Goal: Task Accomplishment & Management: Use online tool/utility

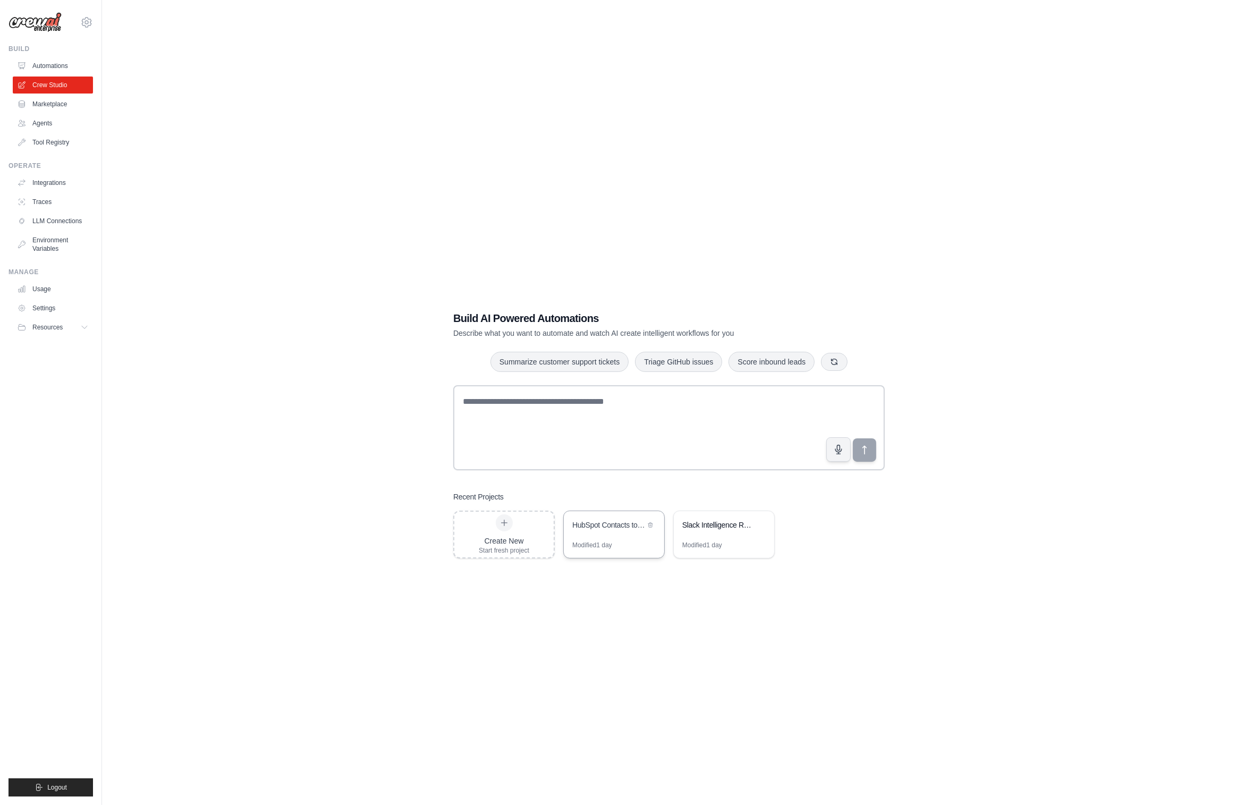
click at [591, 514] on div "HubSpot Contacts to Google Sheets Exporter" at bounding box center [614, 526] width 100 height 30
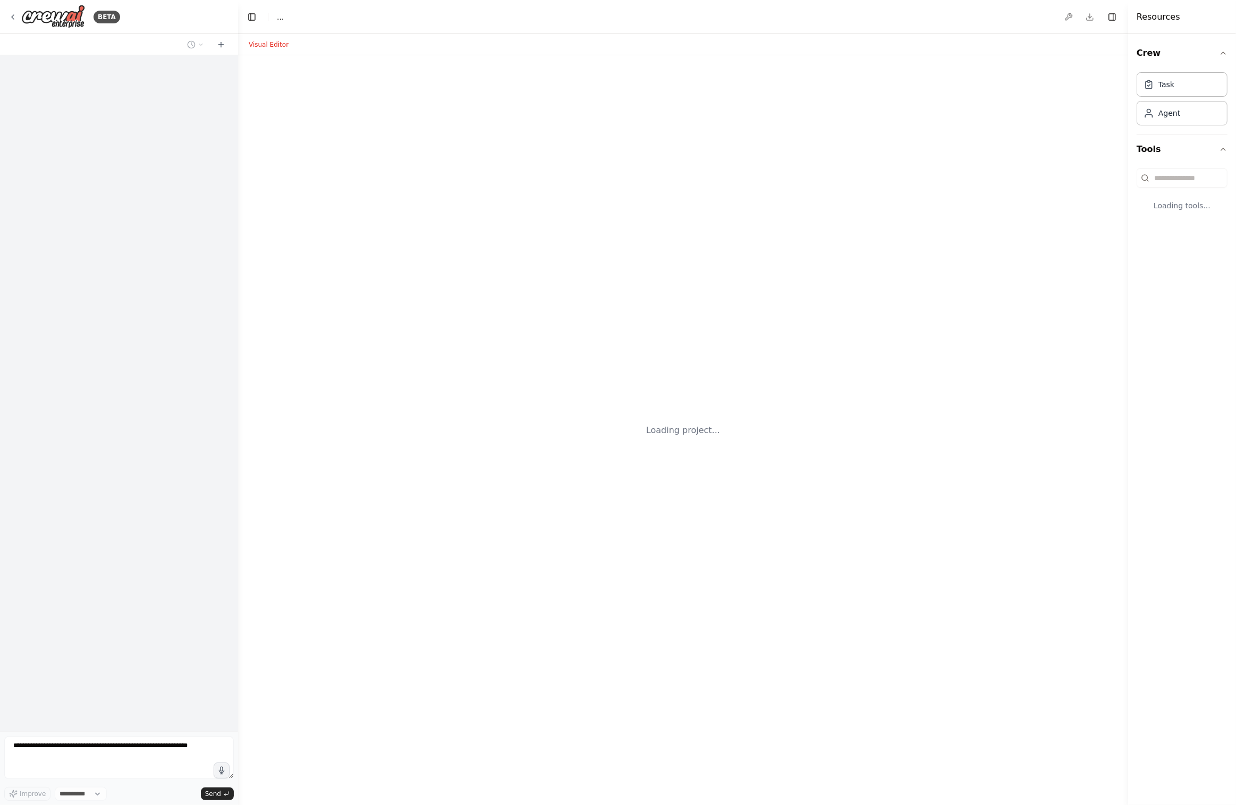
select select "****"
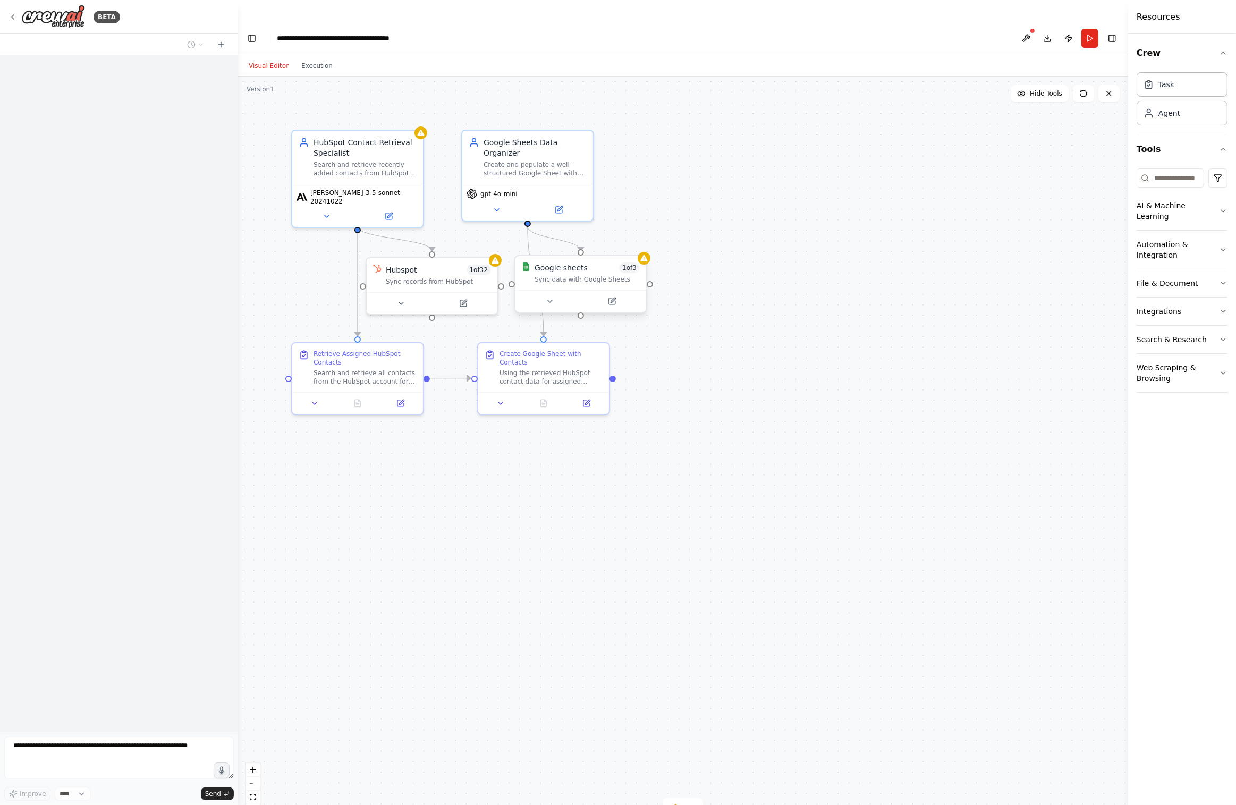
scroll to position [922, 0]
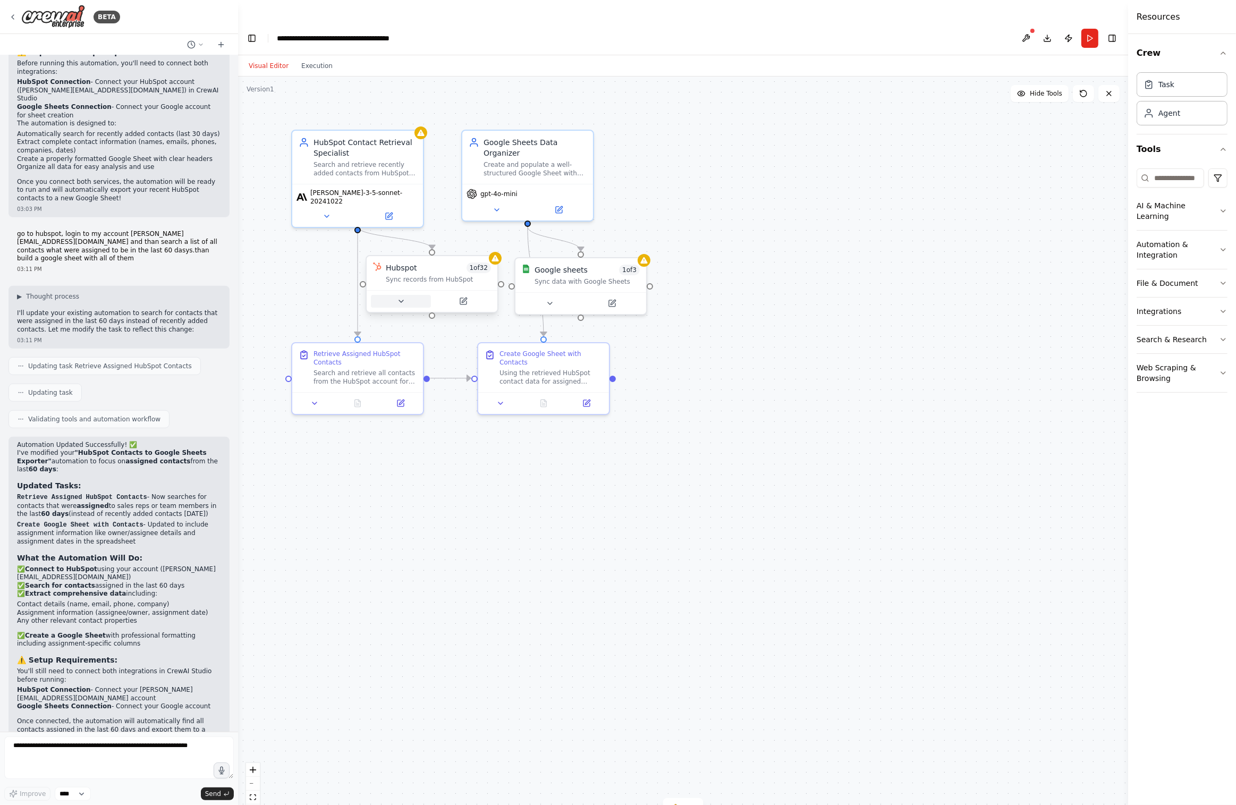
click at [401, 300] on icon at bounding box center [401, 301] width 4 height 2
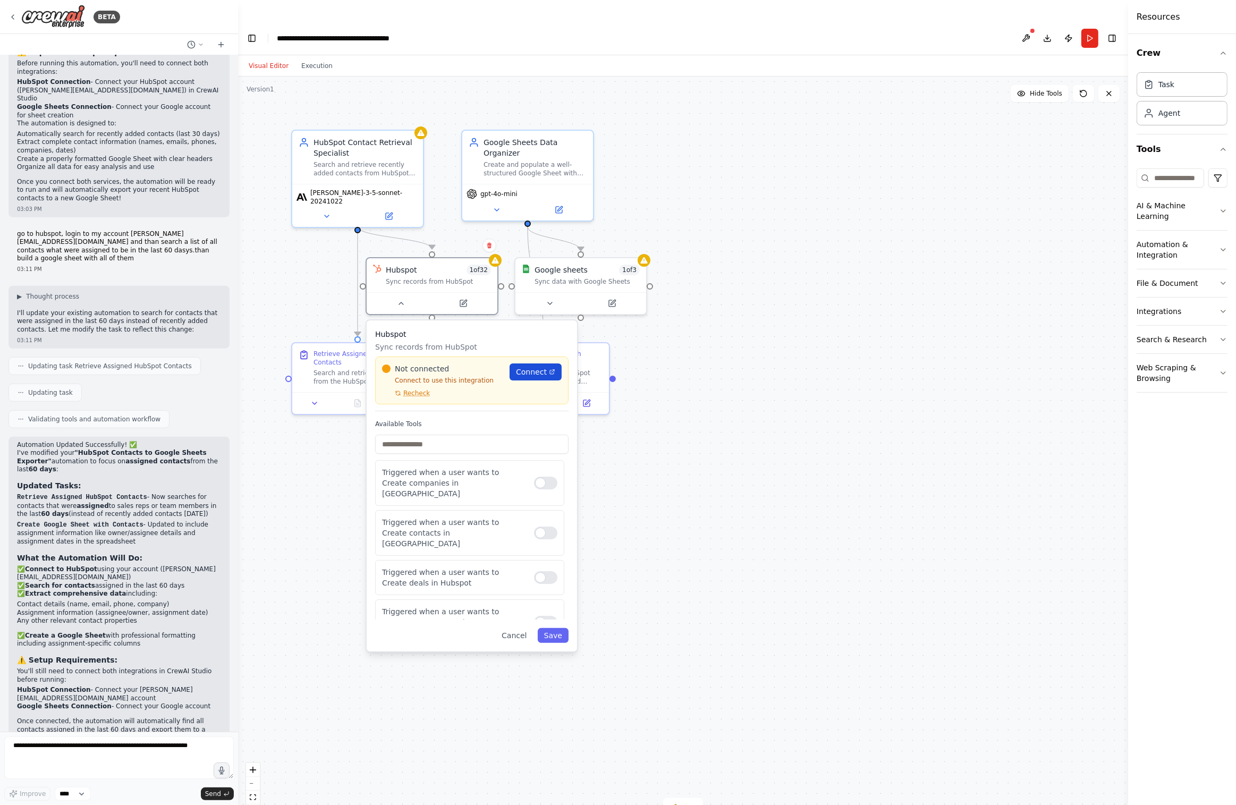
click at [534, 364] on link "Connect" at bounding box center [536, 372] width 52 height 17
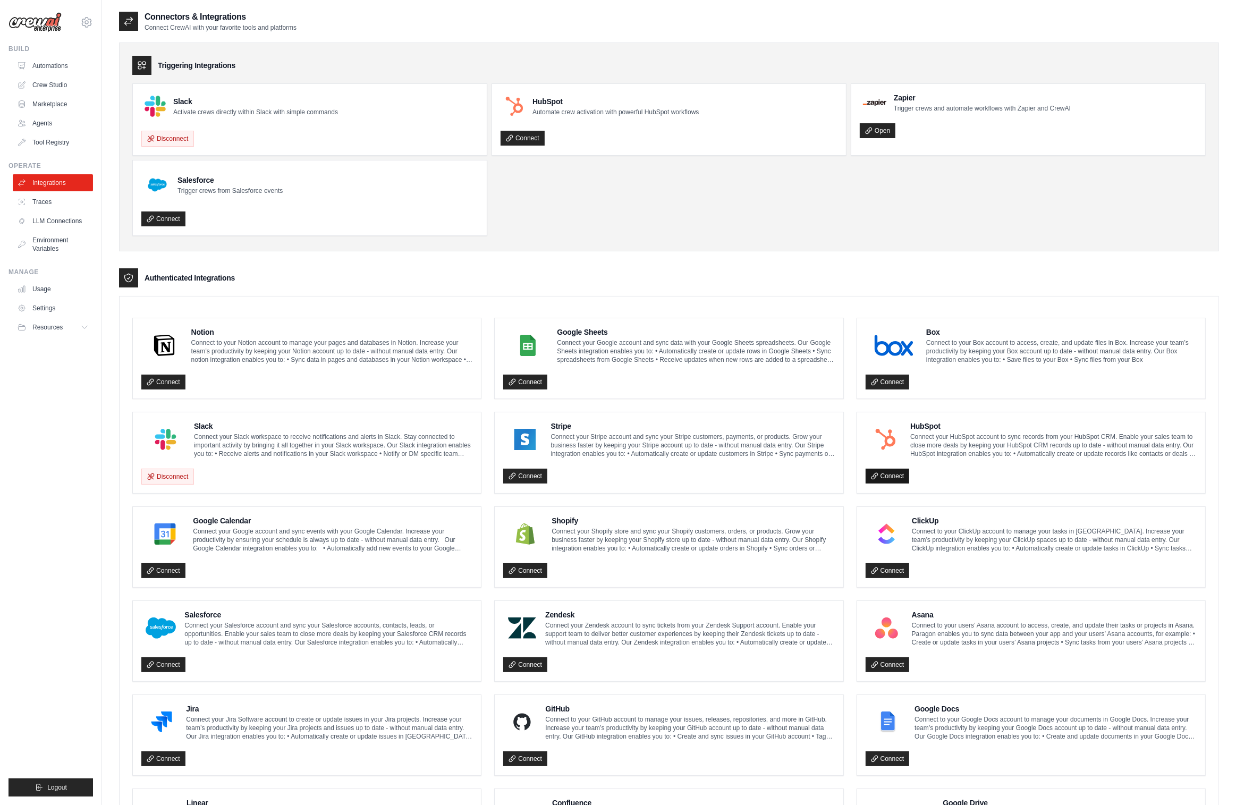
click at [894, 476] on link "Connect" at bounding box center [888, 476] width 44 height 15
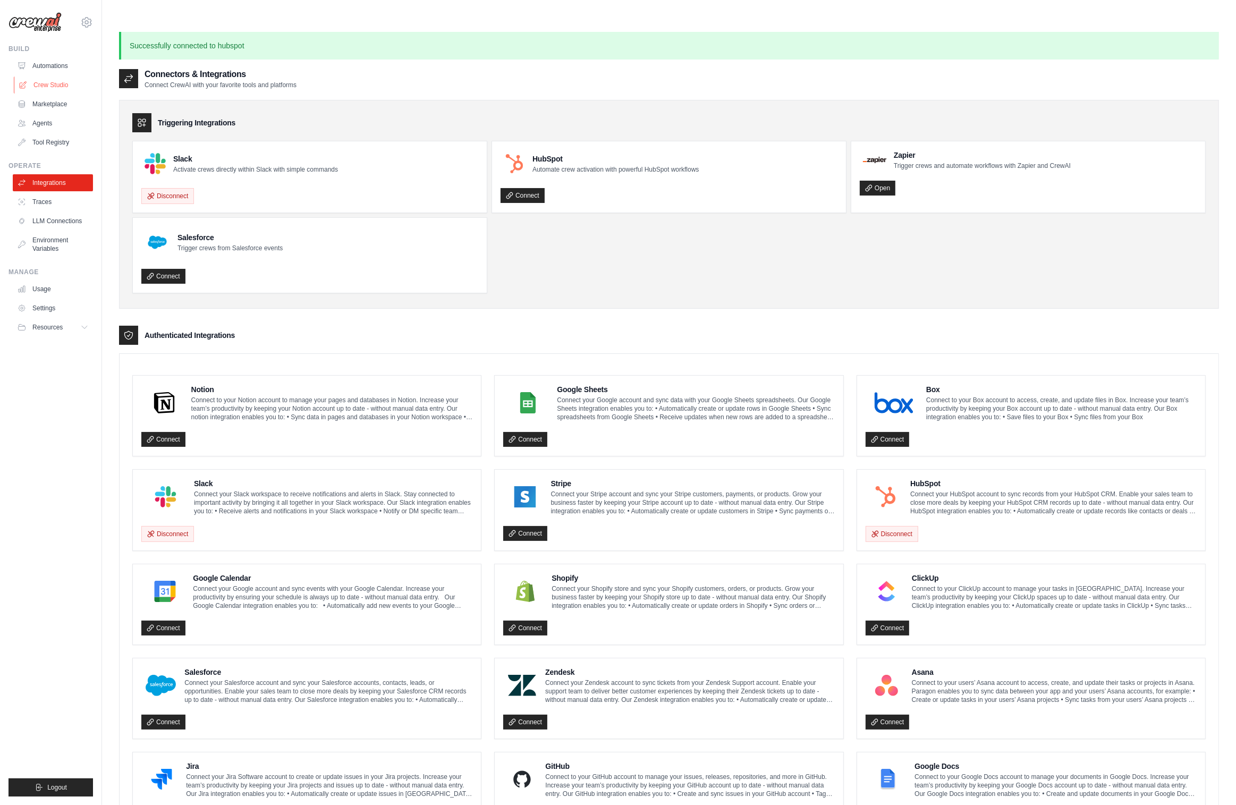
click at [51, 87] on link "Crew Studio" at bounding box center [54, 85] width 80 height 17
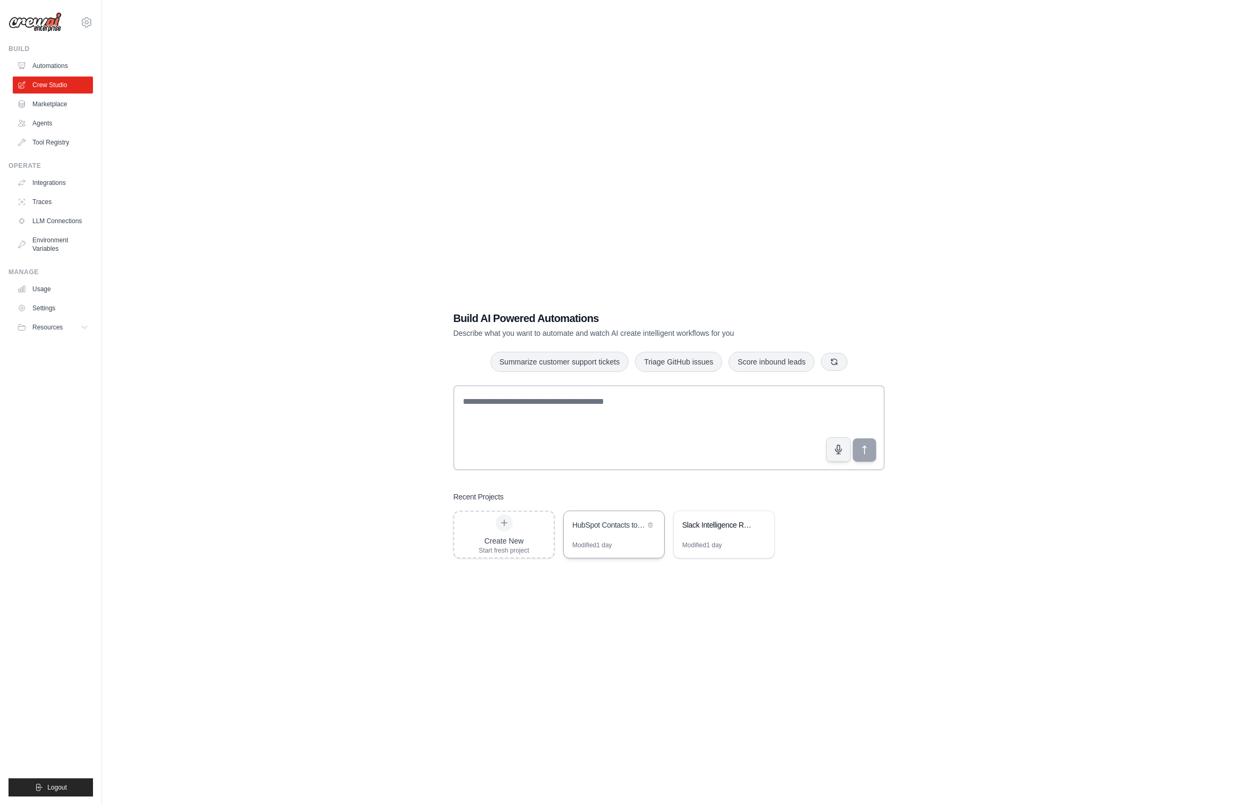
click at [606, 514] on div "HubSpot Contacts to Google Sheets Exporter" at bounding box center [614, 526] width 100 height 30
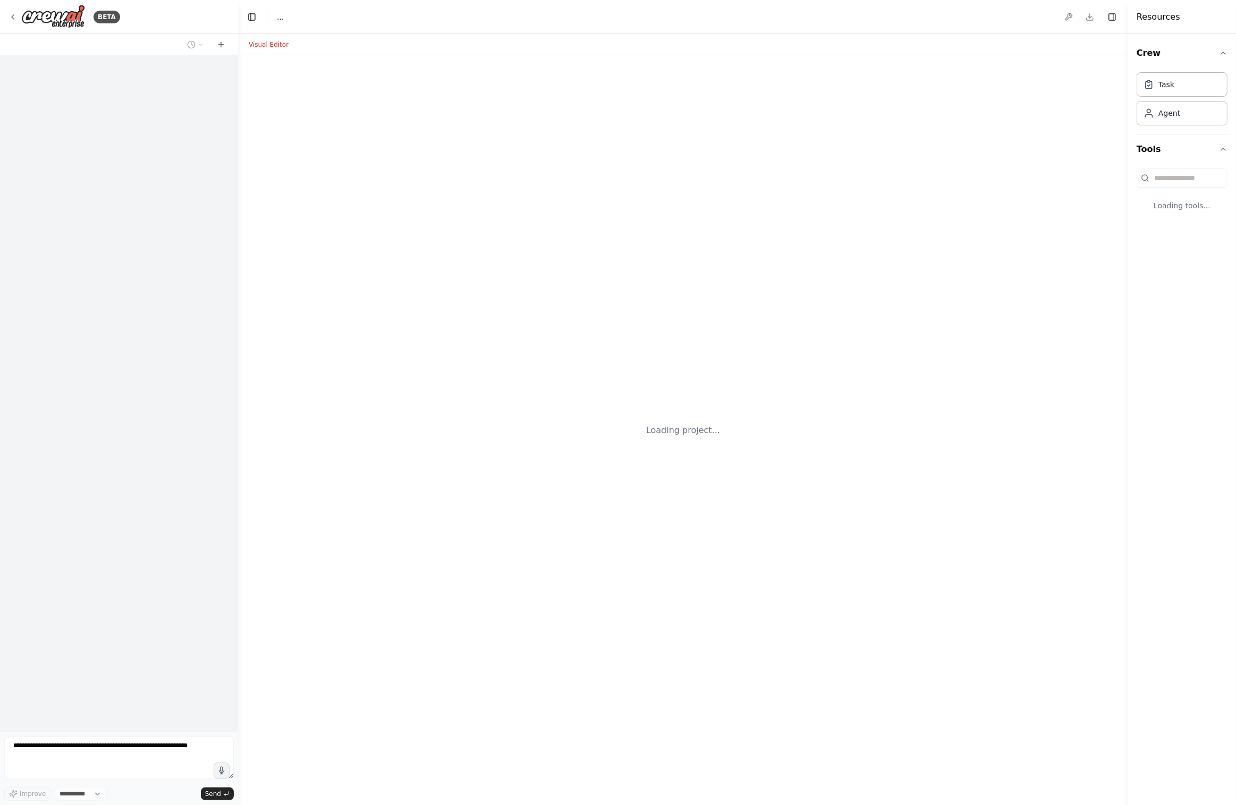
select select "****"
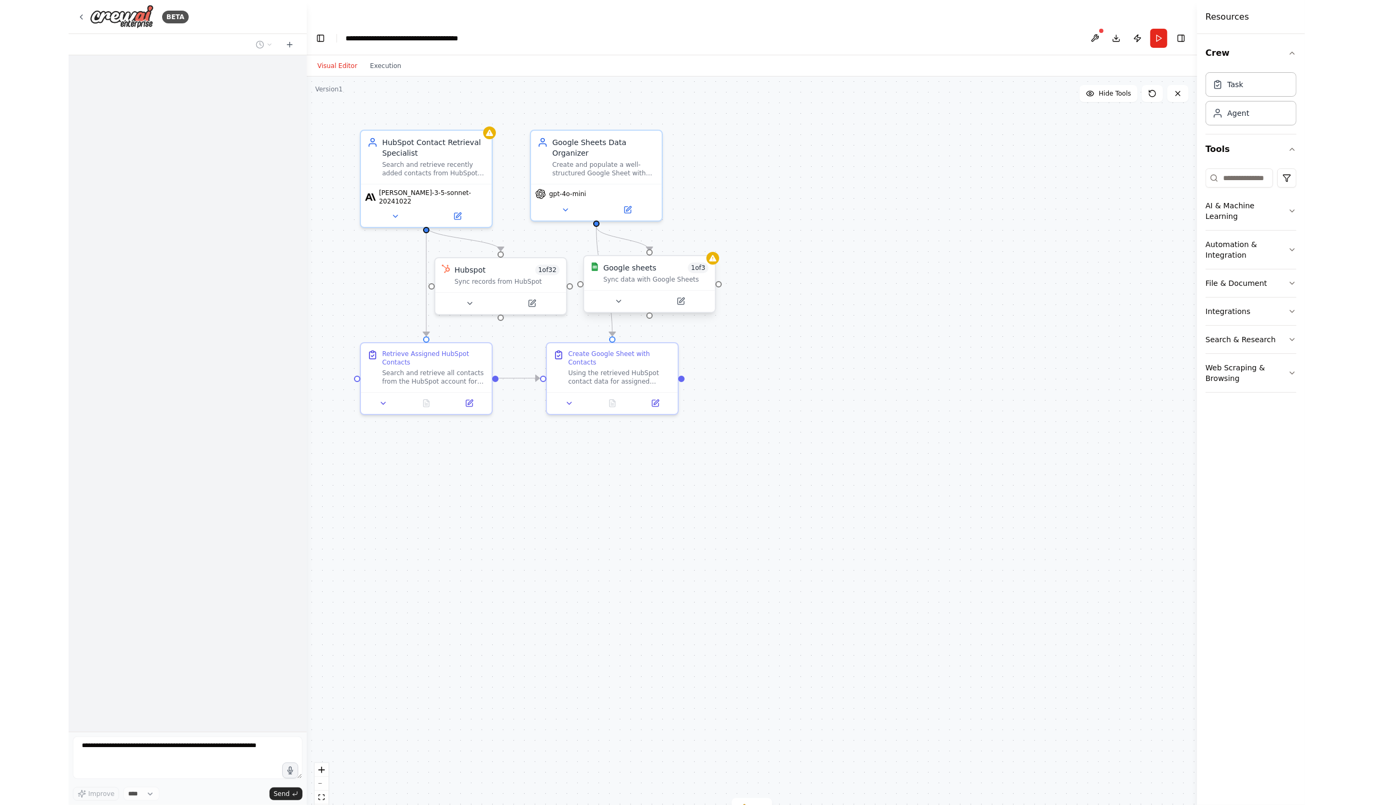
scroll to position [922, 0]
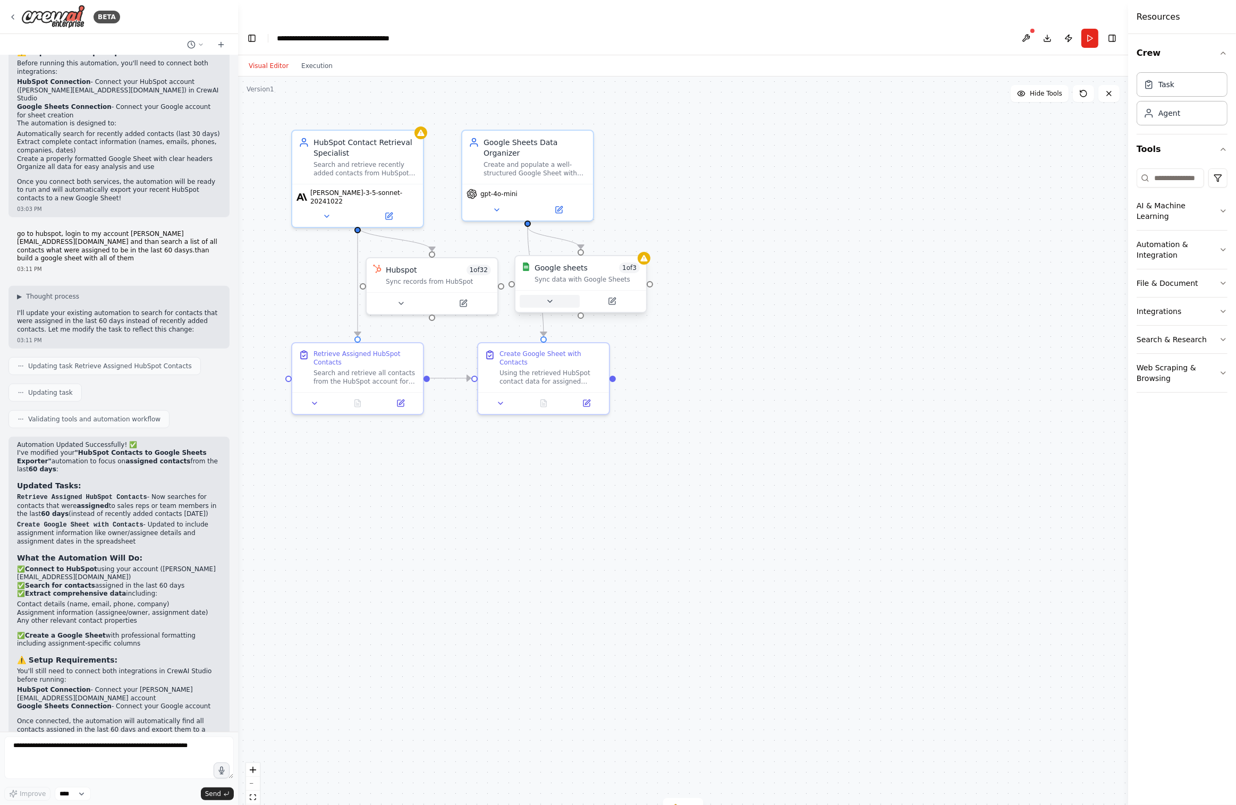
click at [551, 300] on icon at bounding box center [550, 301] width 4 height 2
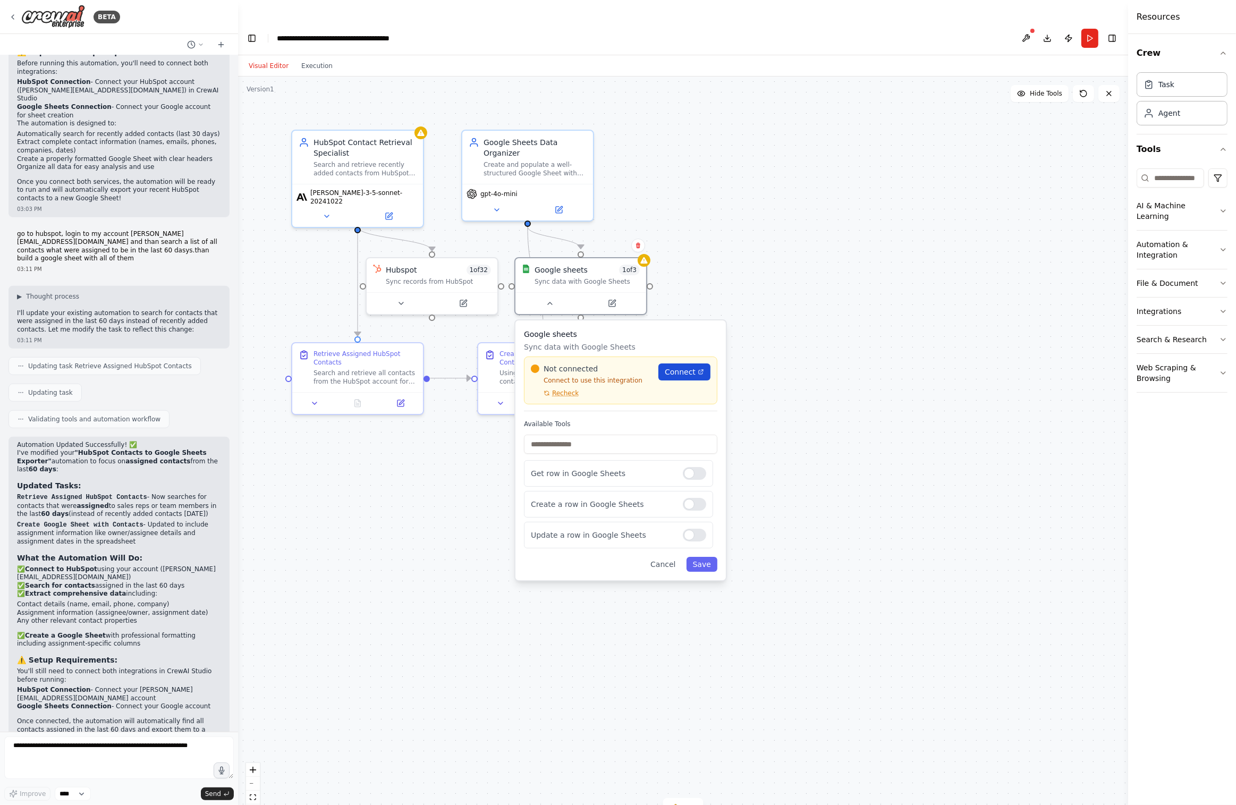
click at [671, 364] on link "Connect" at bounding box center [684, 372] width 52 height 17
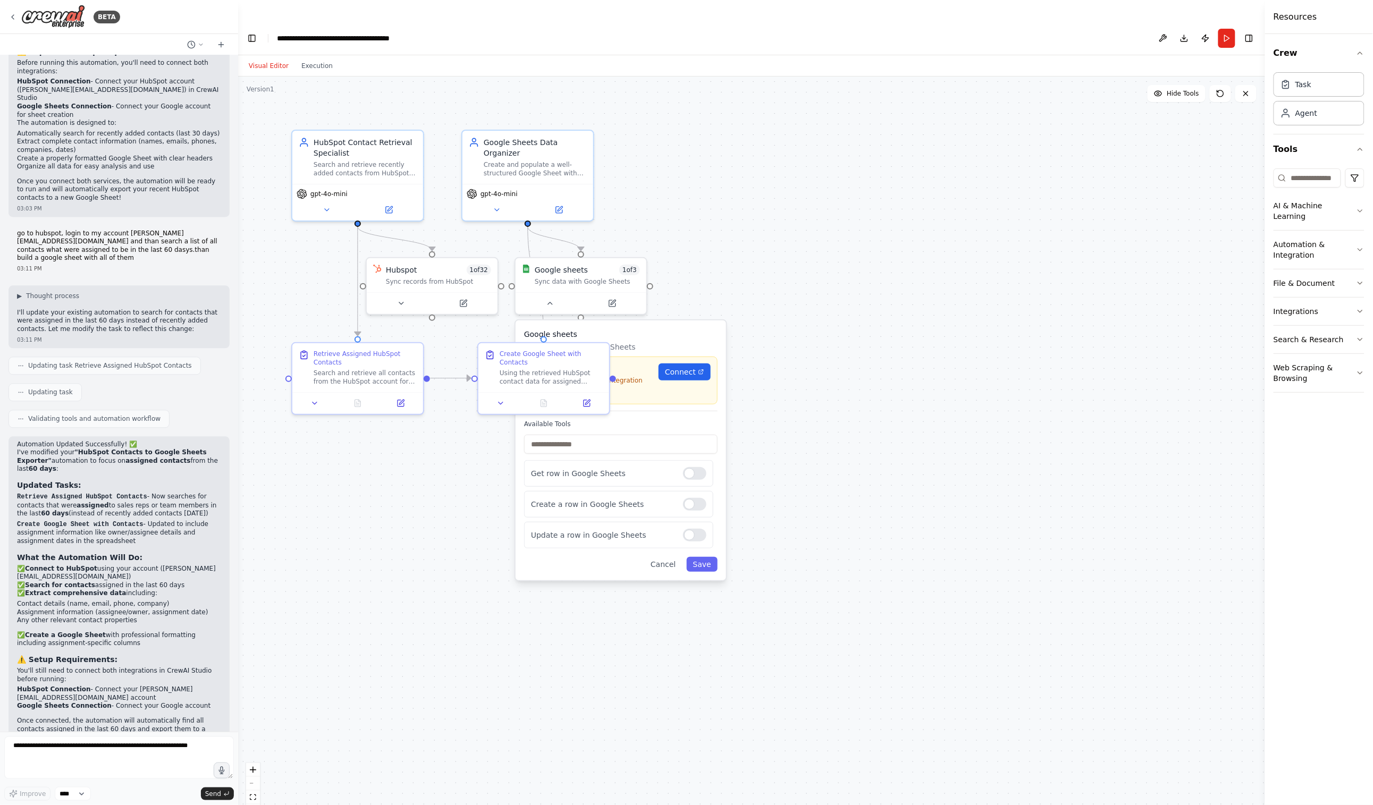
click at [473, 471] on div ".deletable-edge-delete-btn { width: 20px; height: 20px; border: 0px solid #ffff…" at bounding box center [751, 452] width 1027 height 750
click at [12, 18] on icon at bounding box center [13, 17] width 2 height 4
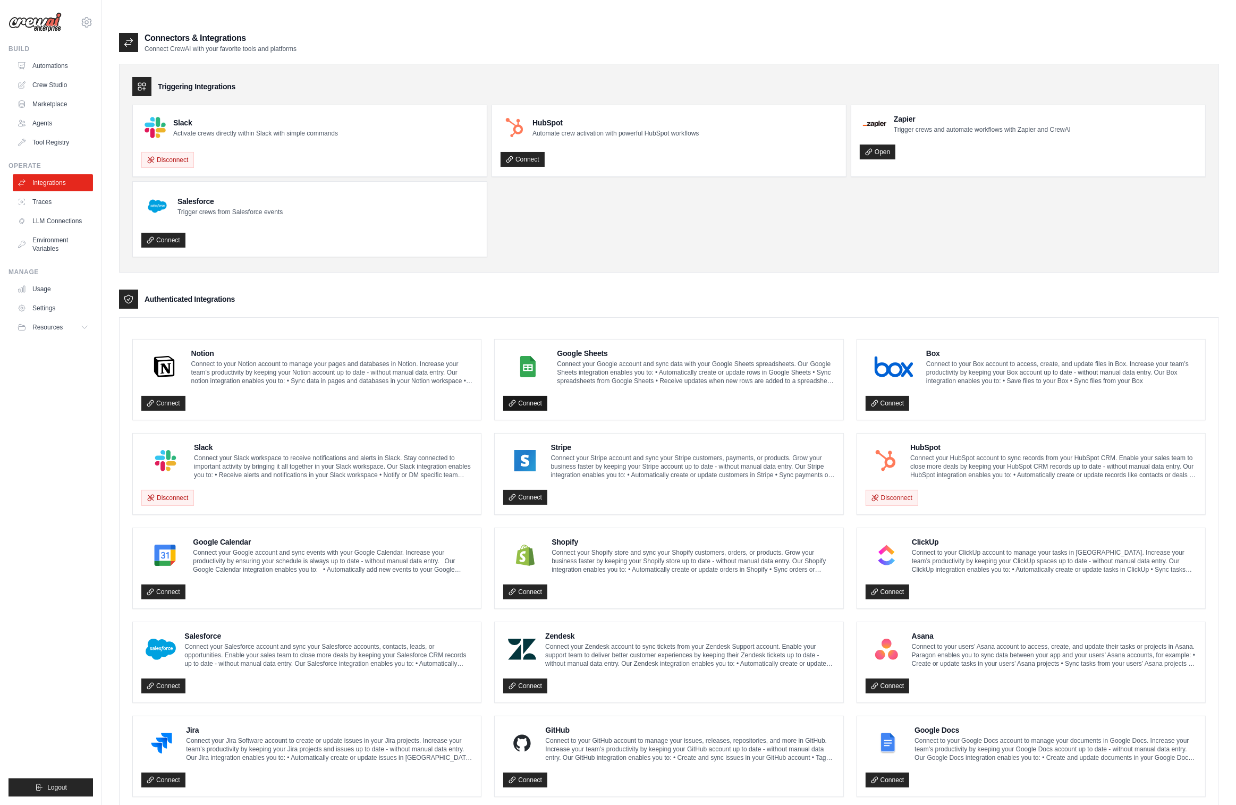
click at [536, 396] on link "Connect" at bounding box center [525, 403] width 44 height 15
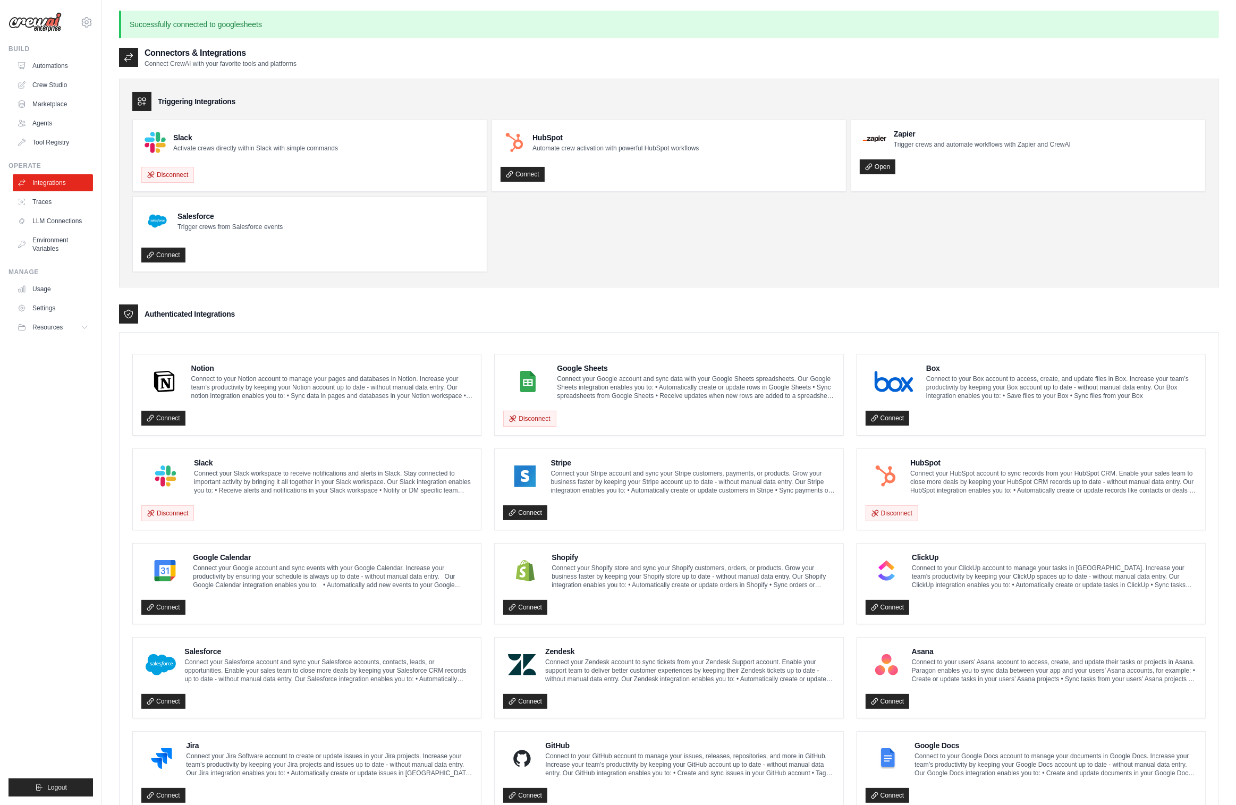
click at [803, 298] on div "Triggering Integrations Slack Activate crews directly within Slack with simple …" at bounding box center [669, 539] width 1100 height 942
click at [62, 86] on link "Crew Studio" at bounding box center [54, 85] width 80 height 17
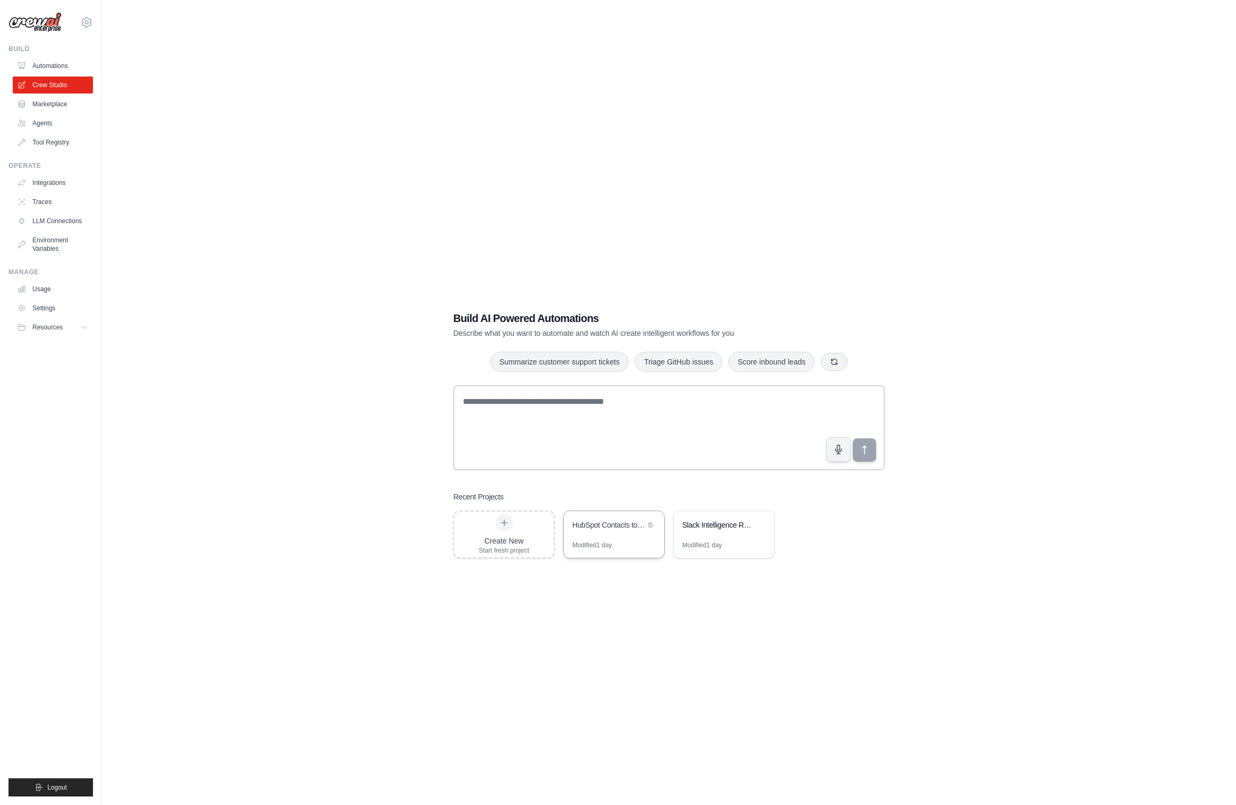
click at [603, 520] on div "HubSpot Contacts to Google Sheets Exporter" at bounding box center [608, 525] width 73 height 11
click at [47, 86] on link "Crew Studio" at bounding box center [54, 85] width 80 height 17
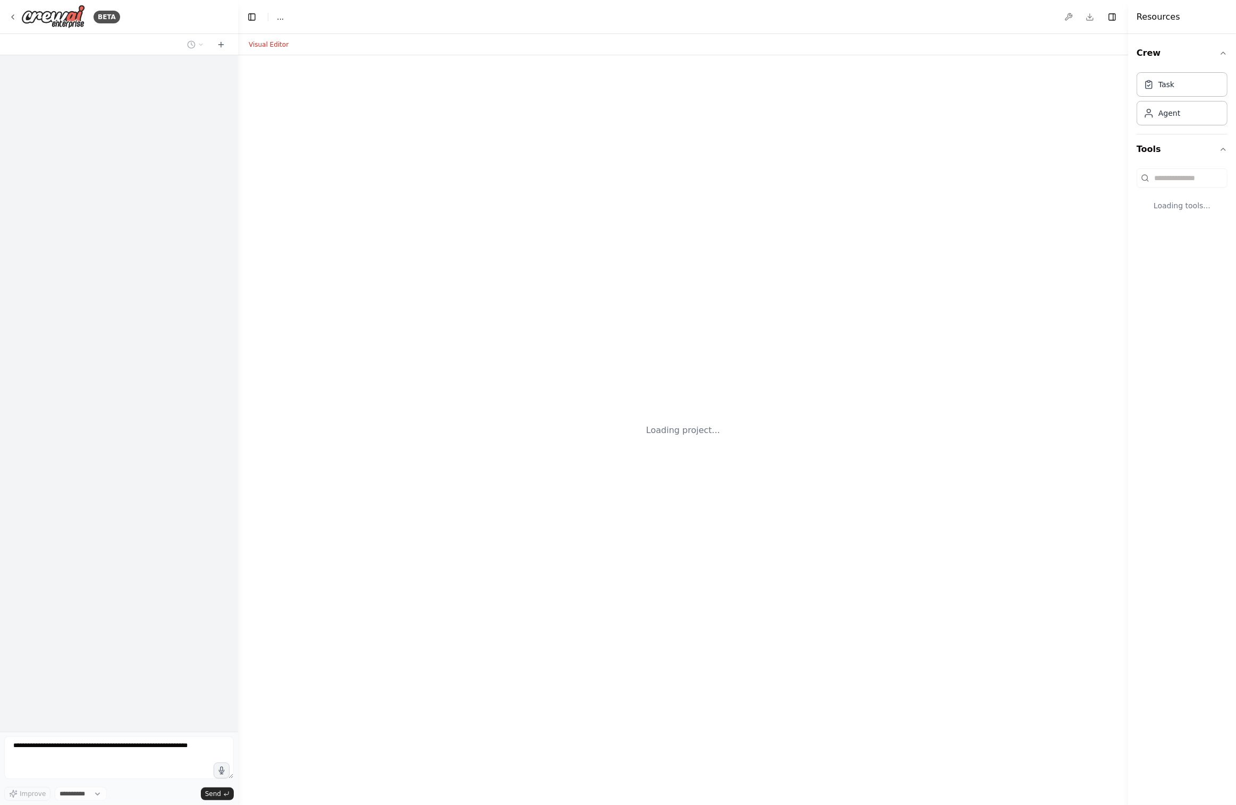
select select "****"
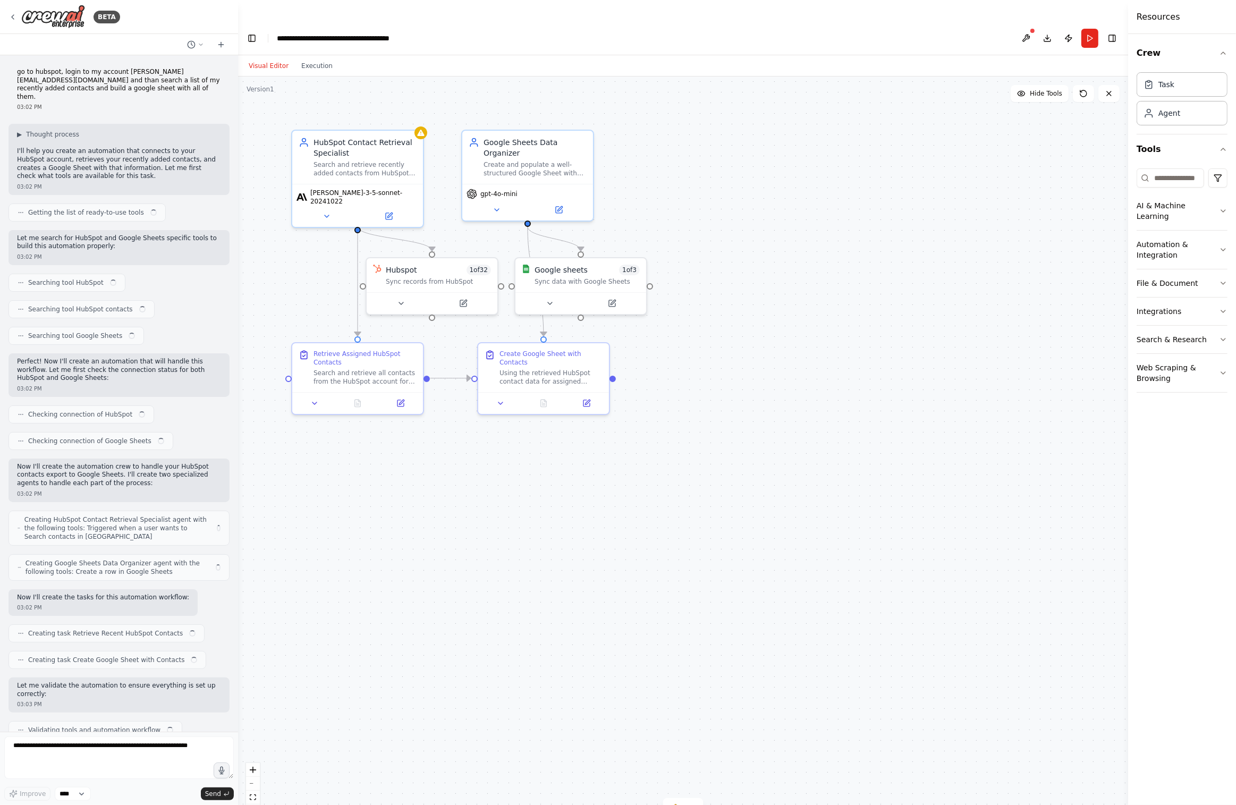
scroll to position [922, 0]
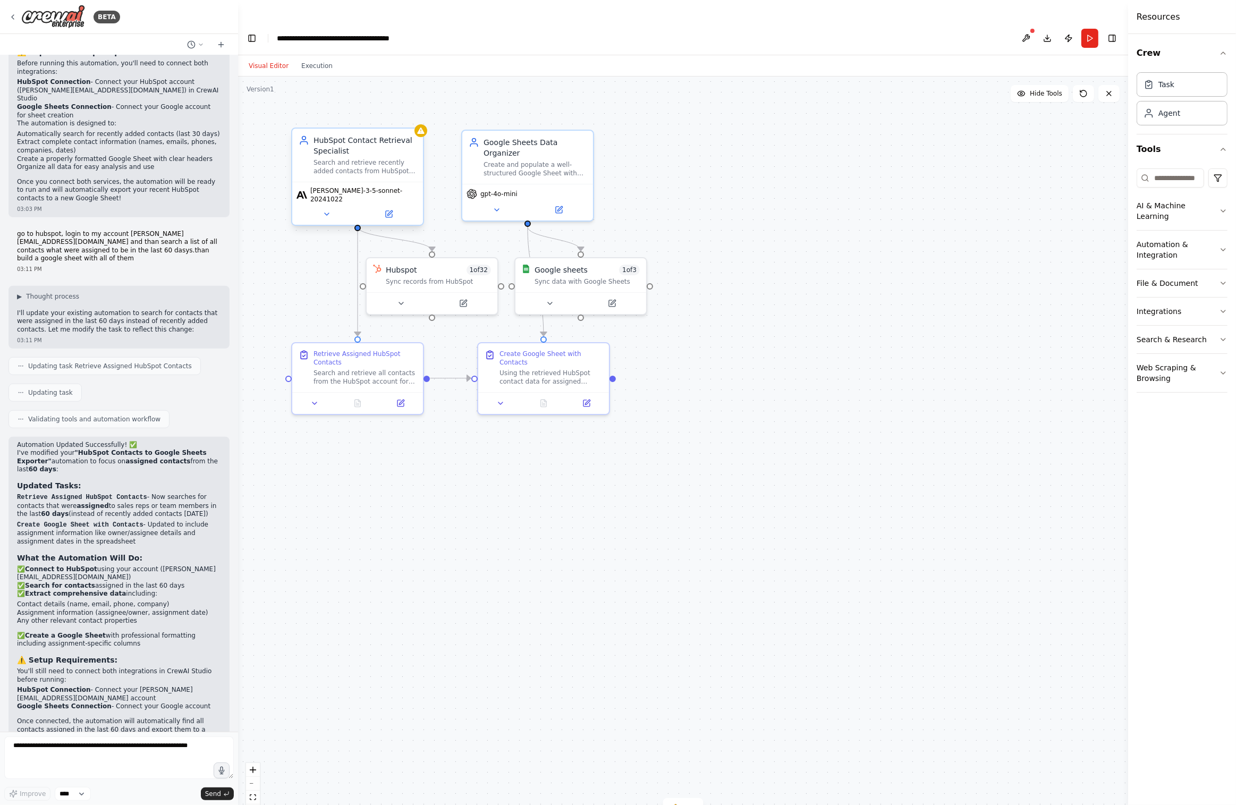
click at [331, 182] on div "claude-3-5-sonnet-20241022" at bounding box center [357, 203] width 131 height 43
click at [327, 210] on icon at bounding box center [327, 214] width 9 height 9
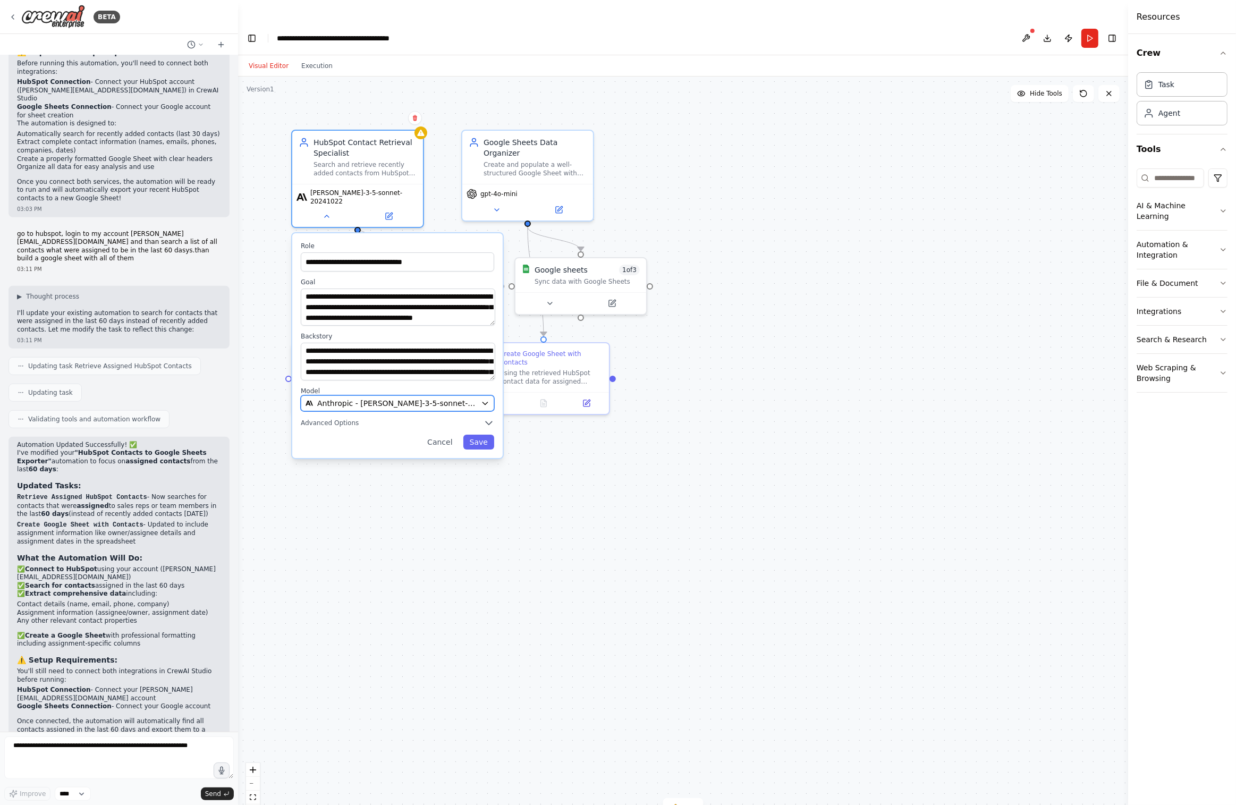
click at [362, 398] on span "Anthropic - claude-3-5-sonnet-20241022" at bounding box center [396, 403] width 159 height 11
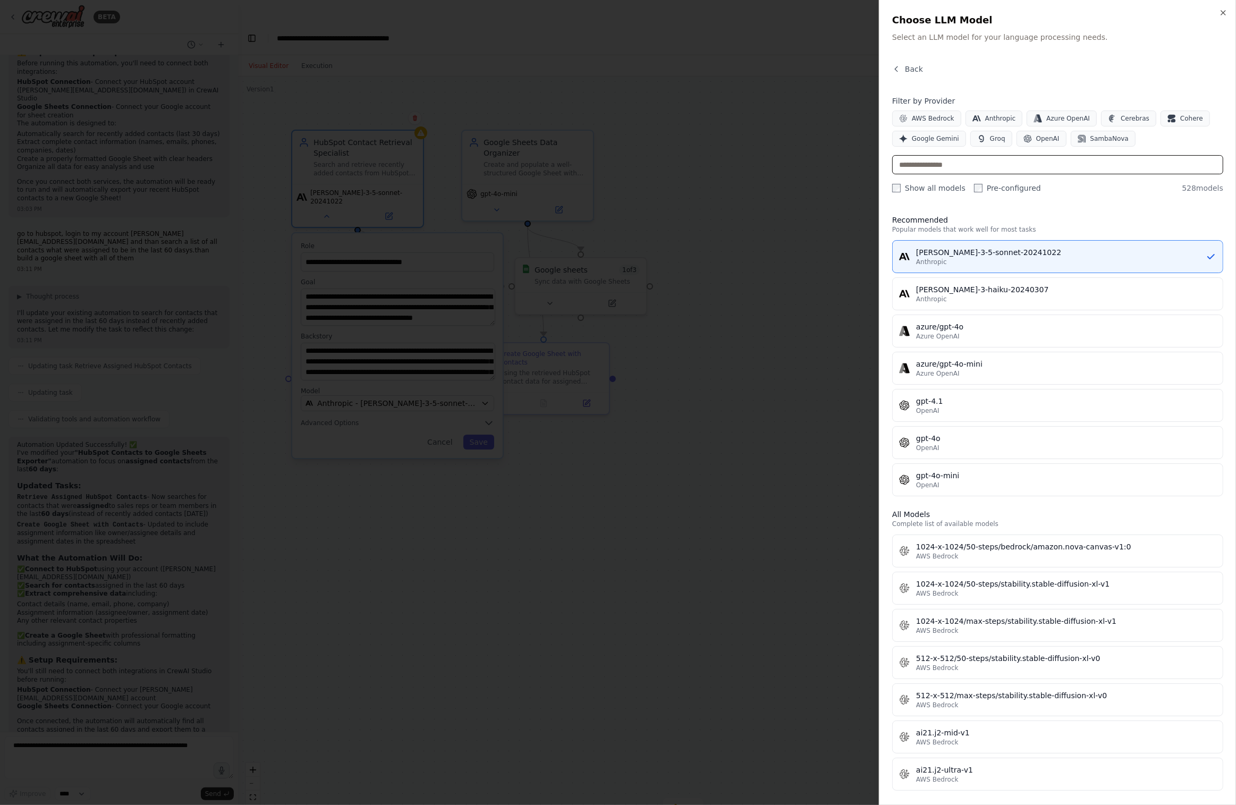
click at [928, 170] on input "text" at bounding box center [1057, 164] width 331 height 19
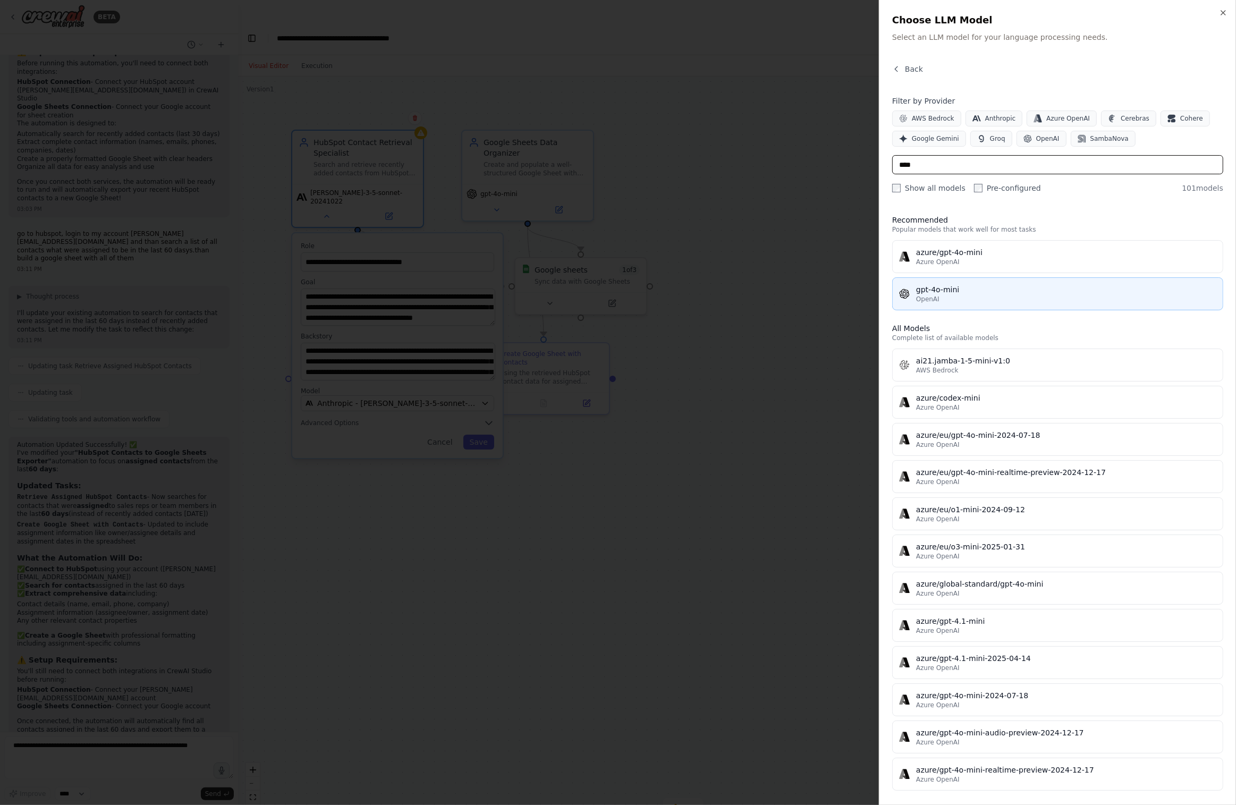
type input "****"
click at [933, 288] on div "gpt-4o-mini" at bounding box center [1066, 289] width 300 height 11
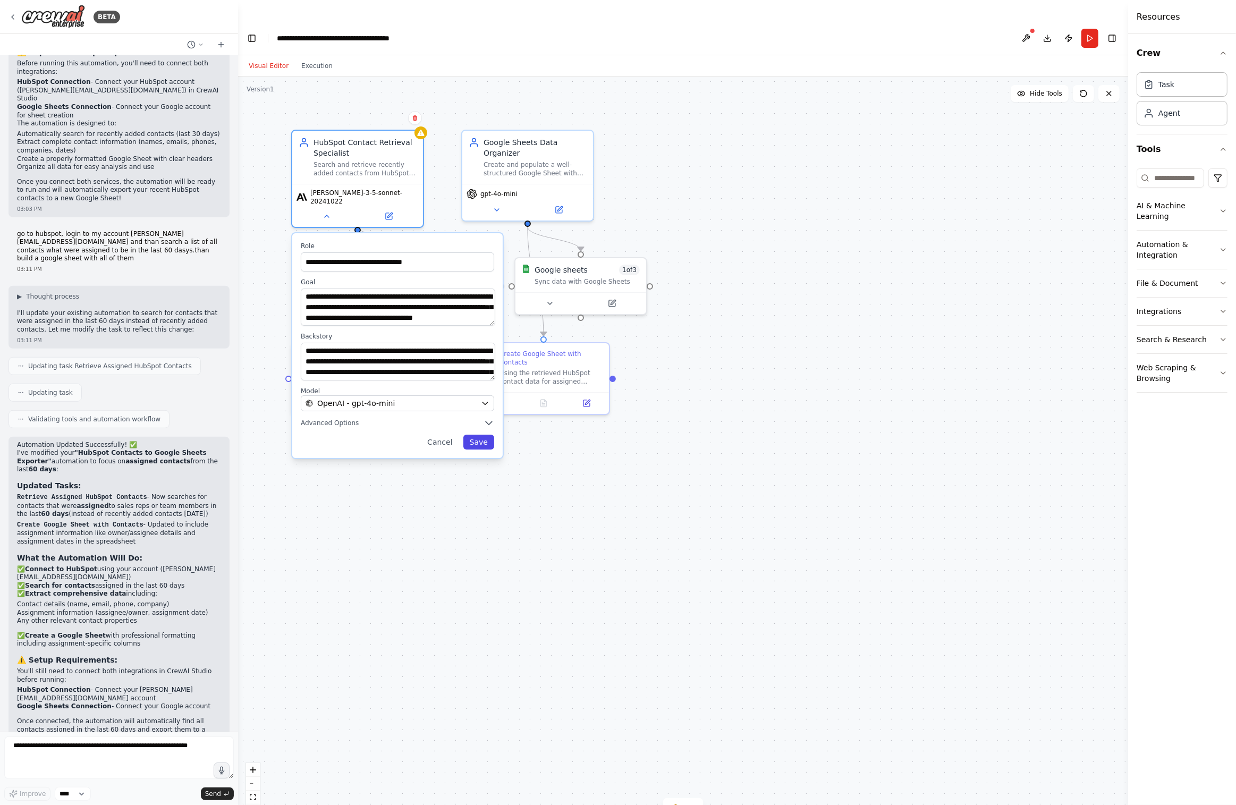
click at [477, 435] on button "Save" at bounding box center [478, 442] width 31 height 15
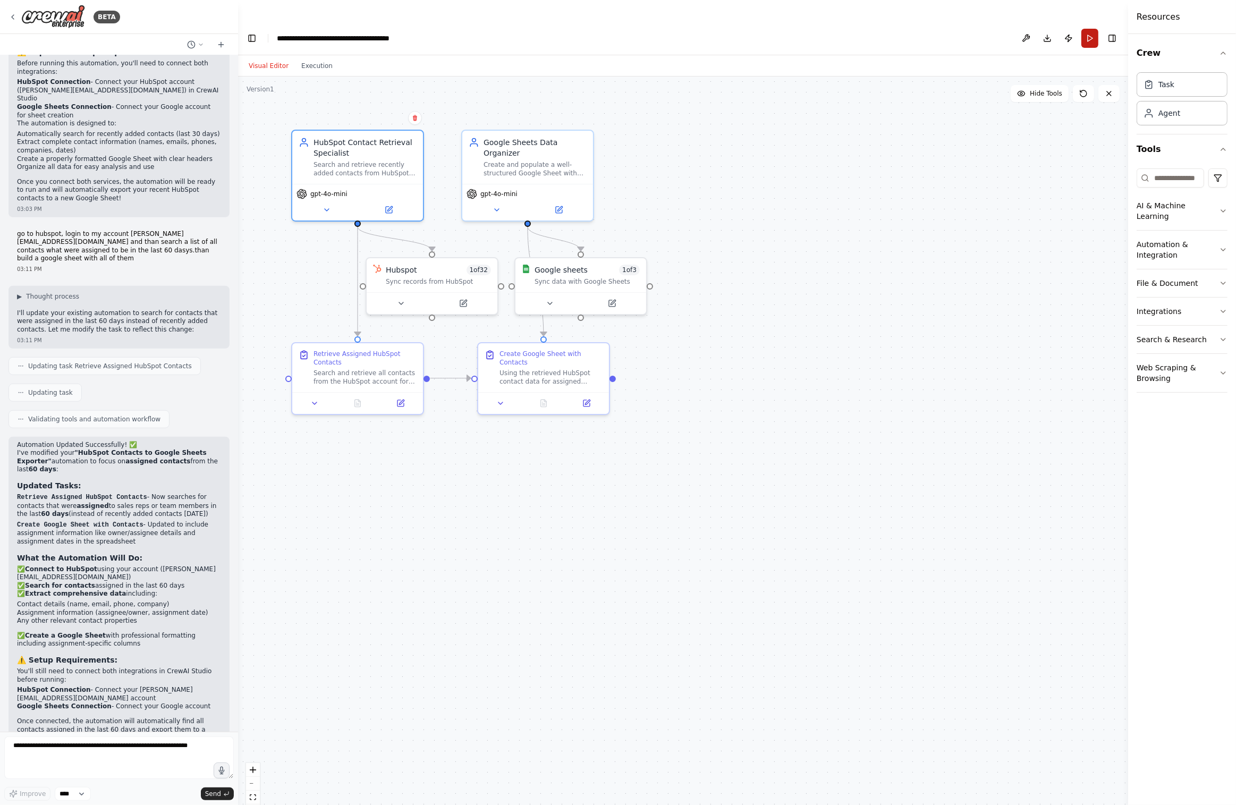
click at [1089, 29] on button "Run" at bounding box center [1089, 38] width 17 height 19
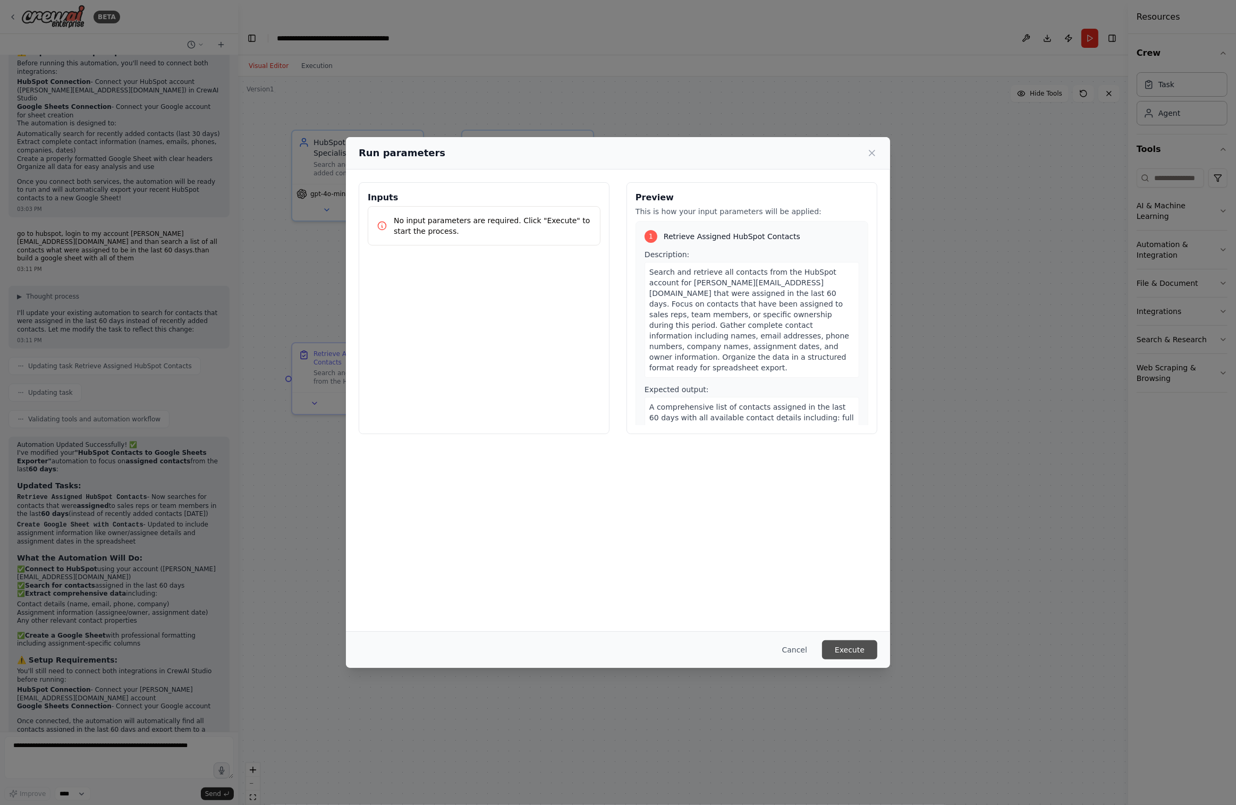
click at [841, 653] on button "Execute" at bounding box center [849, 649] width 55 height 19
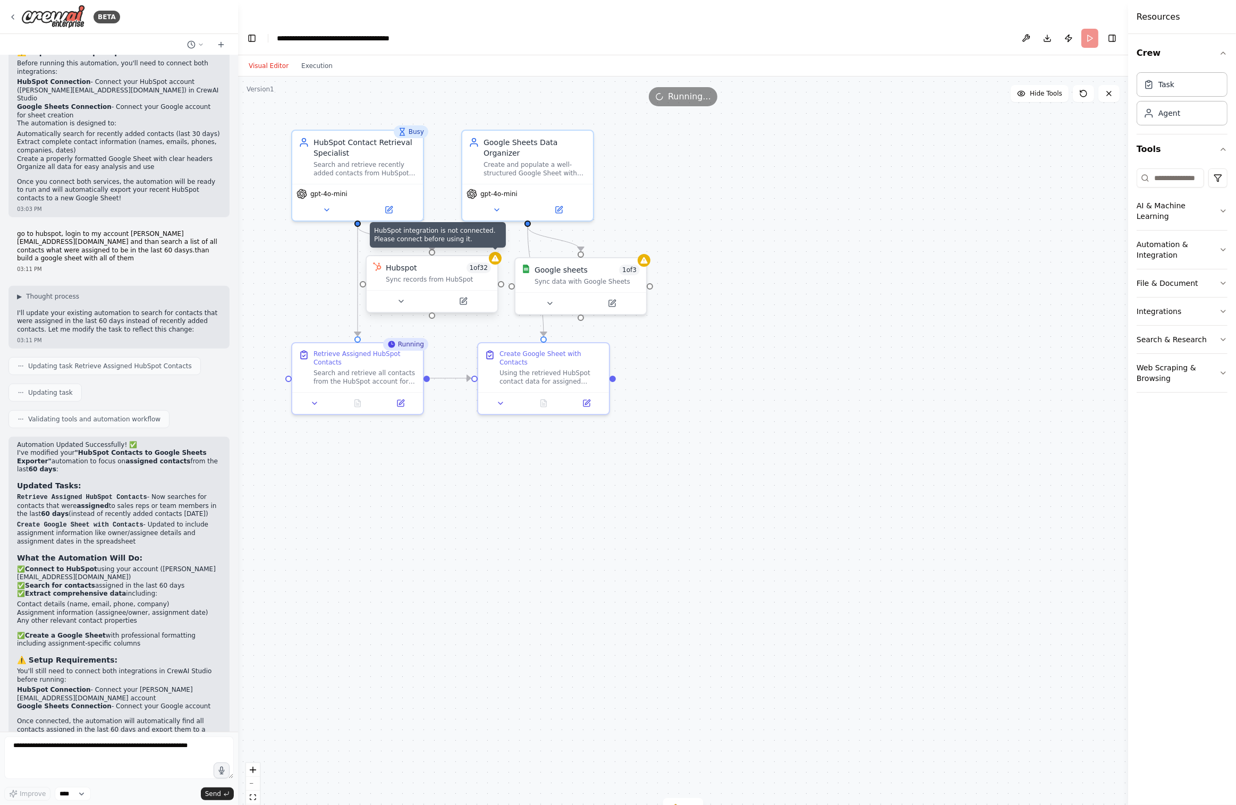
click at [494, 254] on icon at bounding box center [495, 258] width 9 height 9
click at [398, 297] on icon at bounding box center [401, 301] width 9 height 9
click at [401, 295] on button at bounding box center [401, 301] width 60 height 13
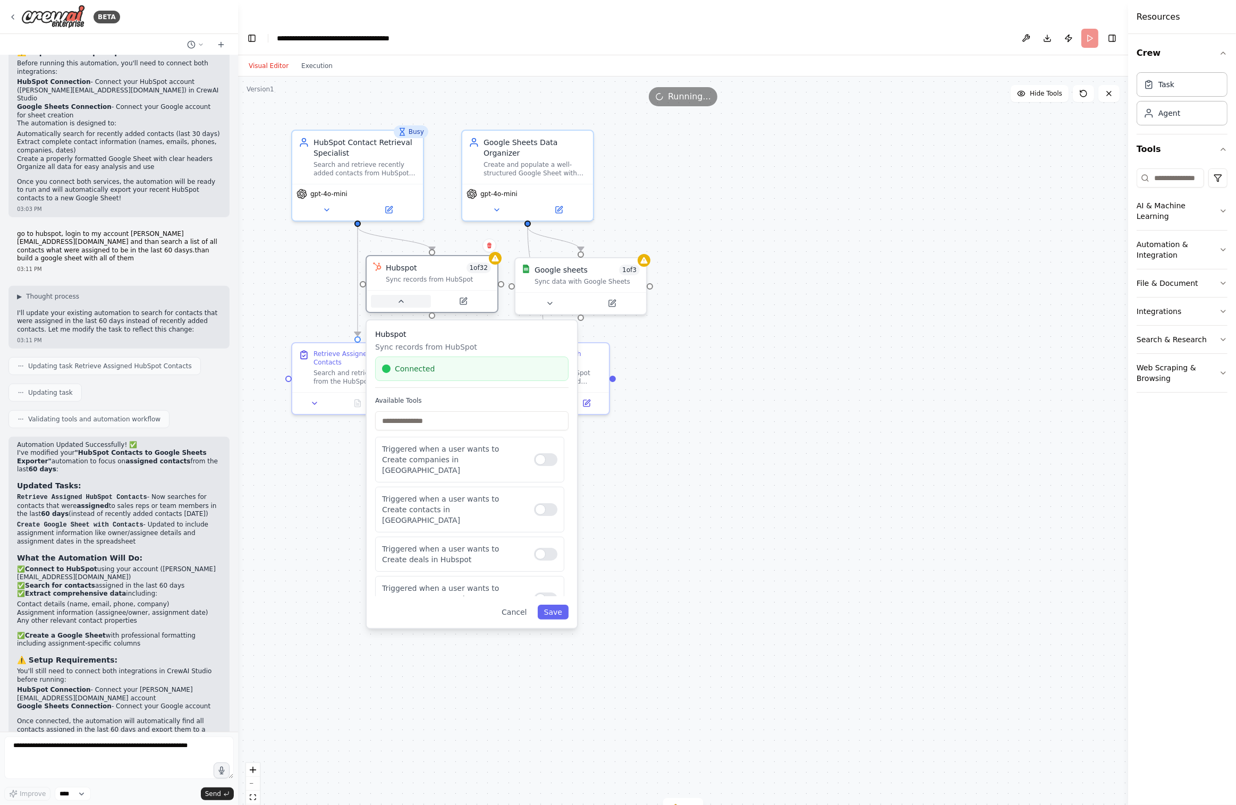
click at [401, 297] on icon at bounding box center [401, 301] width 9 height 9
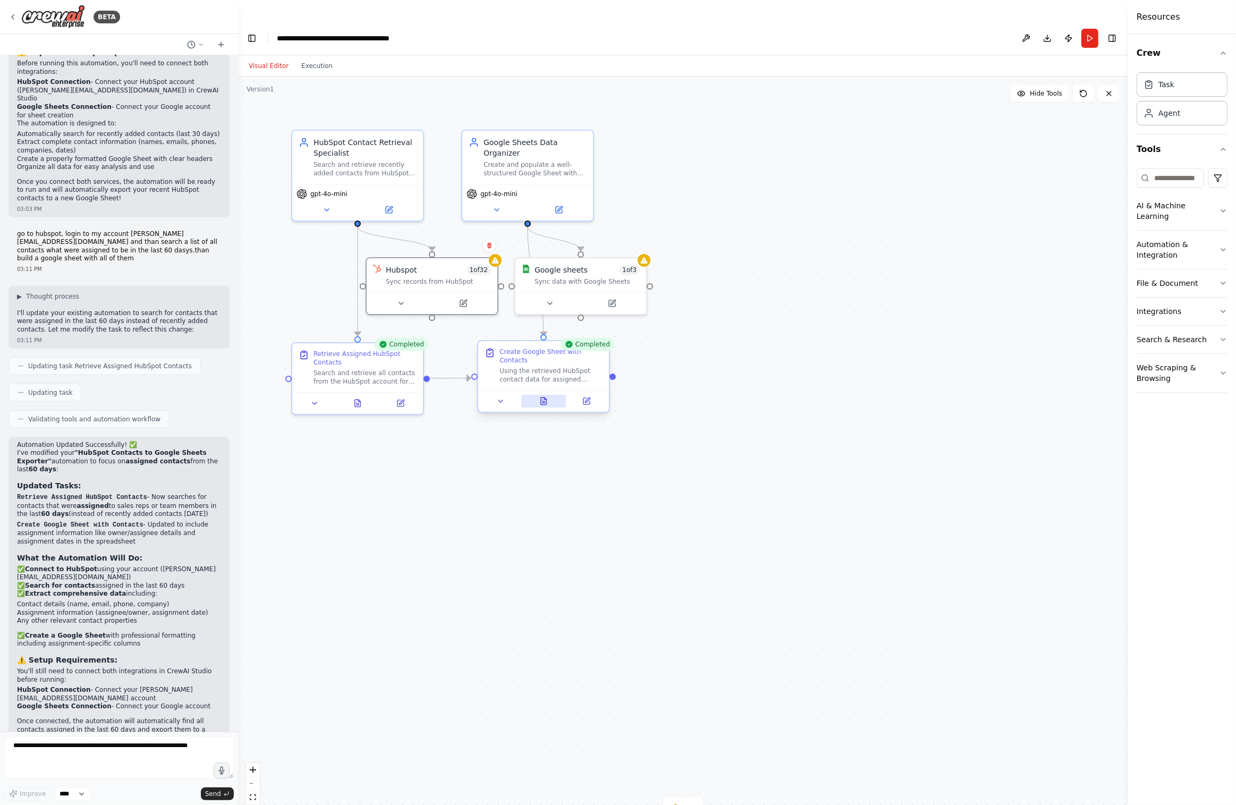
click at [546, 398] on icon at bounding box center [544, 401] width 6 height 7
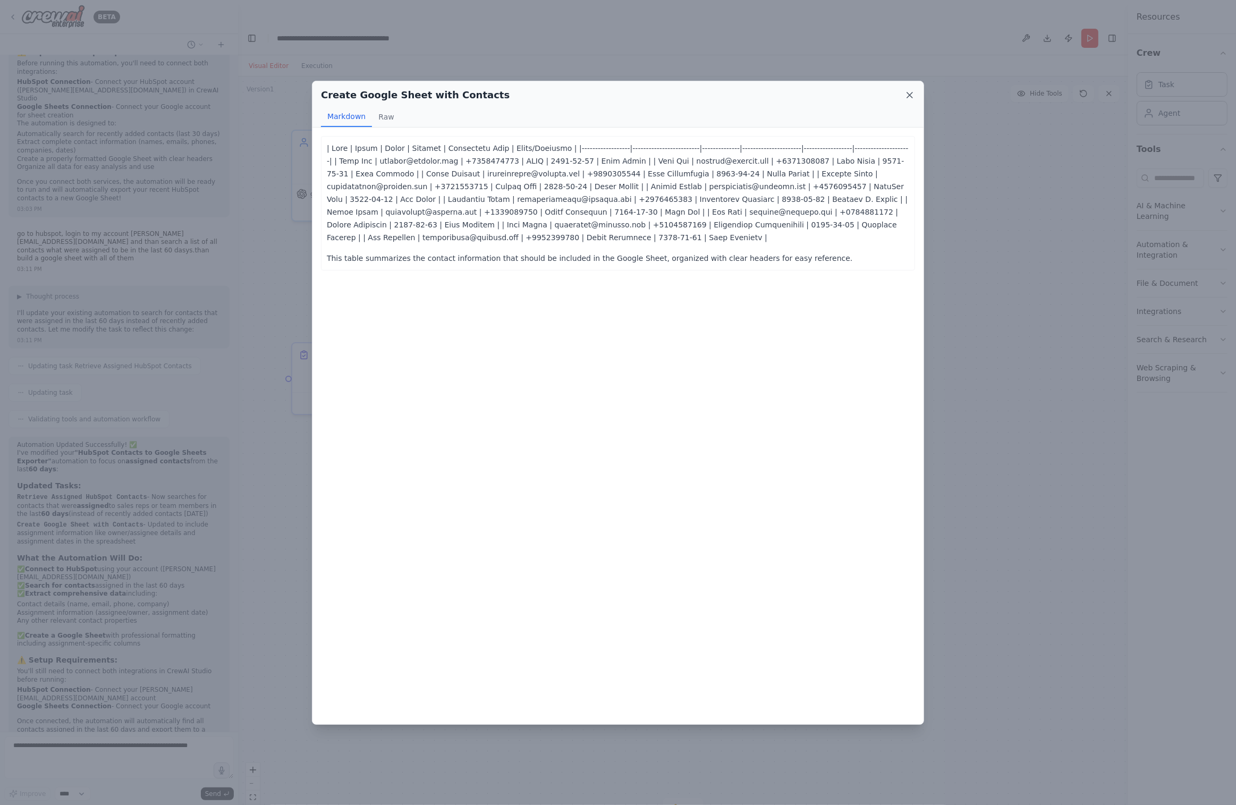
click at [910, 96] on icon at bounding box center [910, 95] width 11 height 11
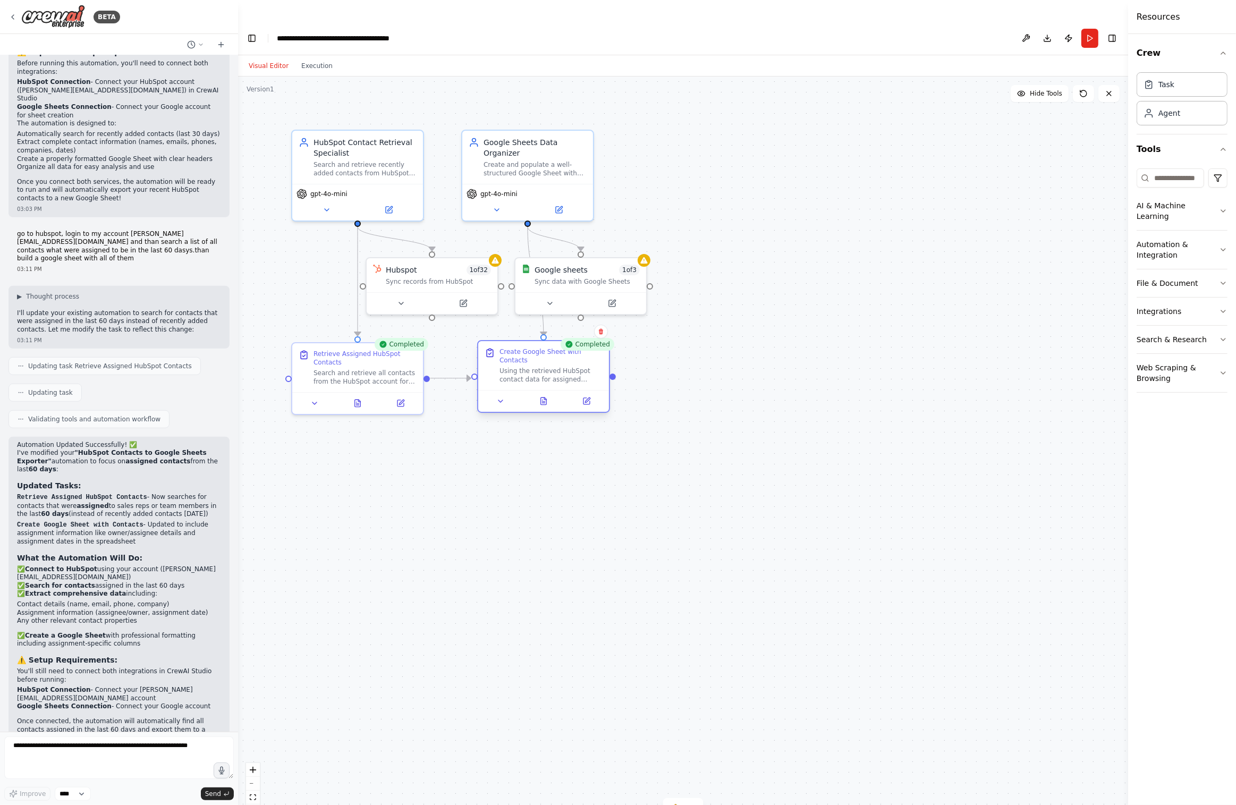
click at [550, 367] on div "Using the retrieved HubSpot contact data for assigned contacts, create a new Go…" at bounding box center [551, 375] width 103 height 17
click at [506, 395] on button at bounding box center [501, 401] width 37 height 13
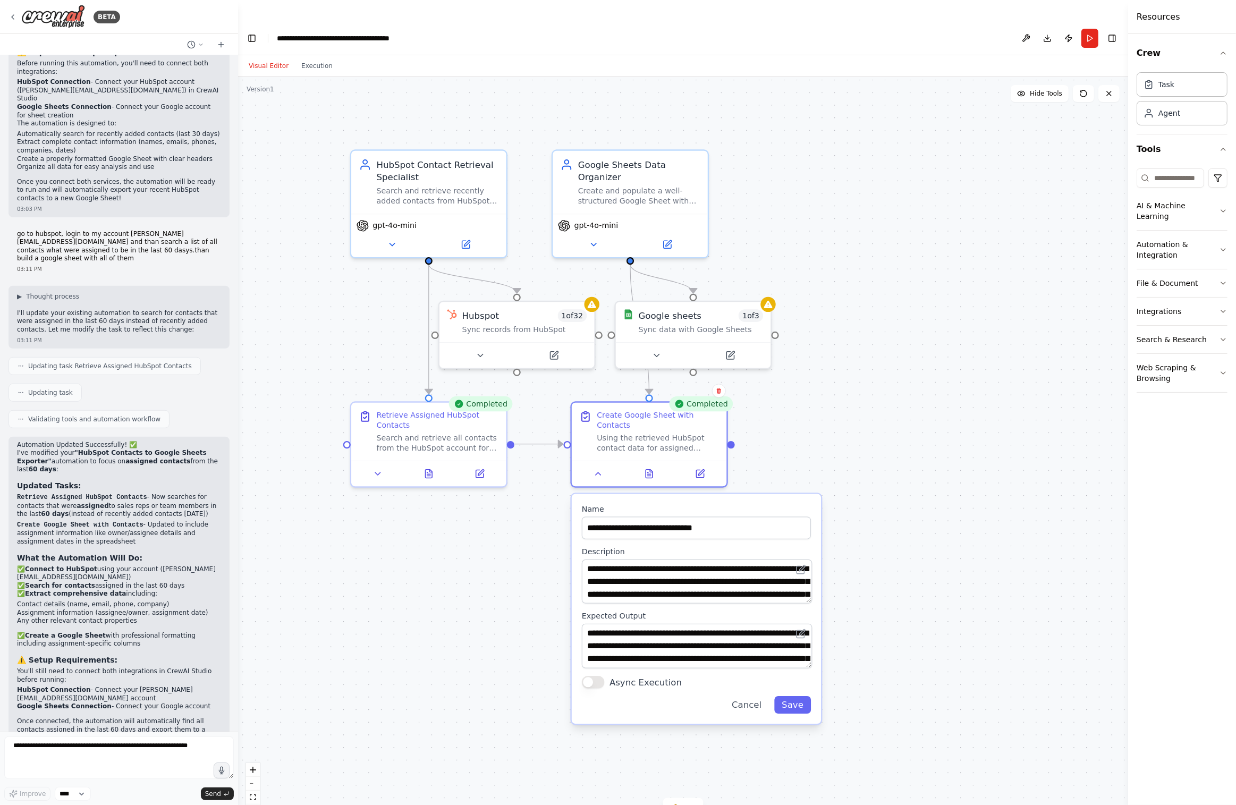
drag, startPoint x: 771, startPoint y: 336, endPoint x: 878, endPoint y: 427, distance: 140.3
click at [880, 426] on div ".deletable-edge-delete-btn { width: 20px; height: 20px; border: 0px solid #ffff…" at bounding box center [683, 452] width 890 height 750
click at [687, 322] on div "Sync data with Google Sheets" at bounding box center [700, 327] width 125 height 10
click at [647, 467] on icon at bounding box center [648, 471] width 7 height 9
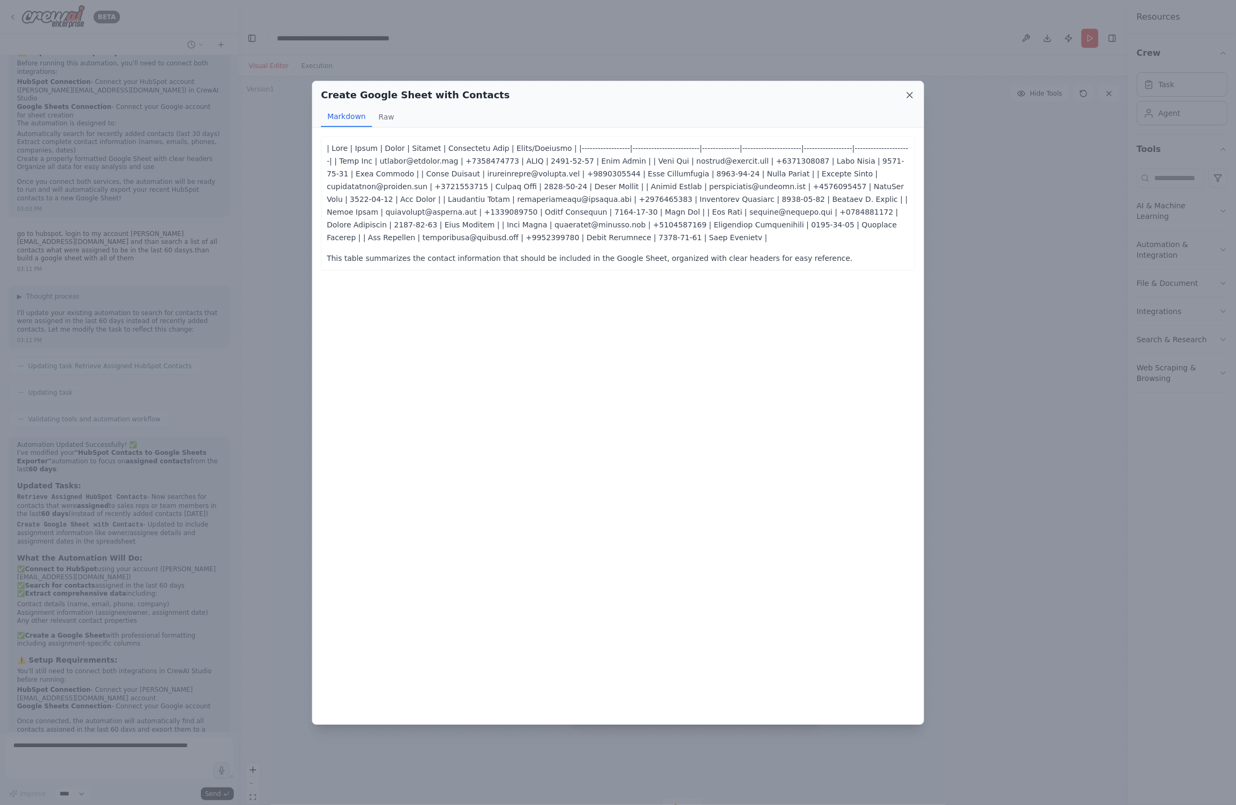
click at [910, 97] on icon at bounding box center [910, 95] width 11 height 11
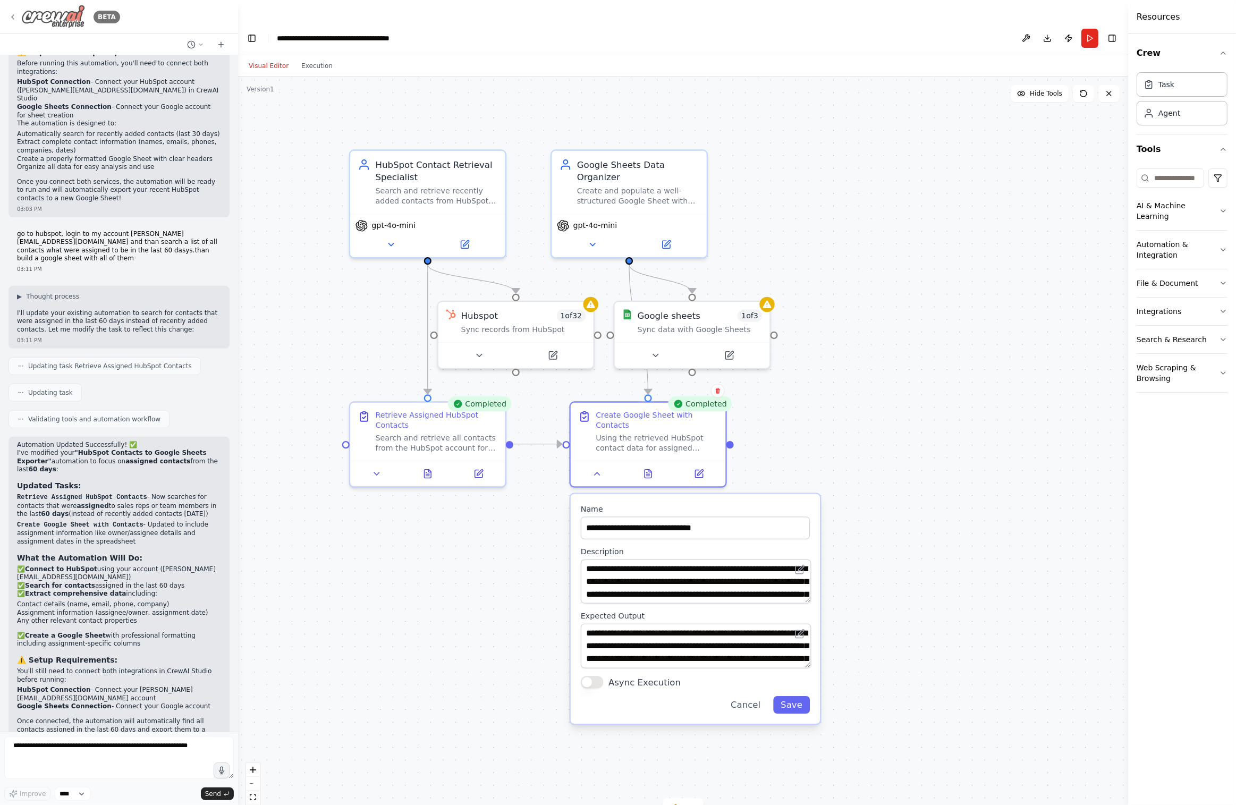
click at [13, 19] on icon at bounding box center [13, 17] width 9 height 9
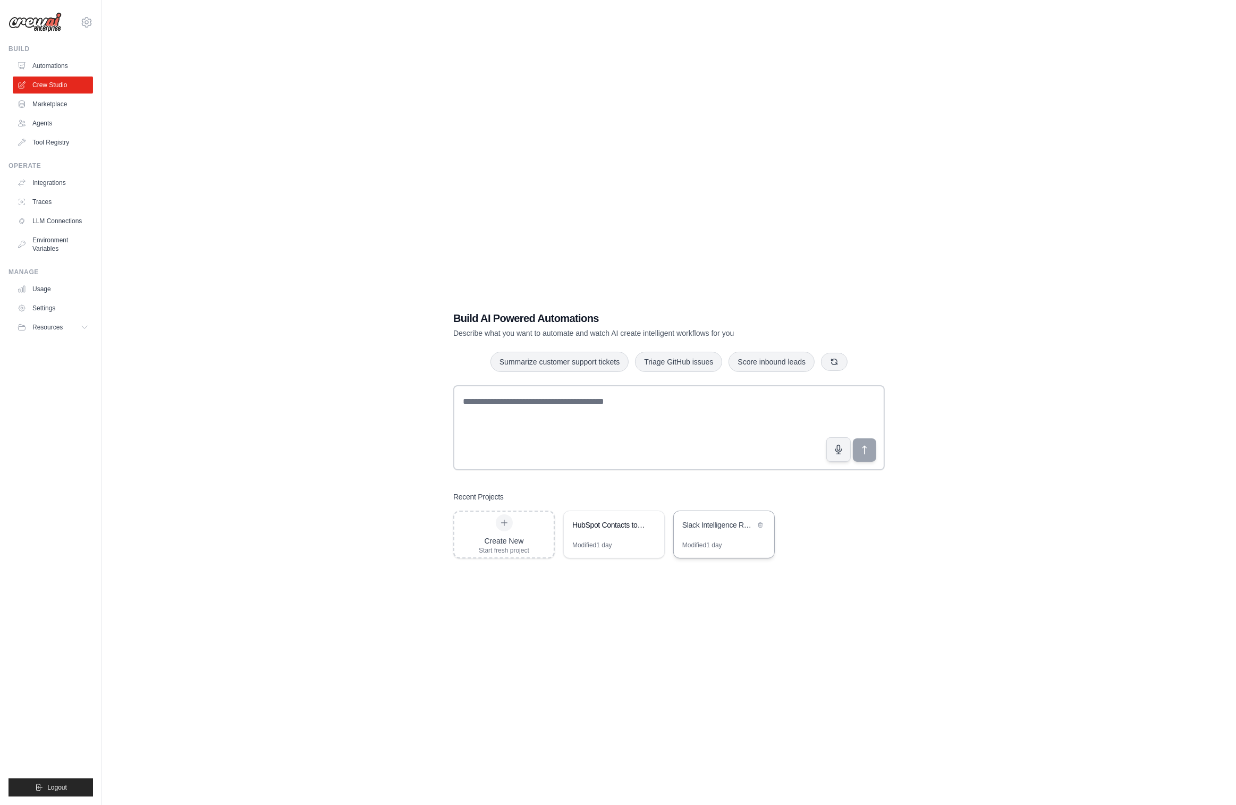
click at [718, 520] on div "Slack Intelligence Reporter - Daily Business Insights" at bounding box center [718, 526] width 73 height 13
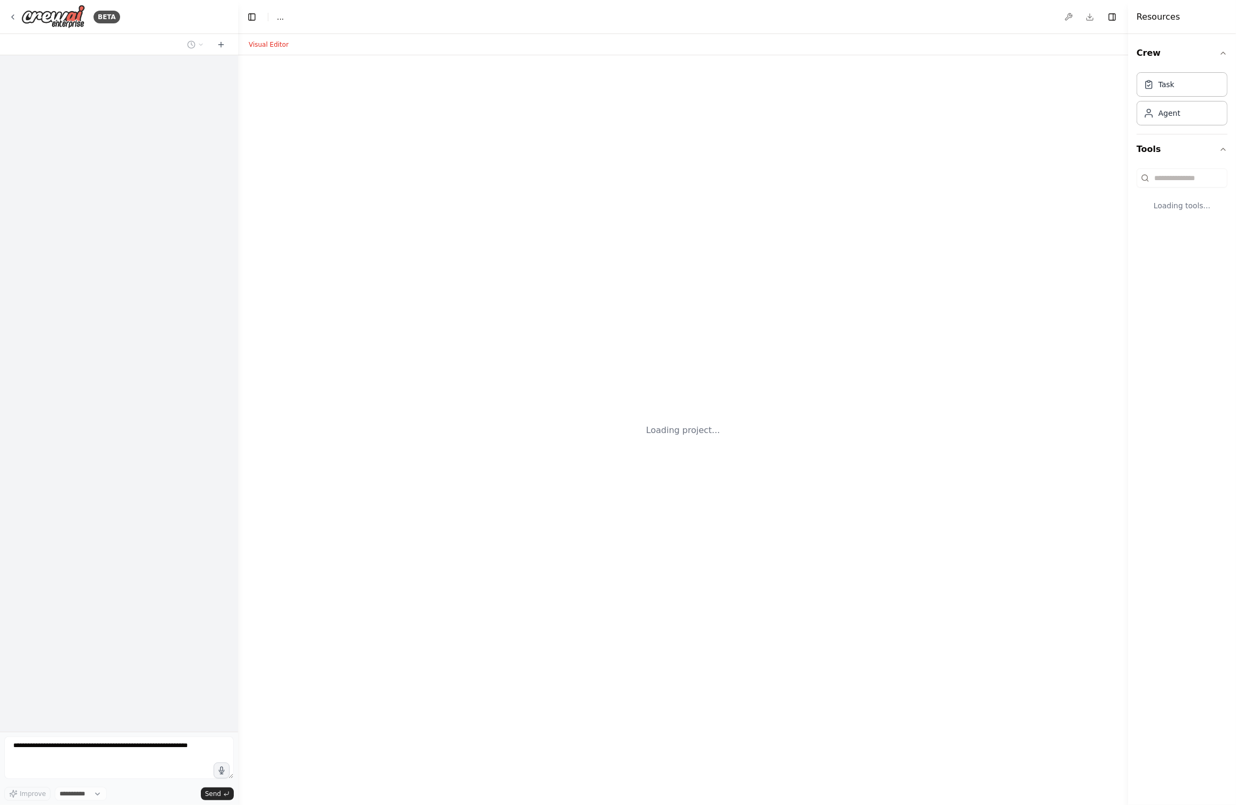
select select "****"
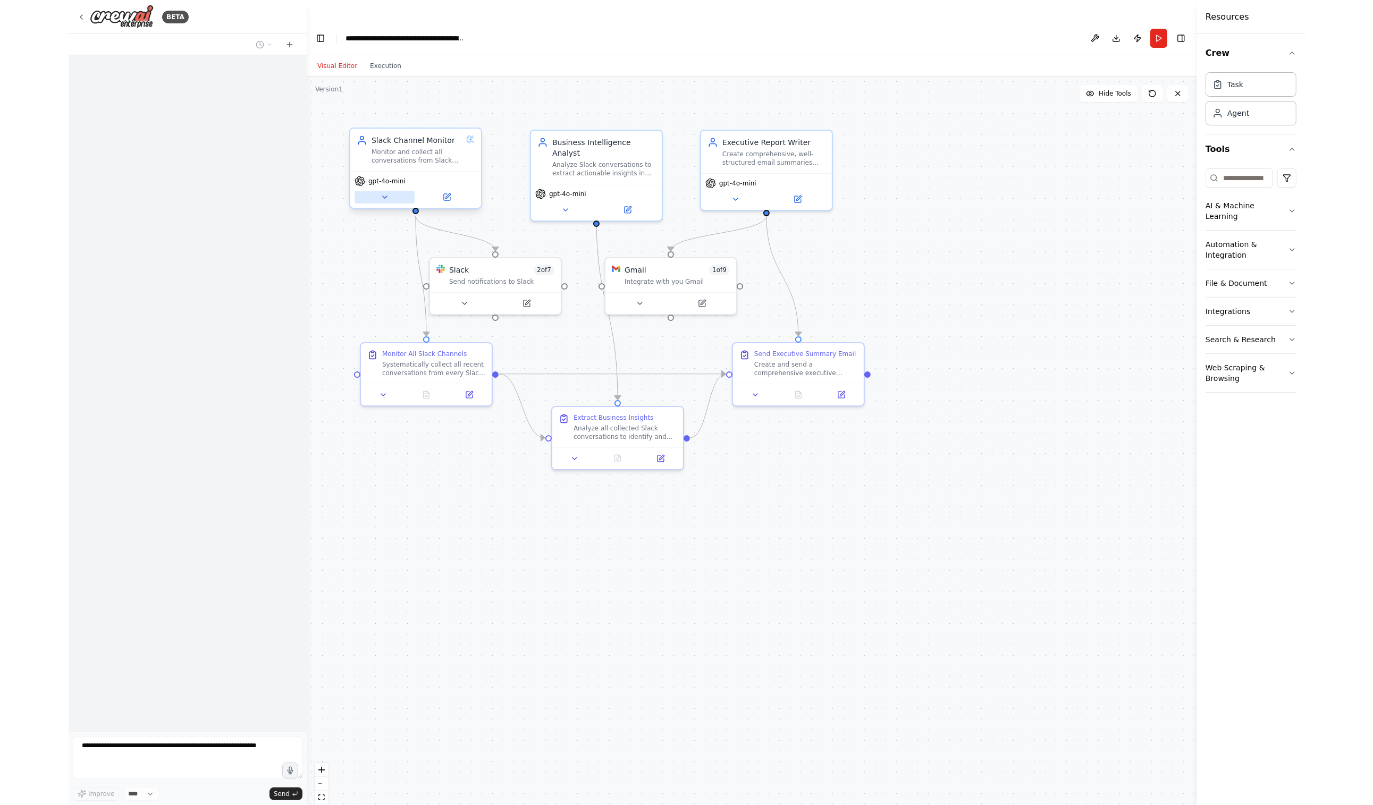
scroll to position [1355, 0]
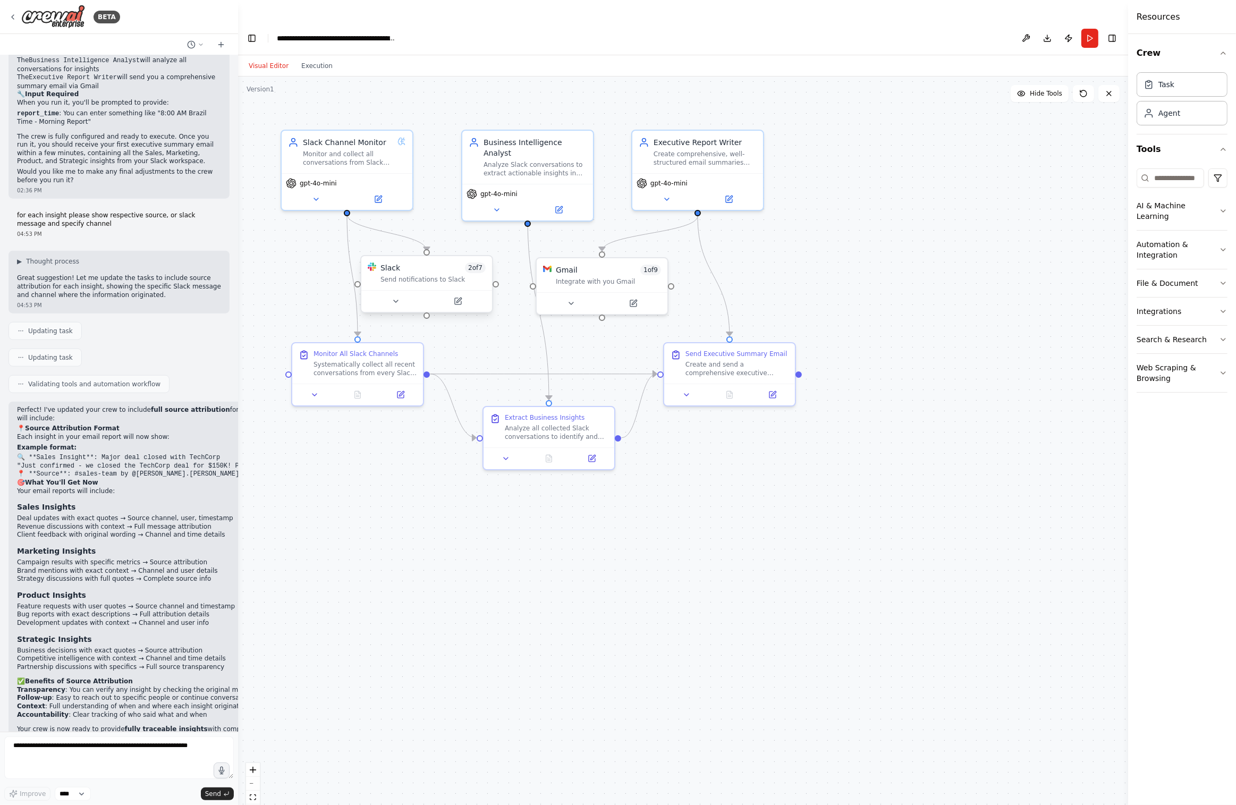
click at [401, 290] on div at bounding box center [426, 301] width 131 height 22
click at [398, 295] on button at bounding box center [396, 301] width 60 height 13
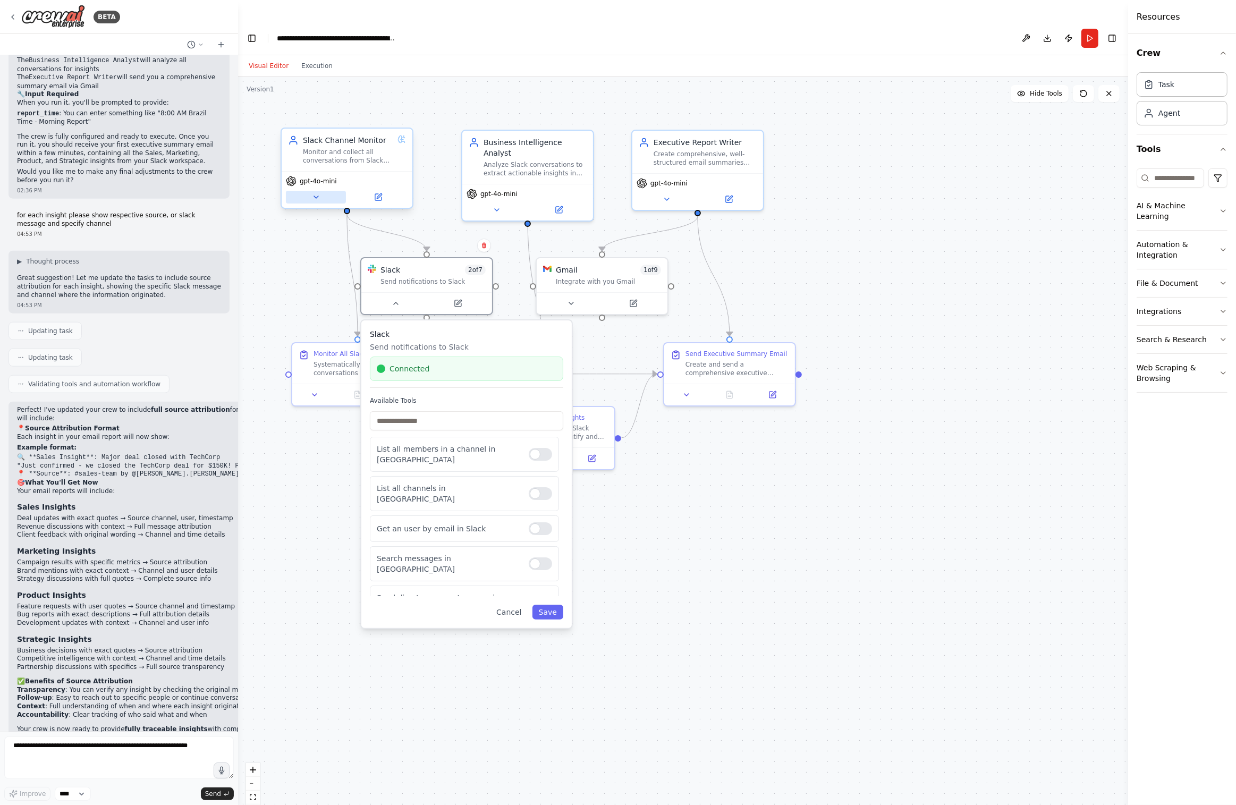
click at [320, 191] on button at bounding box center [316, 197] width 60 height 13
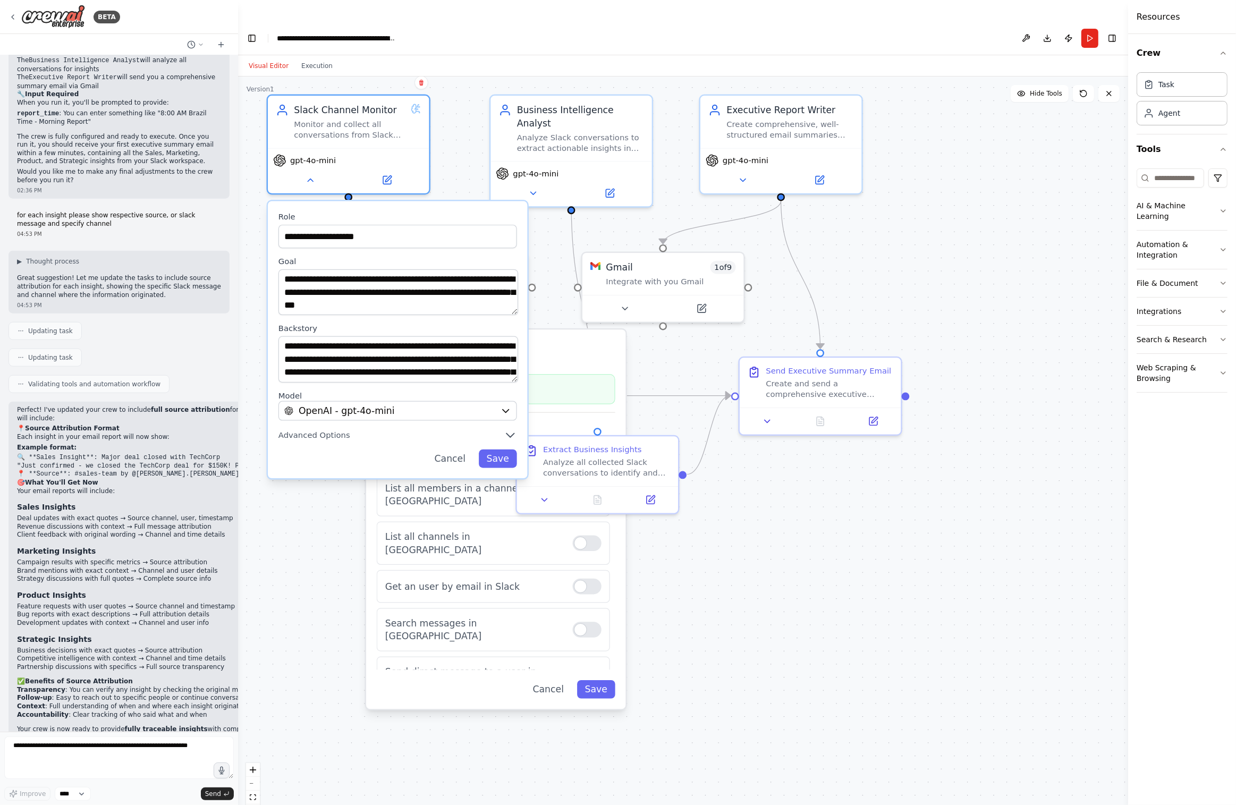
click at [714, 553] on div "**********" at bounding box center [683, 452] width 890 height 750
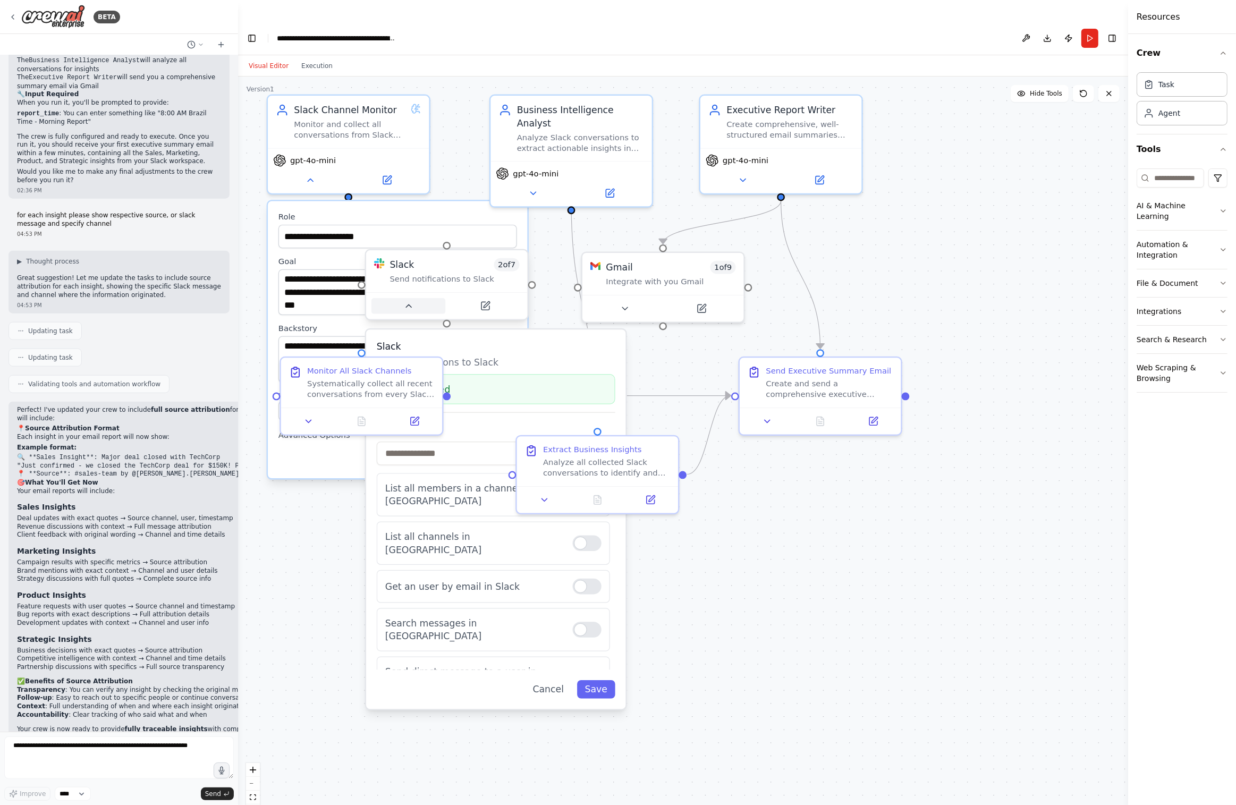
click at [405, 301] on icon at bounding box center [408, 306] width 11 height 11
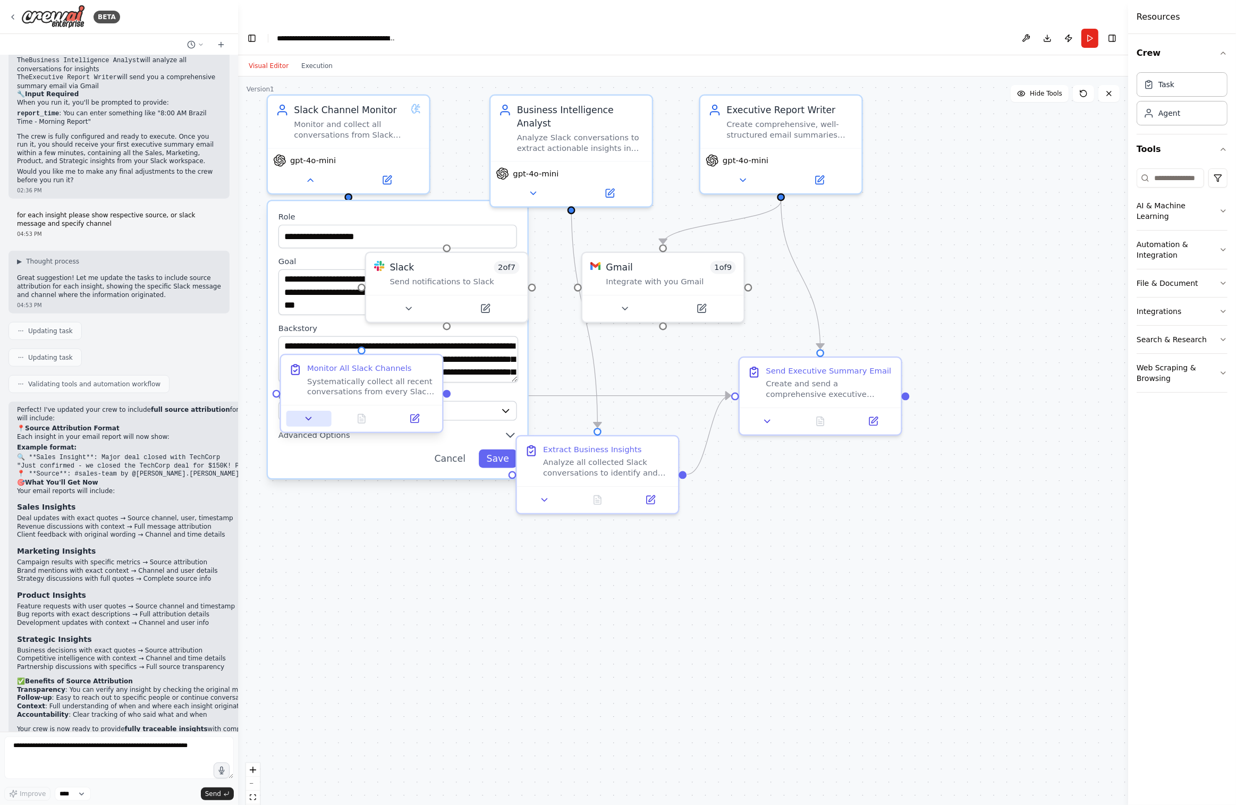
click at [312, 413] on icon at bounding box center [308, 418] width 11 height 11
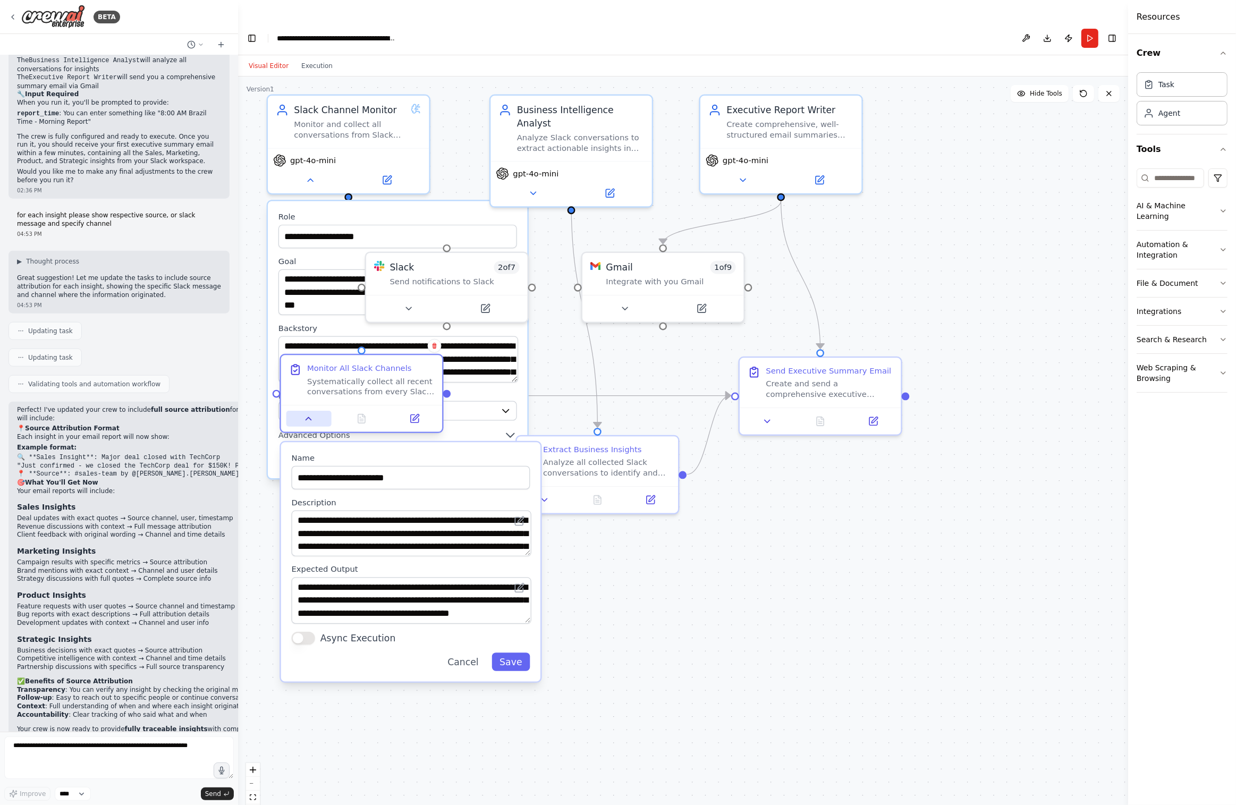
click at [312, 413] on icon at bounding box center [308, 418] width 11 height 11
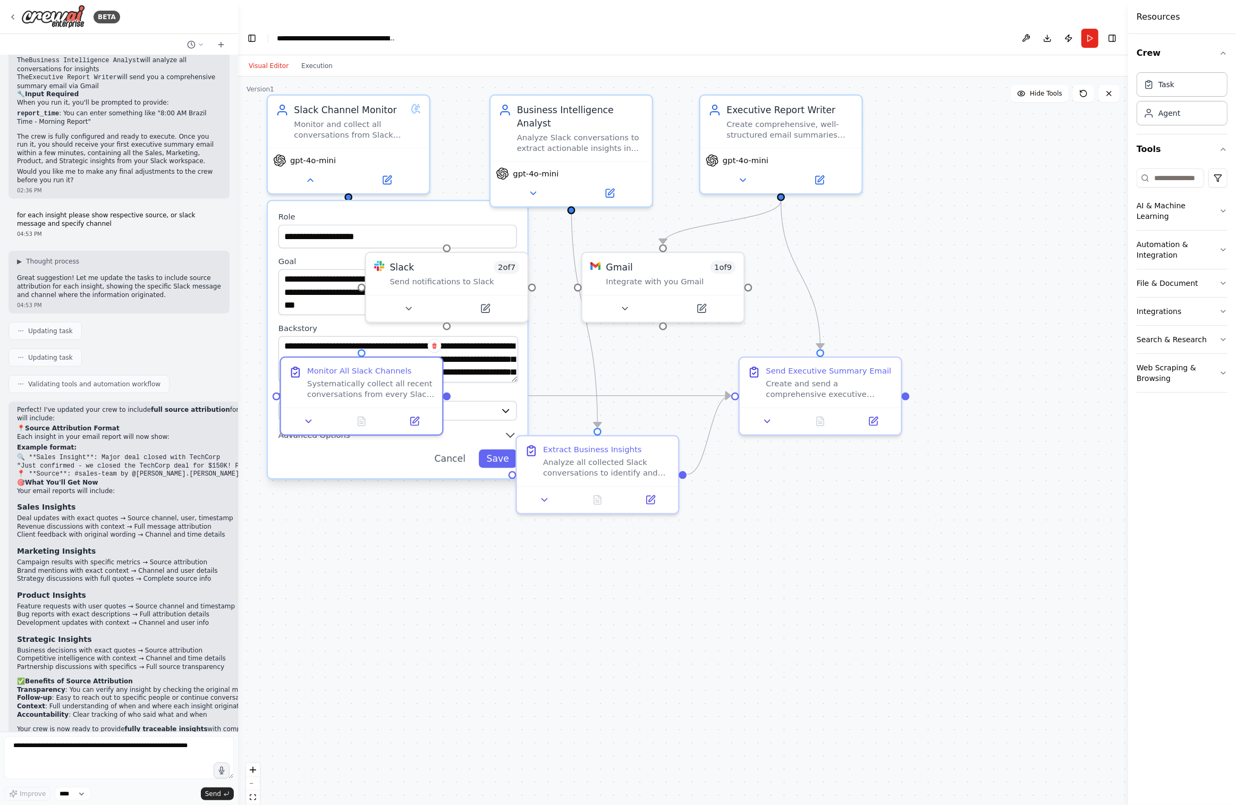
click at [511, 421] on div "**********" at bounding box center [397, 339] width 259 height 277
click at [312, 172] on icon at bounding box center [310, 177] width 11 height 11
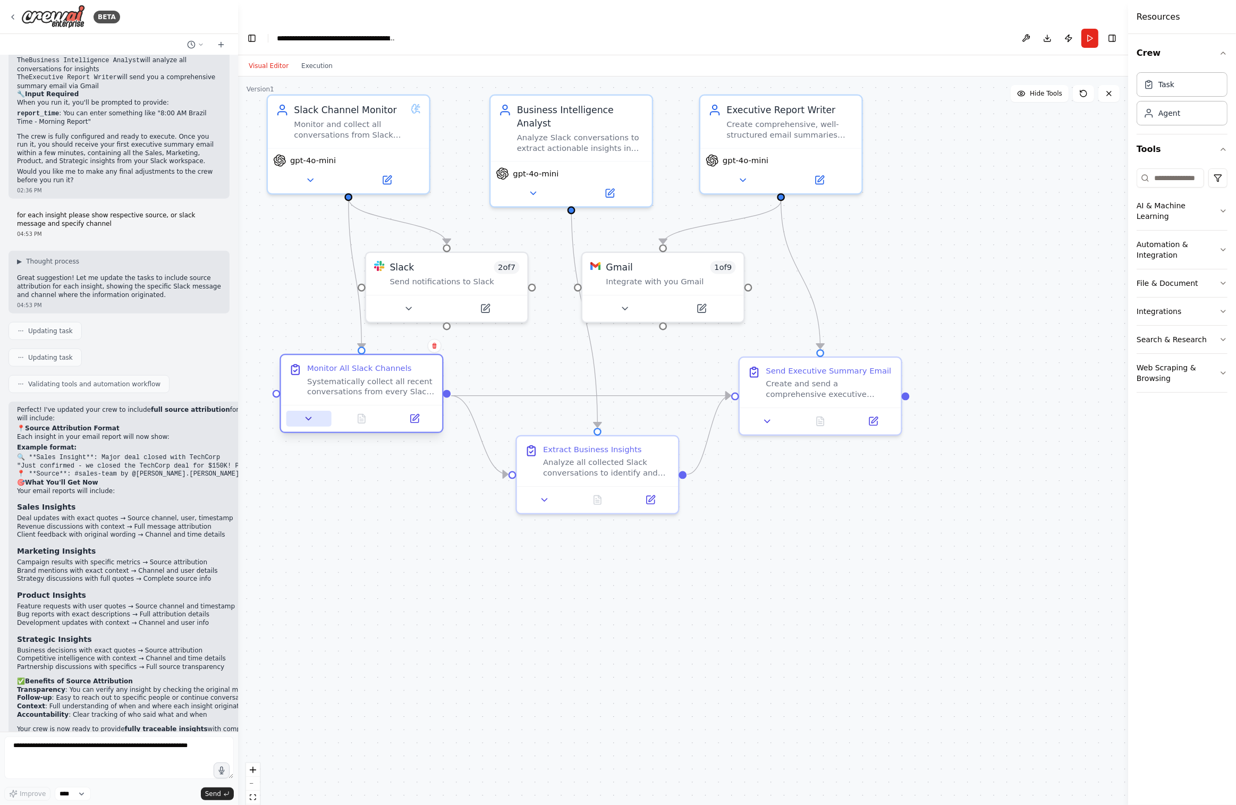
click at [315, 411] on button at bounding box center [308, 419] width 45 height 16
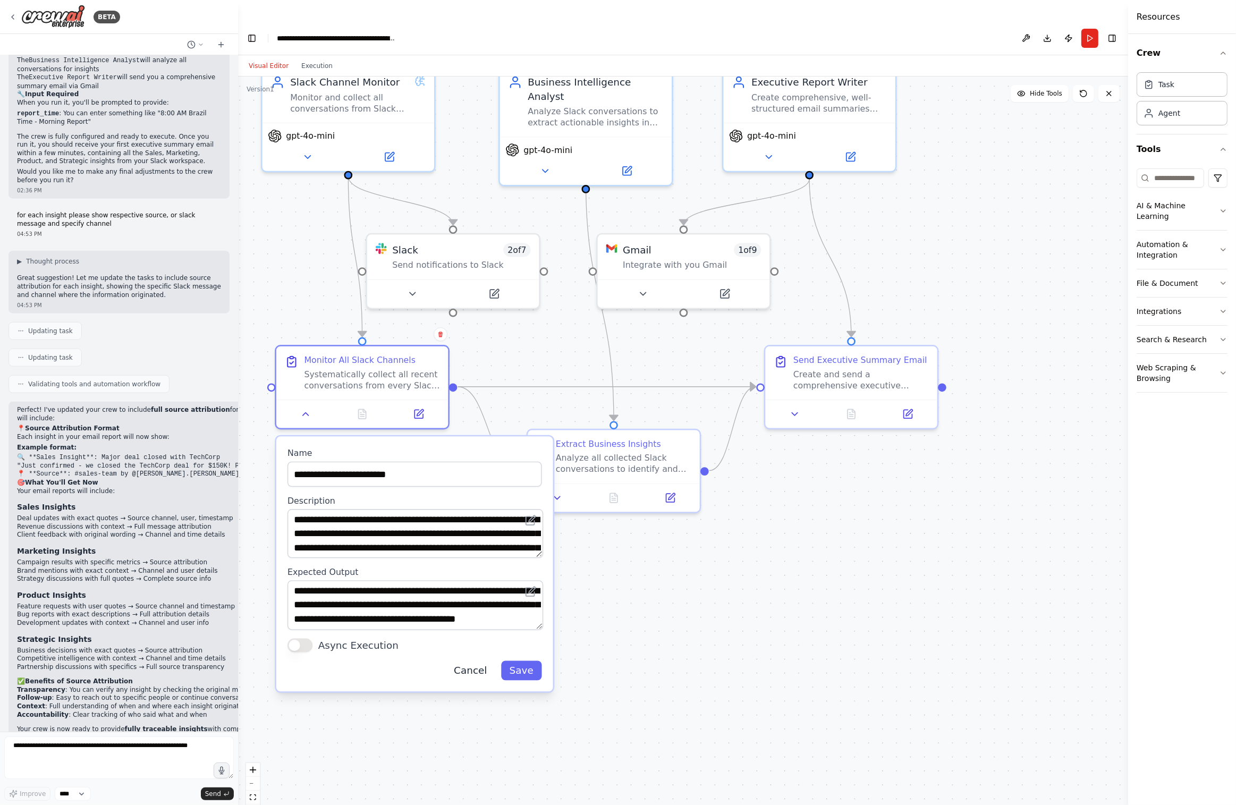
click at [471, 661] on button "Cancel" at bounding box center [470, 671] width 50 height 20
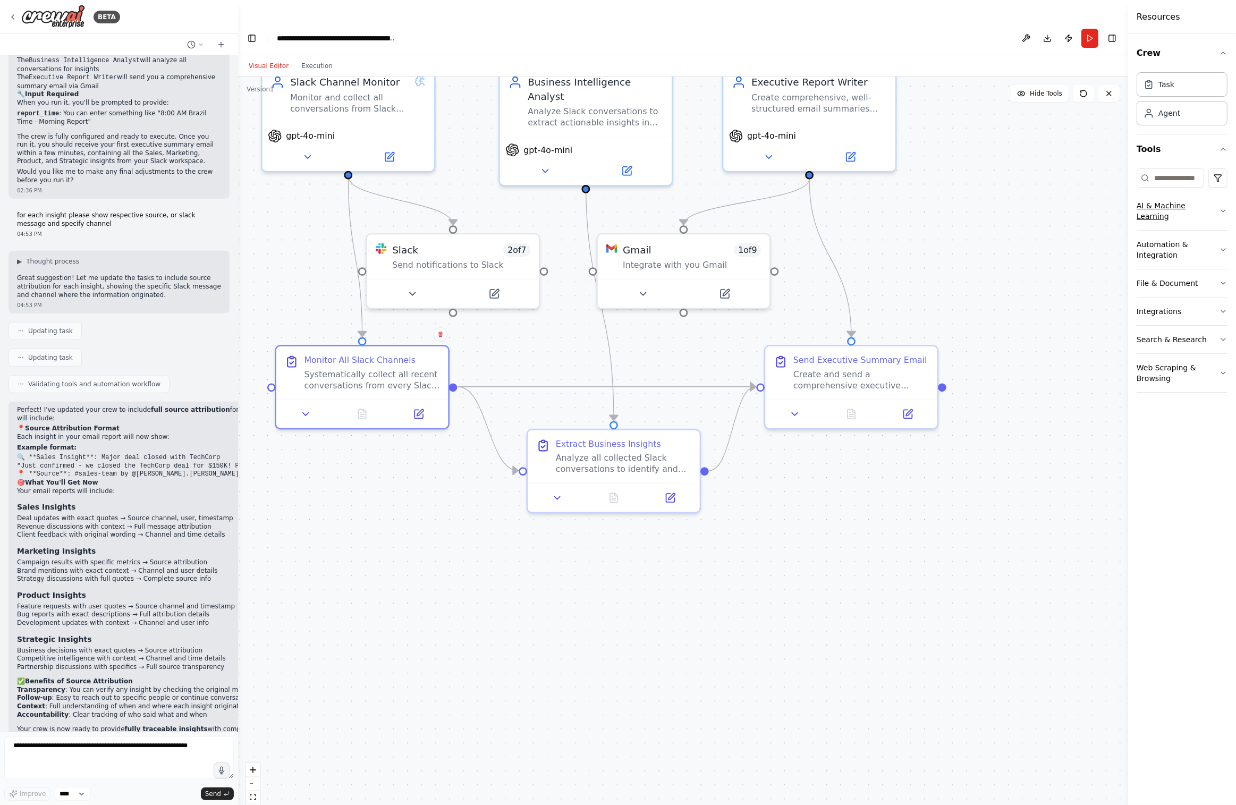
click at [1226, 207] on icon "button" at bounding box center [1223, 211] width 9 height 9
click at [1222, 413] on icon "button" at bounding box center [1223, 417] width 9 height 9
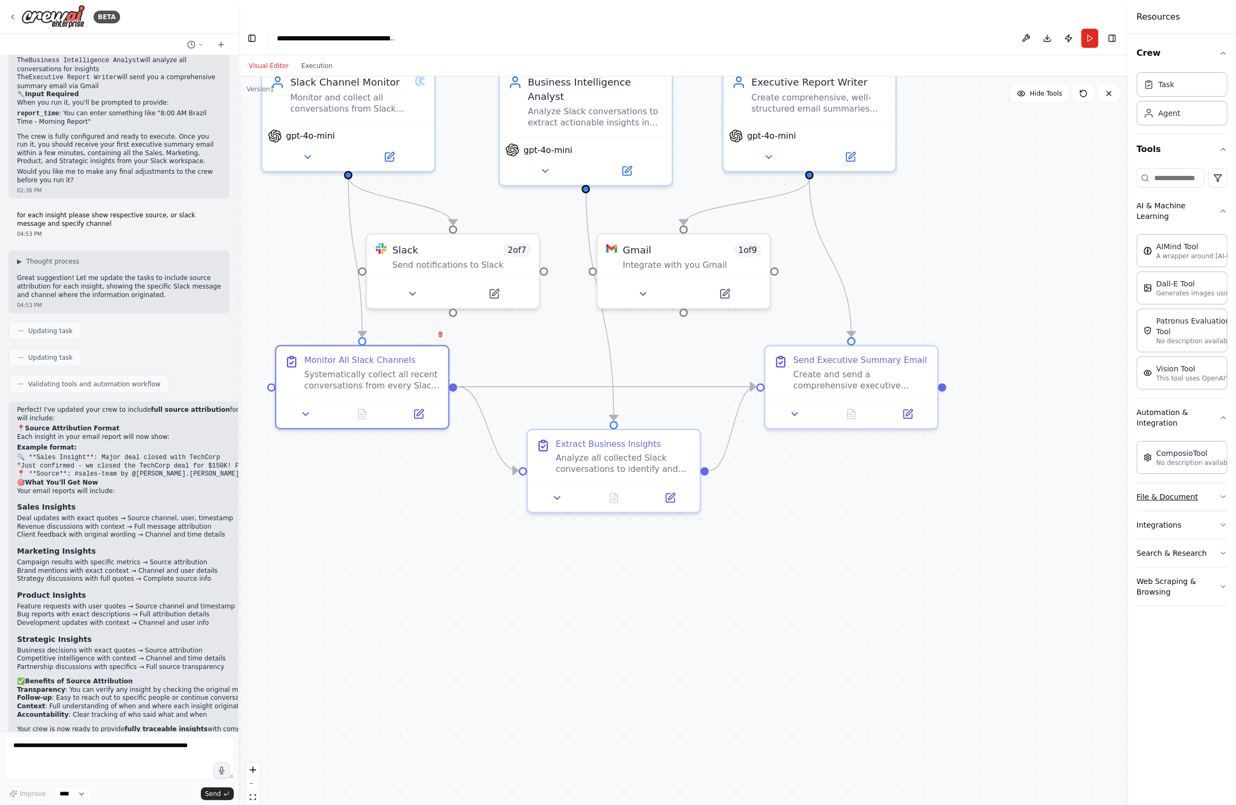
click at [1218, 492] on button "File & Document" at bounding box center [1182, 497] width 91 height 28
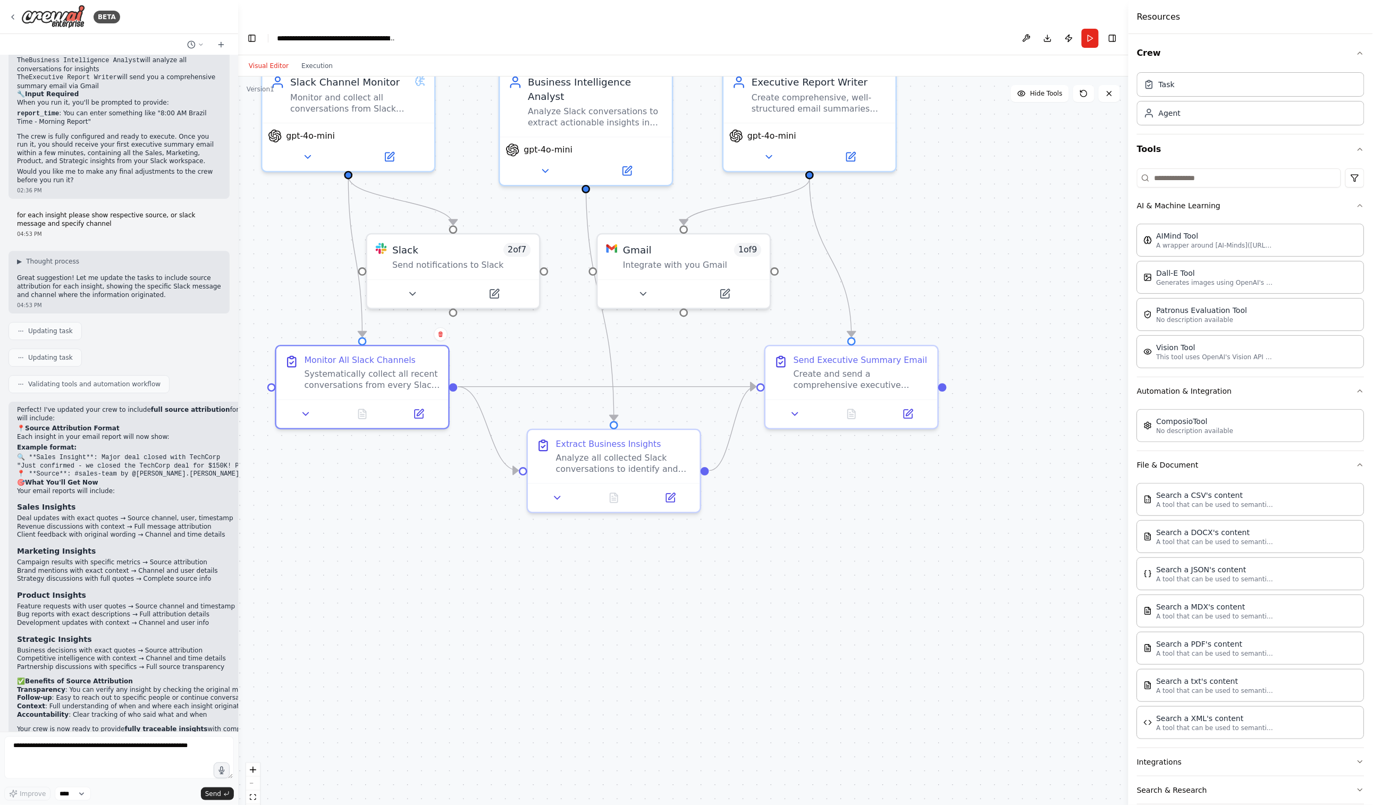
drag, startPoint x: 1265, startPoint y: 463, endPoint x: 1128, endPoint y: 463, distance: 137.1
click at [1128, 463] on div at bounding box center [1130, 402] width 4 height 805
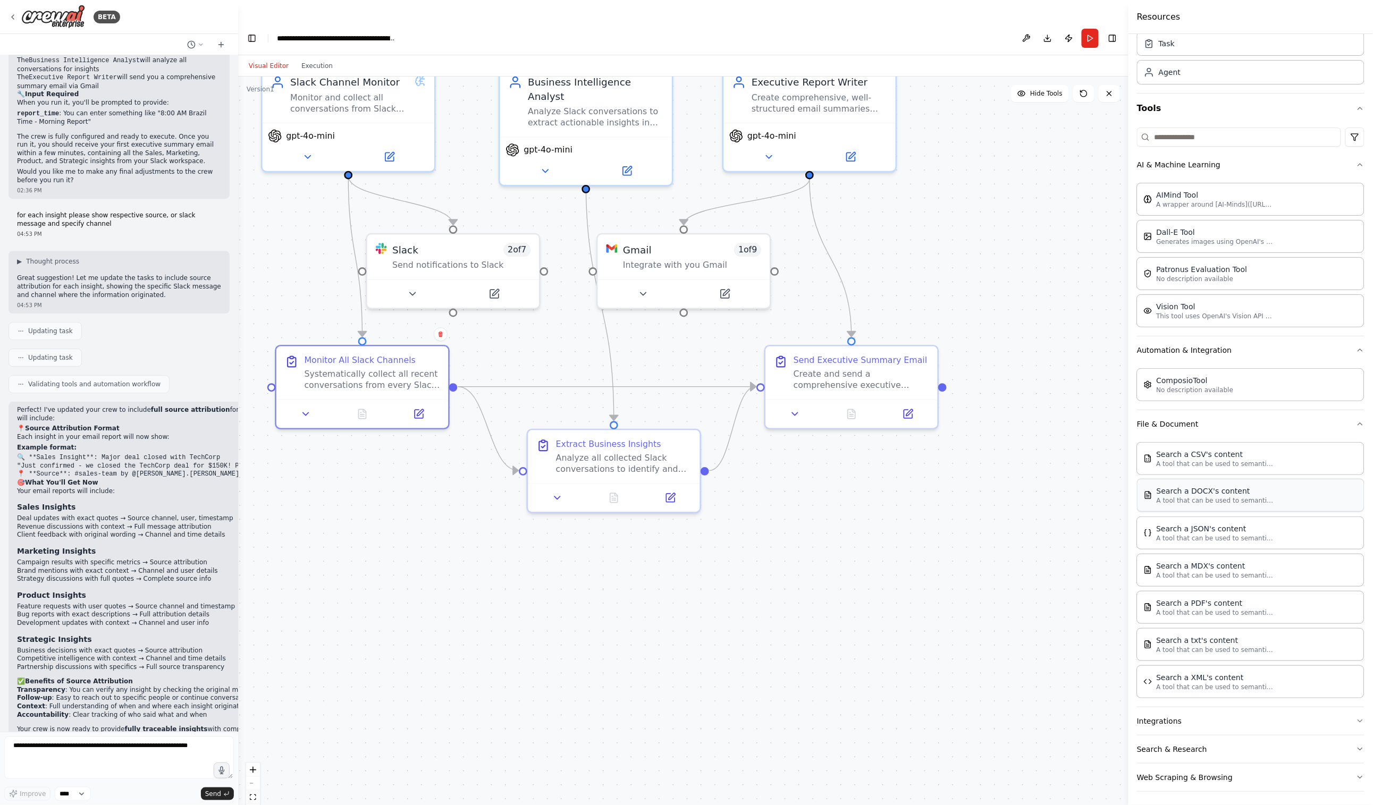
scroll to position [49, 0]
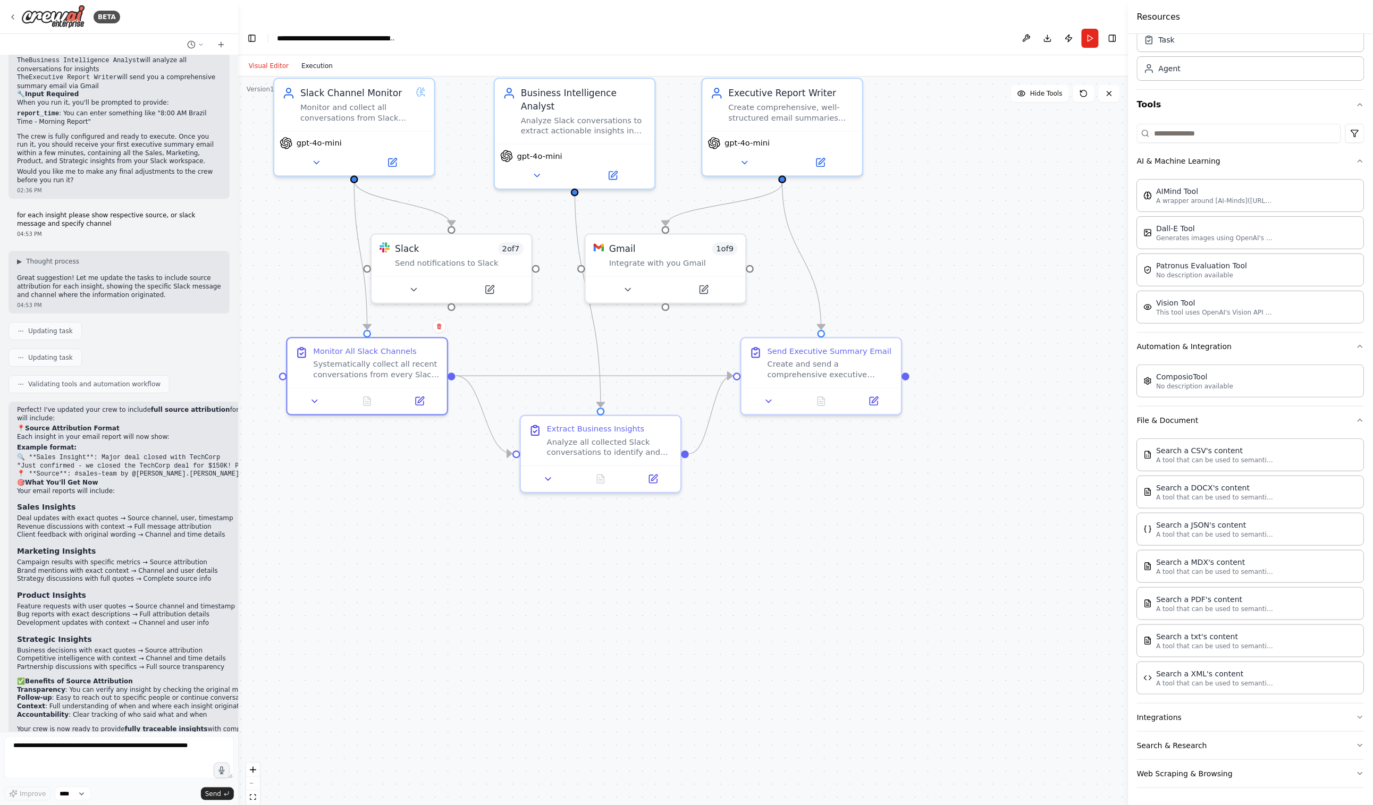
click at [317, 60] on button "Execution" at bounding box center [317, 66] width 44 height 13
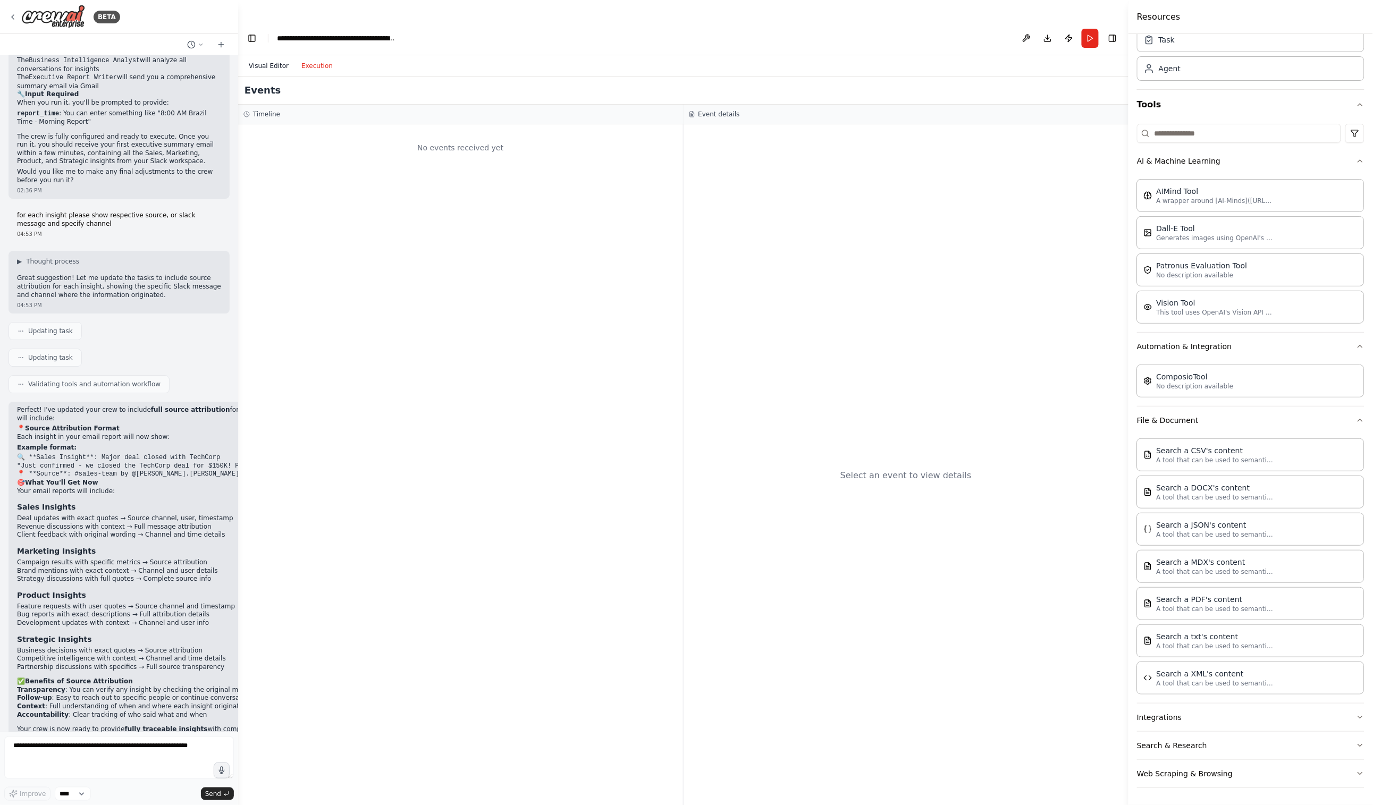
click at [281, 60] on button "Visual Editor" at bounding box center [268, 66] width 53 height 13
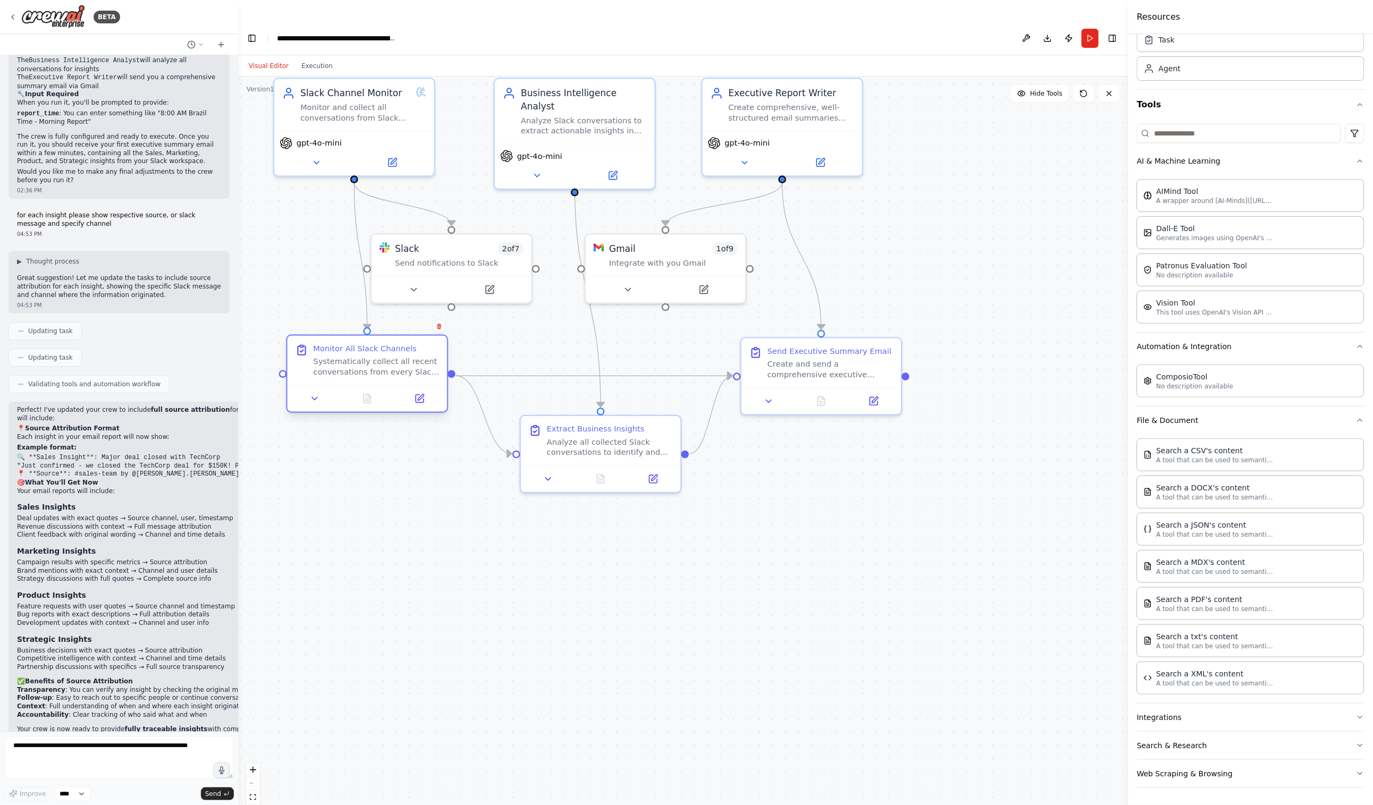
click at [354, 357] on div "Monitor All Slack Channels Systematically collect all recent conversations from…" at bounding box center [367, 360] width 159 height 49
click at [418, 394] on icon at bounding box center [421, 397] width 6 height 6
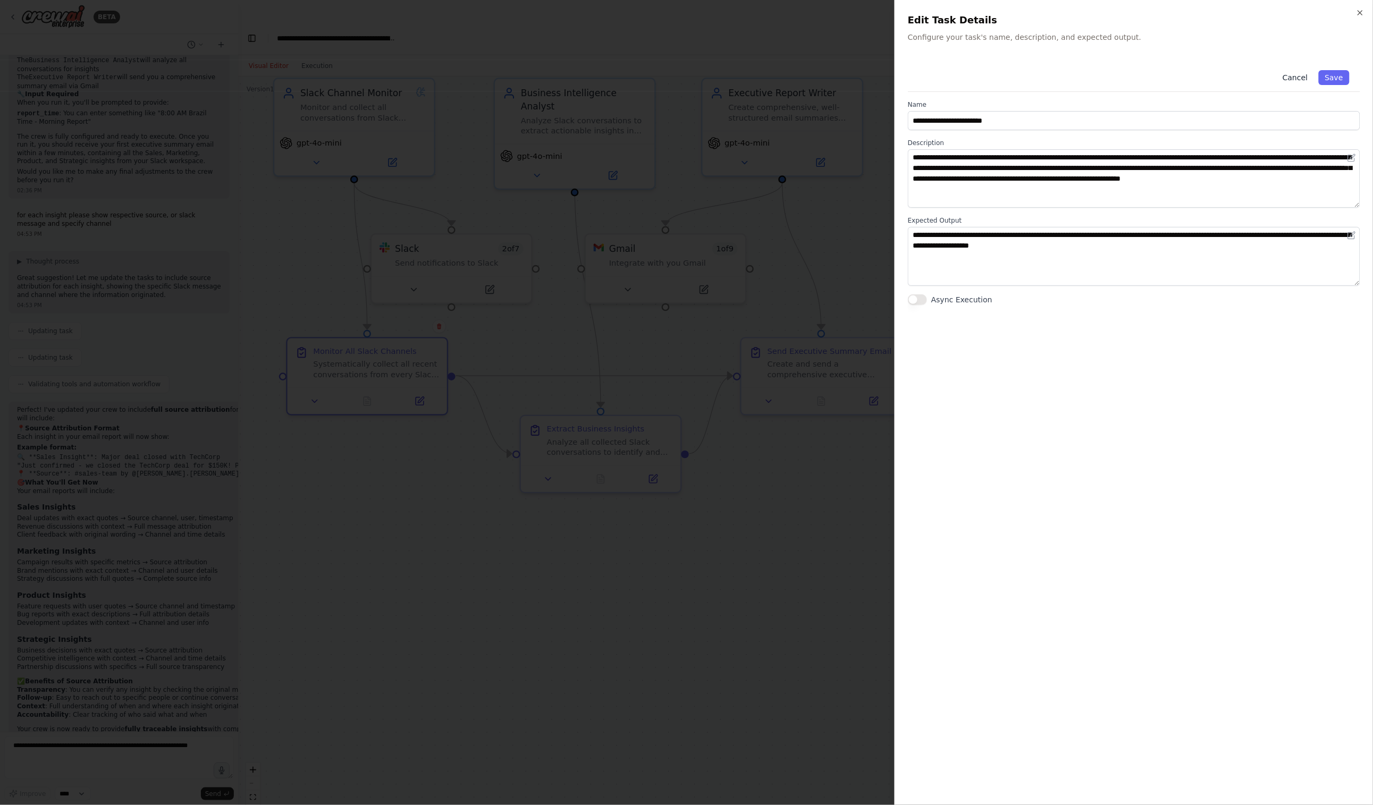
click at [1236, 80] on button "Cancel" at bounding box center [1295, 77] width 38 height 15
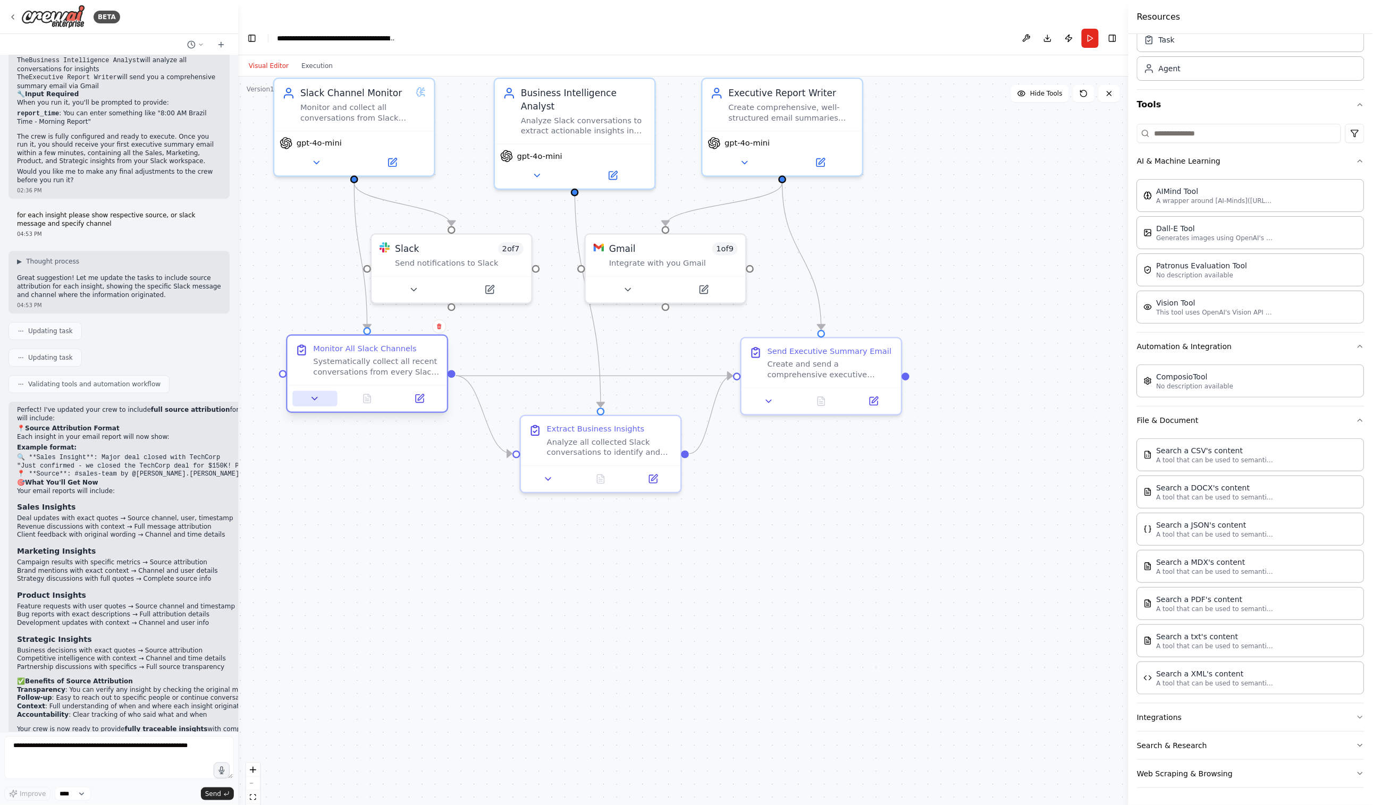
click at [319, 394] on icon at bounding box center [315, 399] width 11 height 11
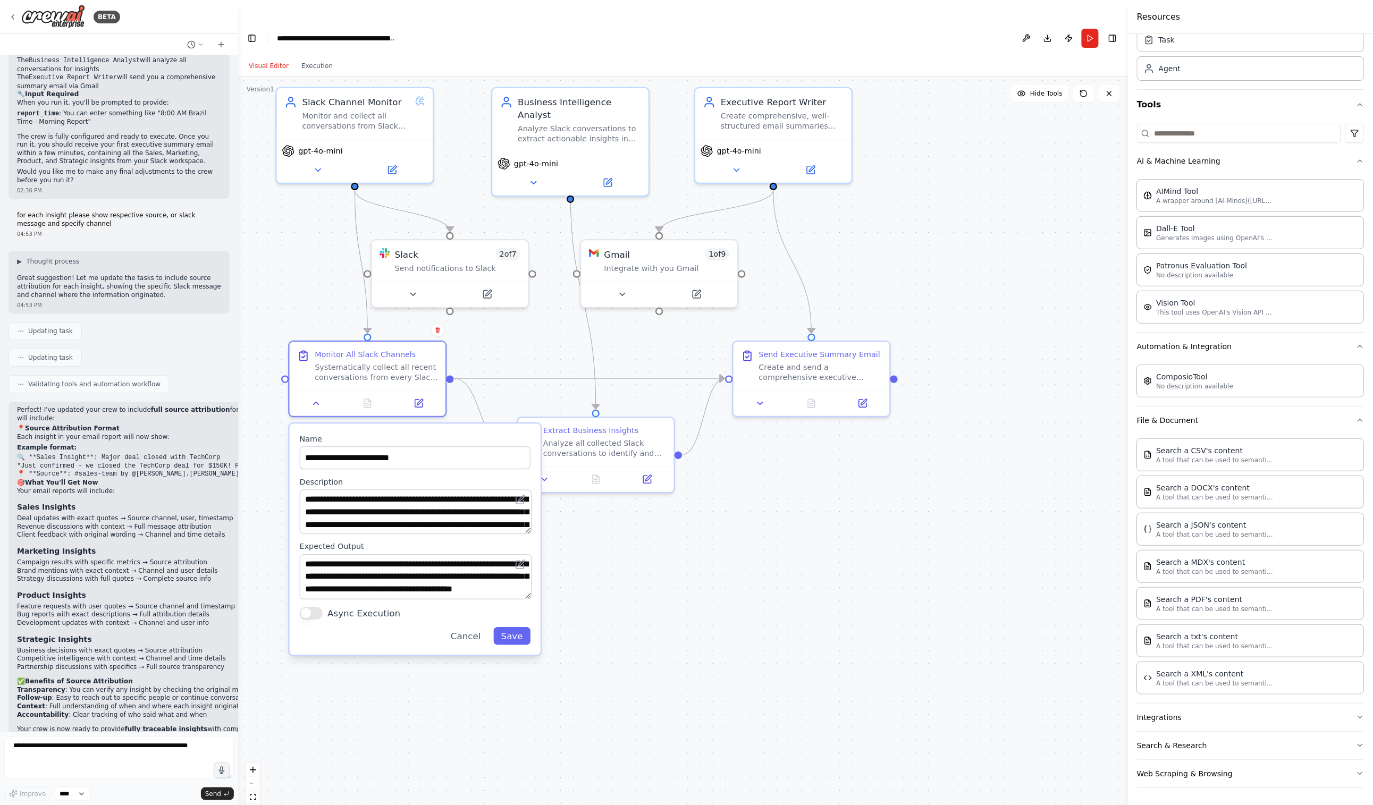
click at [472, 622] on div "**********" at bounding box center [415, 539] width 251 height 231
click at [316, 390] on div at bounding box center [368, 400] width 156 height 26
click at [317, 396] on icon at bounding box center [316, 401] width 10 height 10
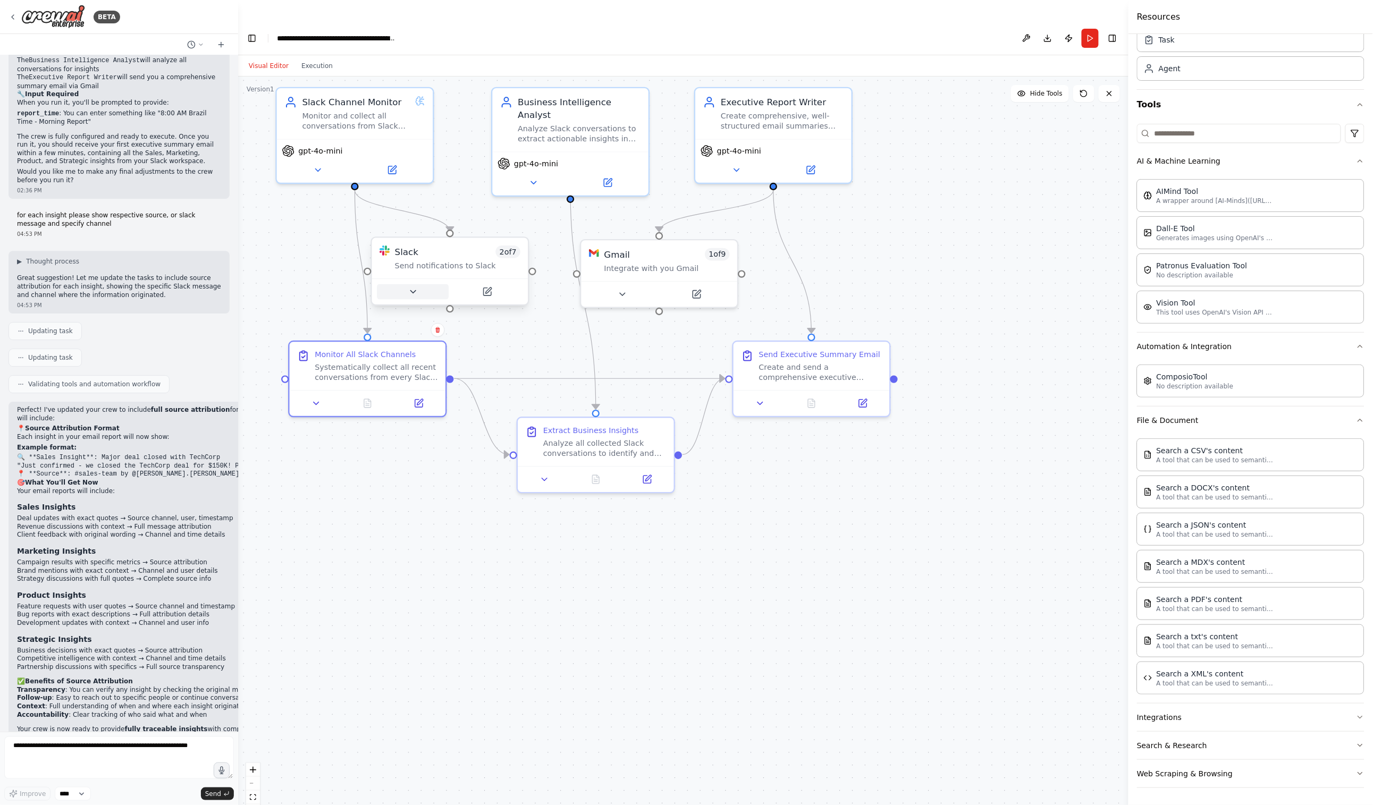
click at [412, 287] on icon at bounding box center [413, 292] width 10 height 10
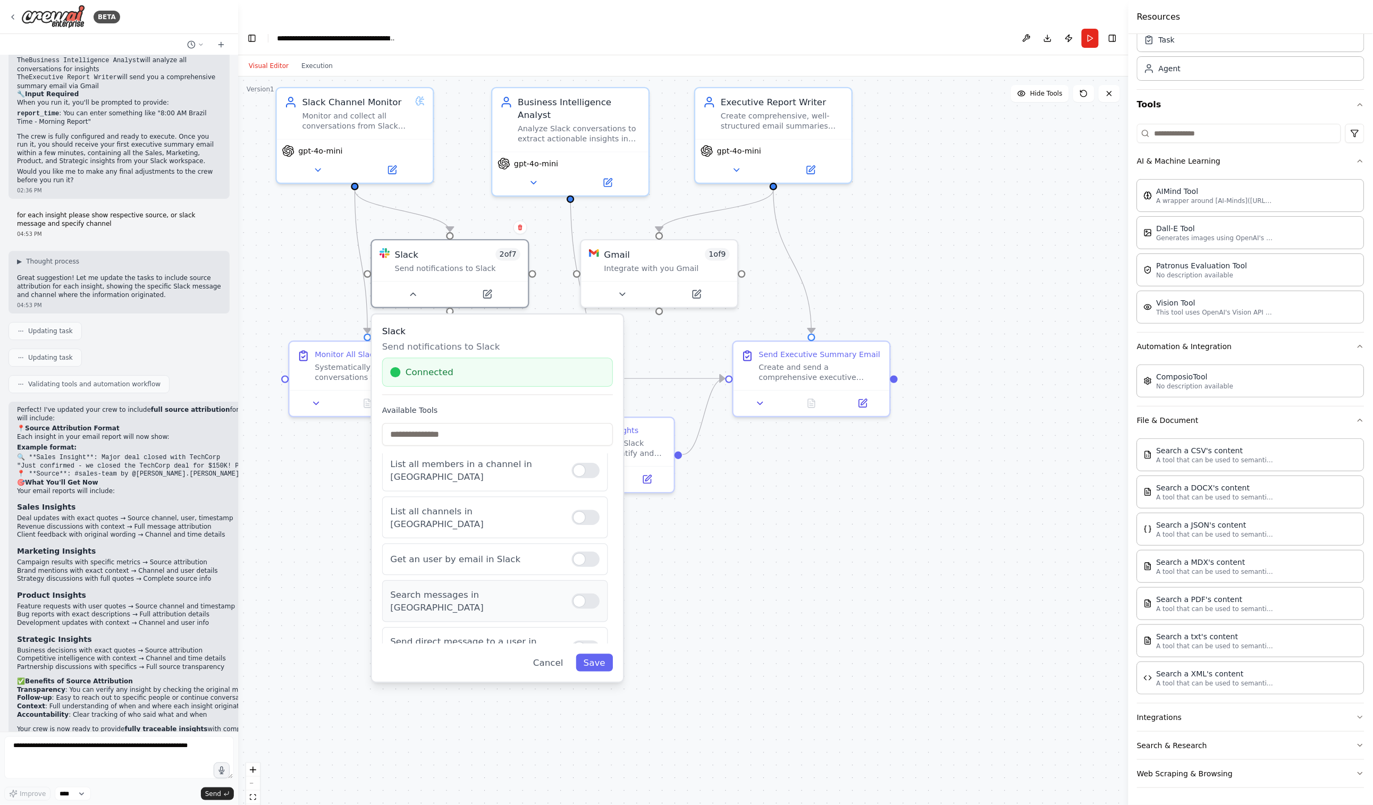
scroll to position [0, 0]
click at [419, 423] on input "text" at bounding box center [497, 434] width 231 height 23
type input "*"
click at [556, 654] on button "Cancel" at bounding box center [548, 663] width 45 height 18
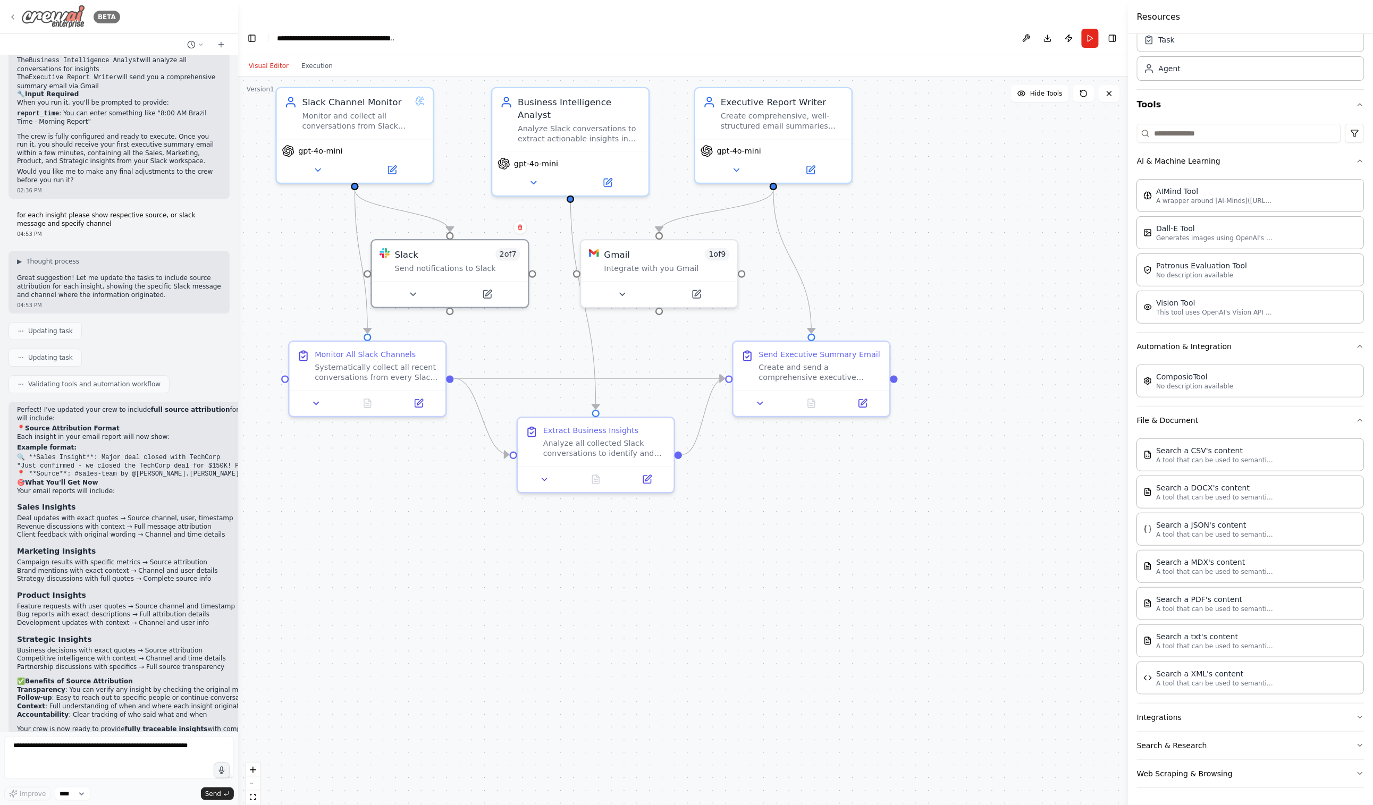
click at [12, 18] on icon at bounding box center [13, 17] width 2 height 4
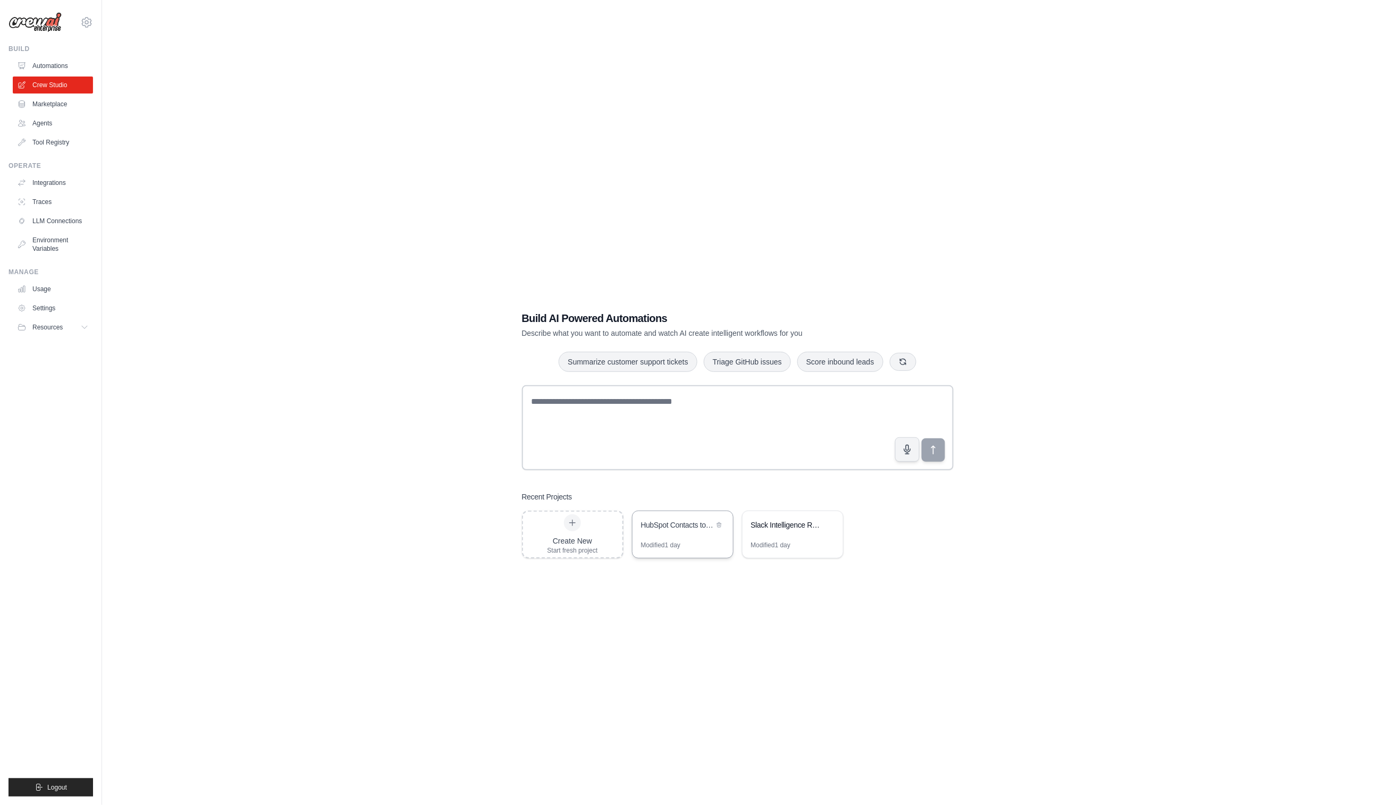
click at [658, 515] on div "HubSpot Contacts to Google Sheets Exporter" at bounding box center [682, 526] width 100 height 30
click at [584, 398] on textarea at bounding box center [738, 427] width 432 height 85
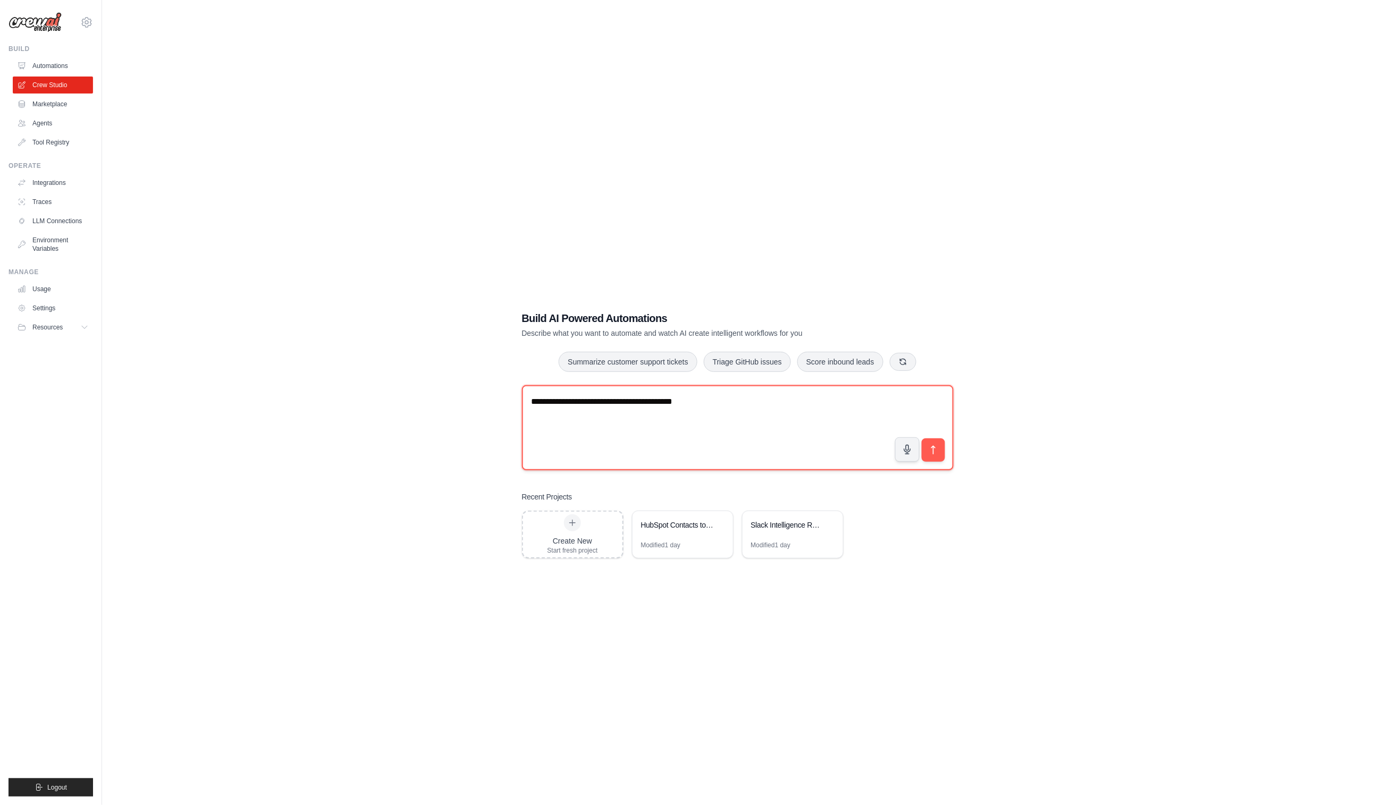
click at [563, 385] on textarea "**********" at bounding box center [738, 427] width 432 height 85
click at [766, 385] on textarea "**********" at bounding box center [738, 427] width 432 height 85
type textarea "**********"
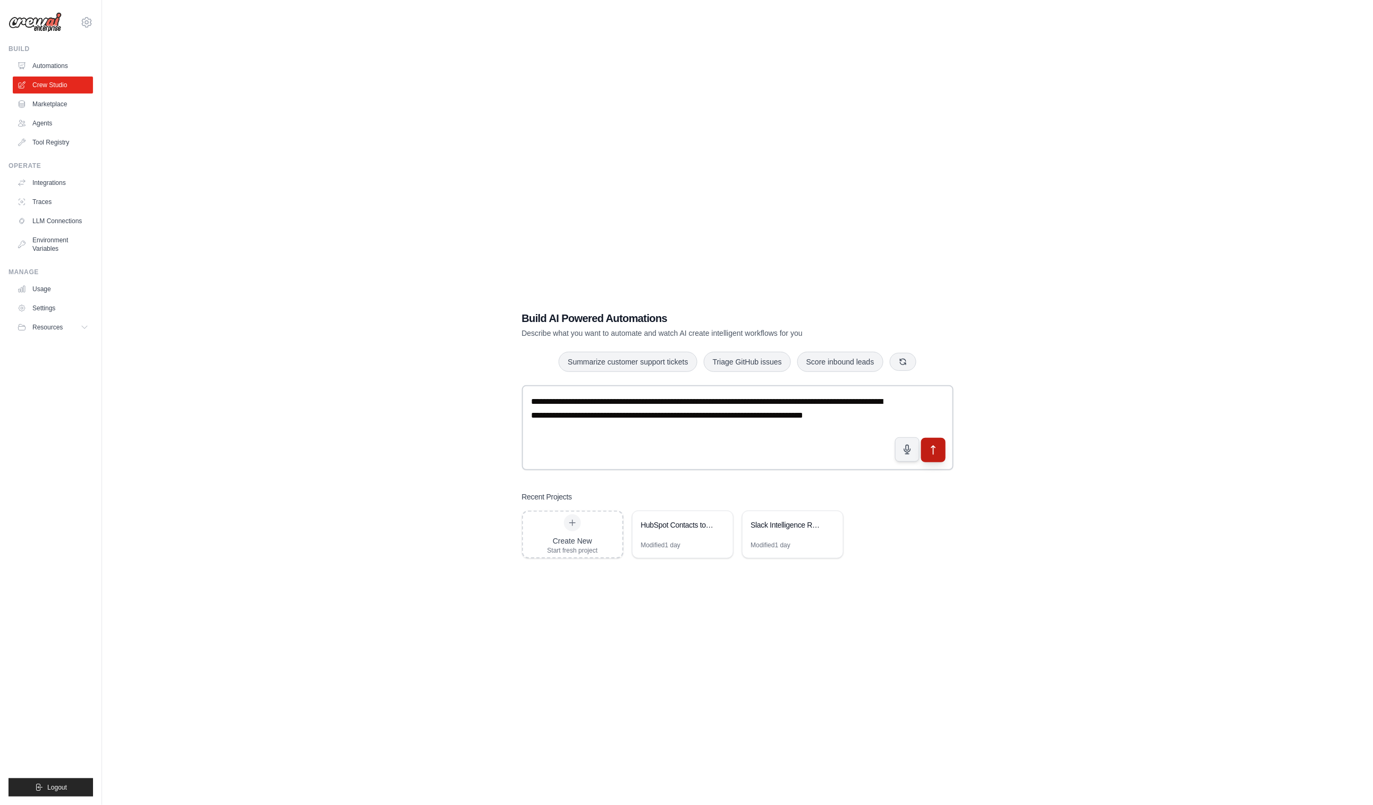
click at [931, 444] on icon "submit" at bounding box center [932, 449] width 11 height 11
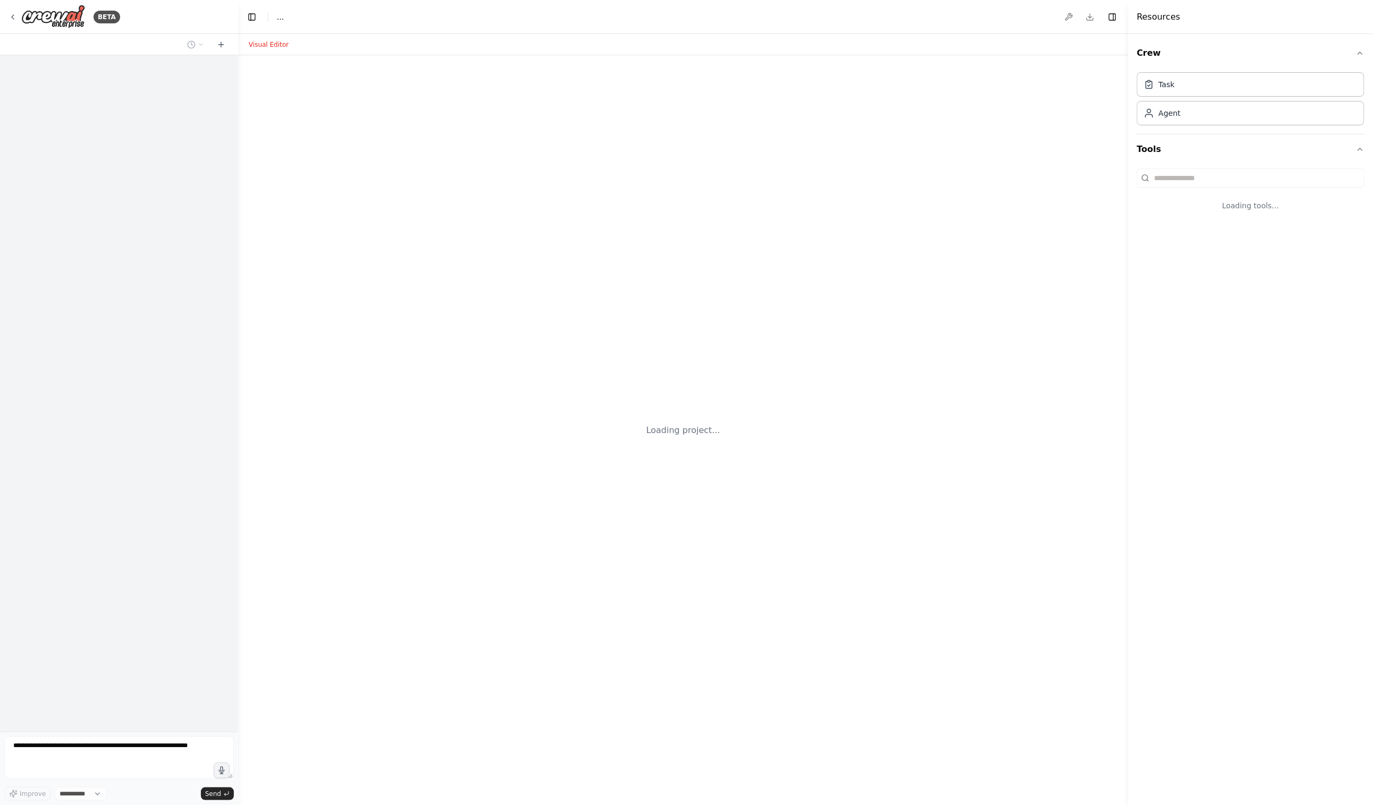
select select "****"
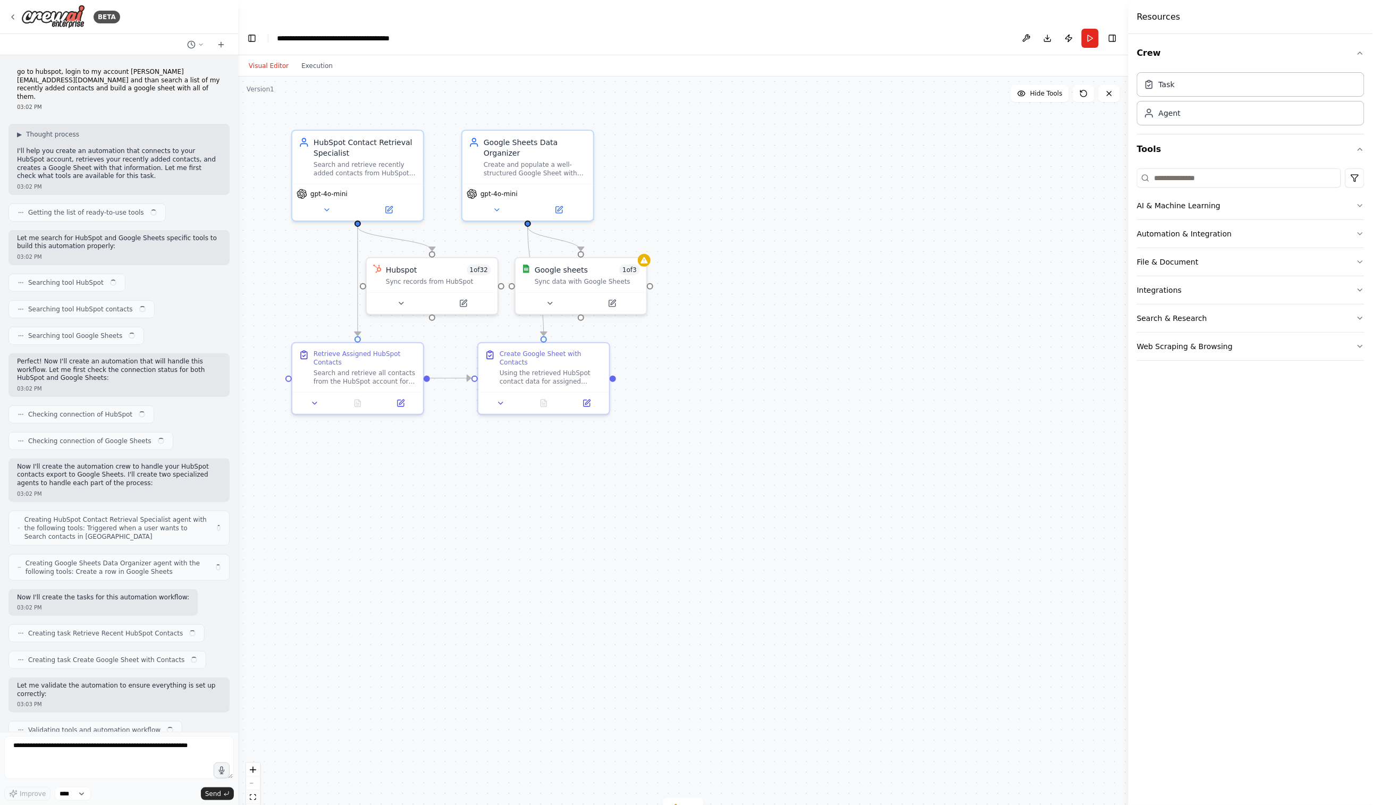
scroll to position [922, 0]
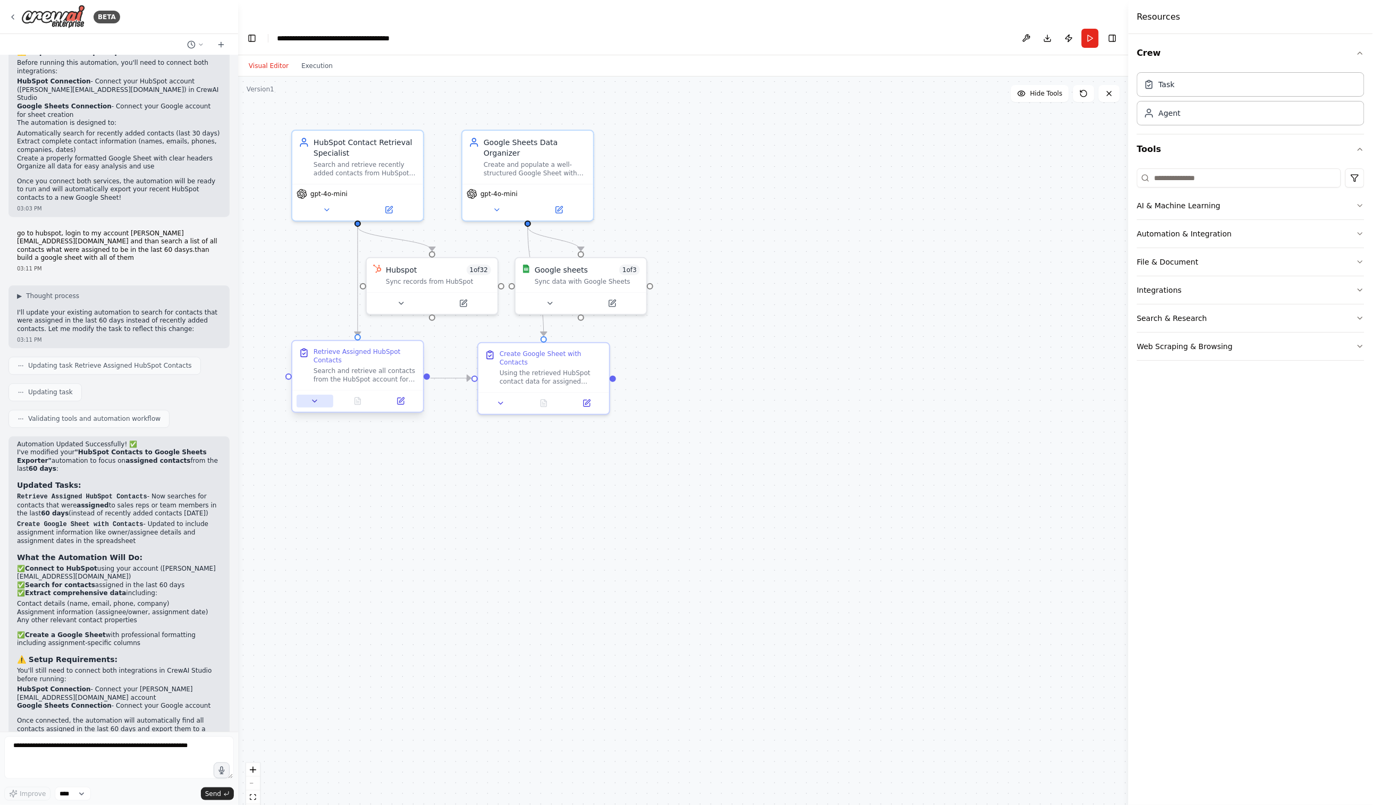
click at [314, 397] on icon at bounding box center [314, 401] width 9 height 9
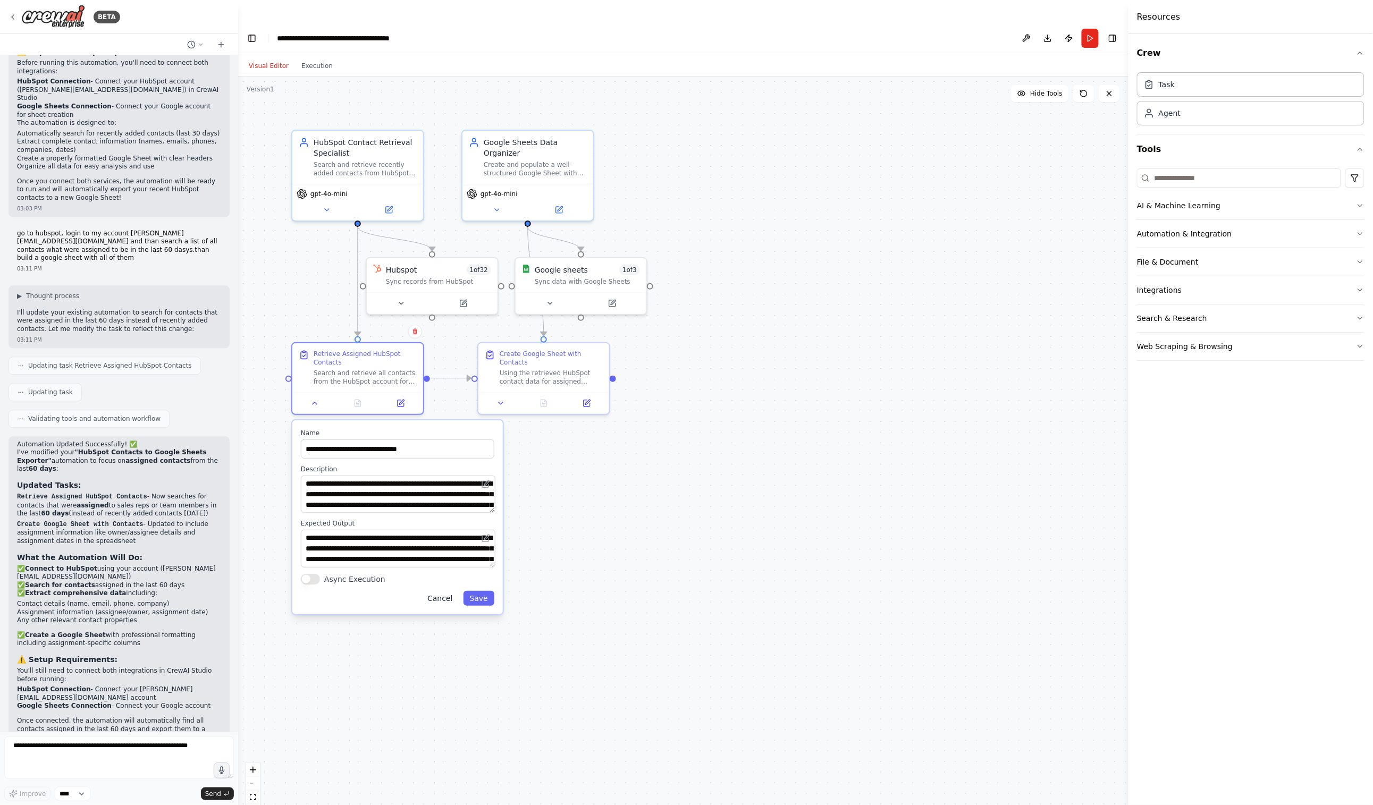
click at [444, 591] on button "Cancel" at bounding box center [440, 598] width 38 height 15
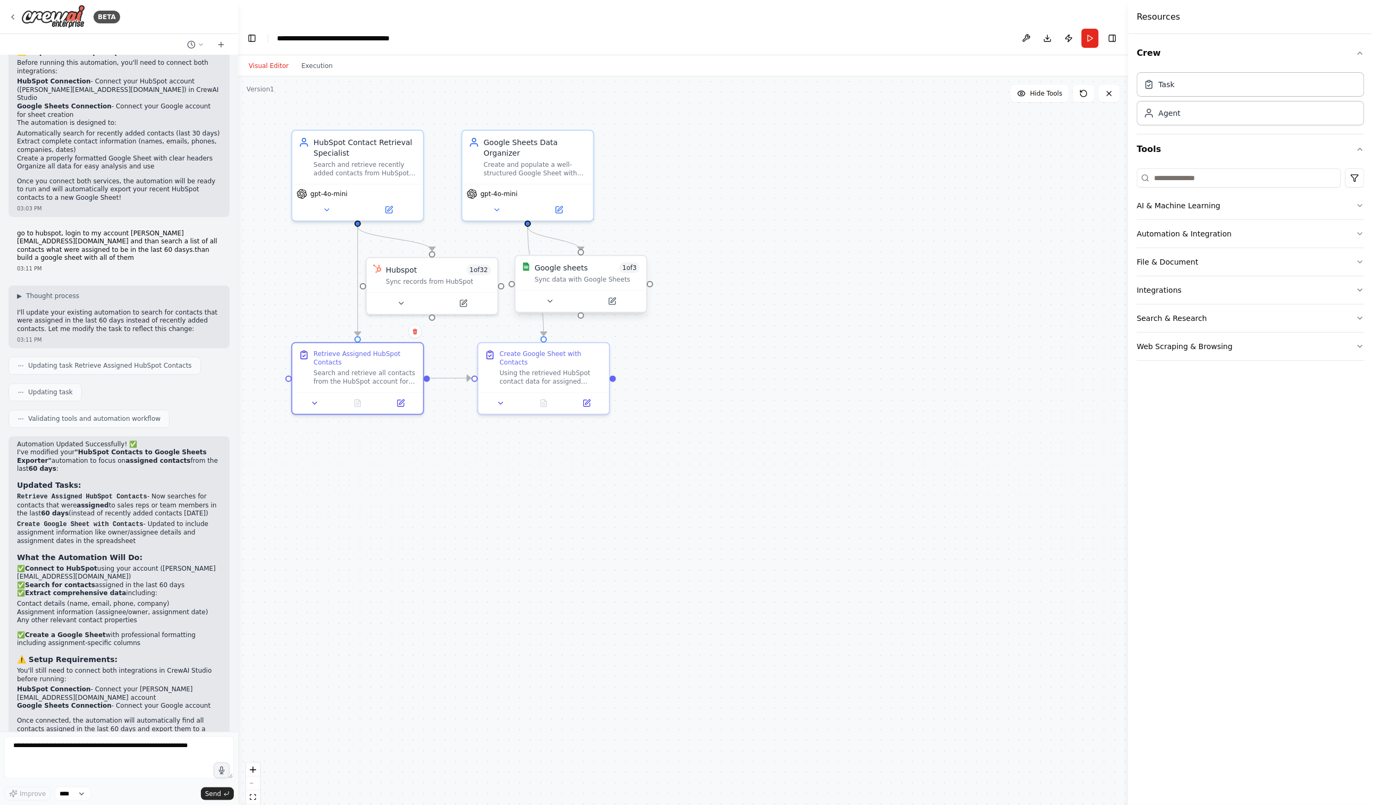
click at [593, 263] on div "Google sheets 1 of 3" at bounding box center [587, 268] width 105 height 11
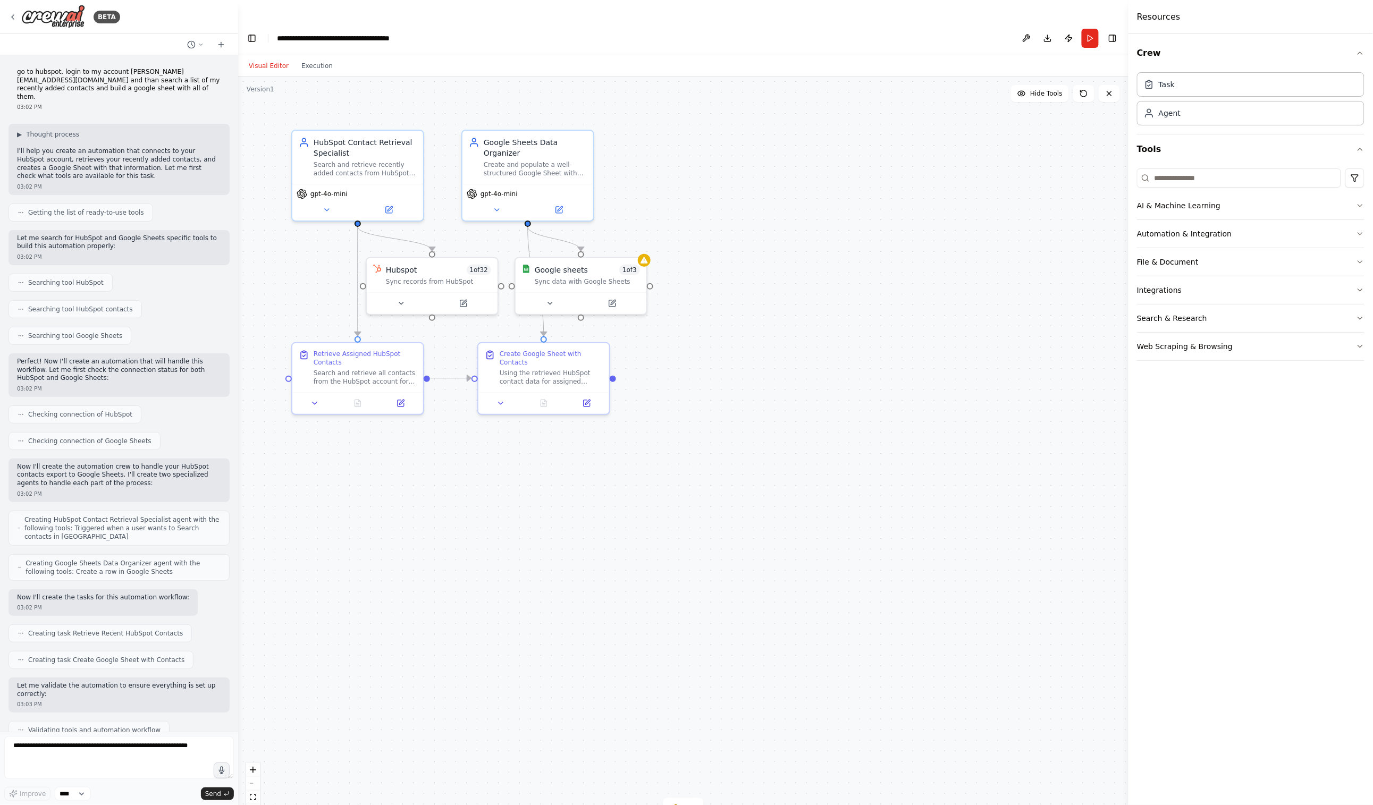
scroll to position [922, 0]
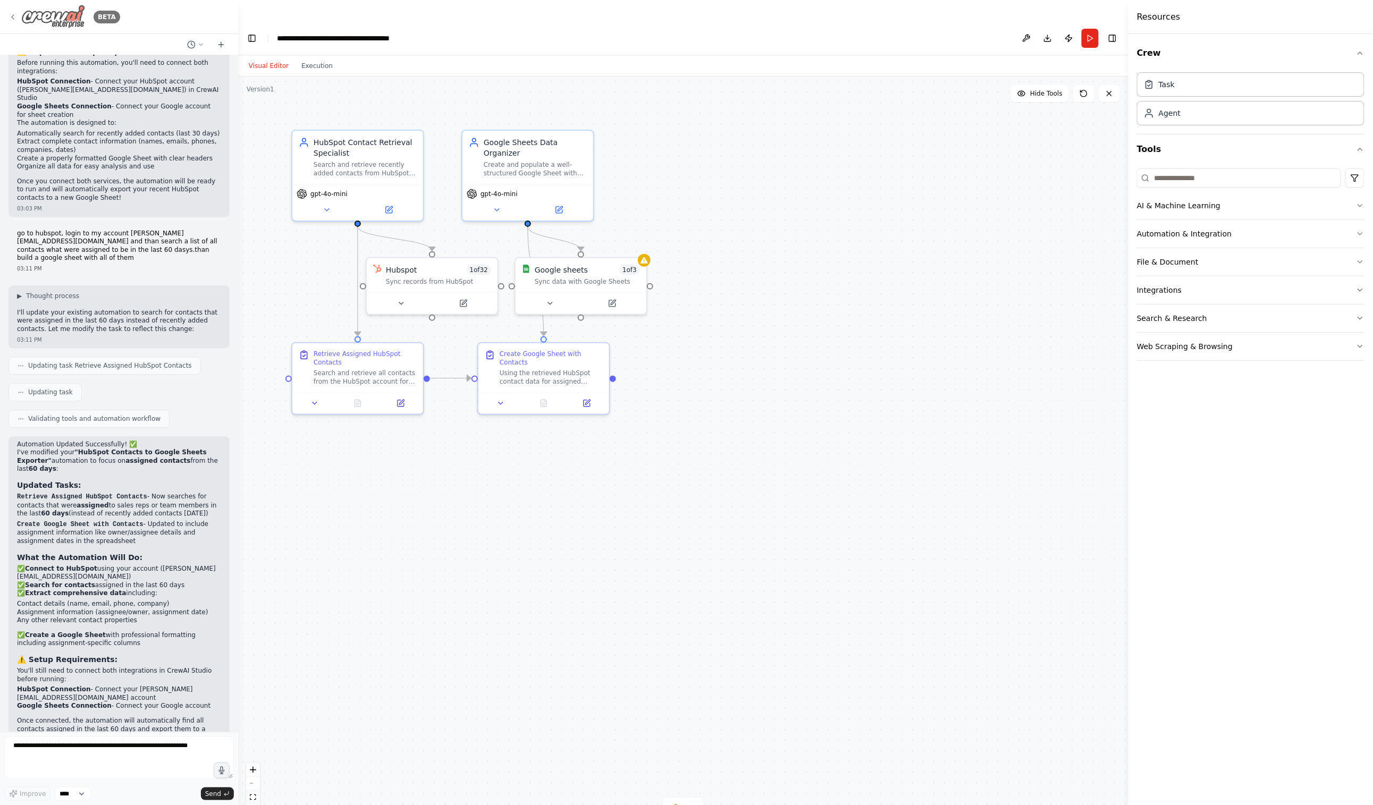
click at [13, 17] on icon at bounding box center [13, 17] width 9 height 9
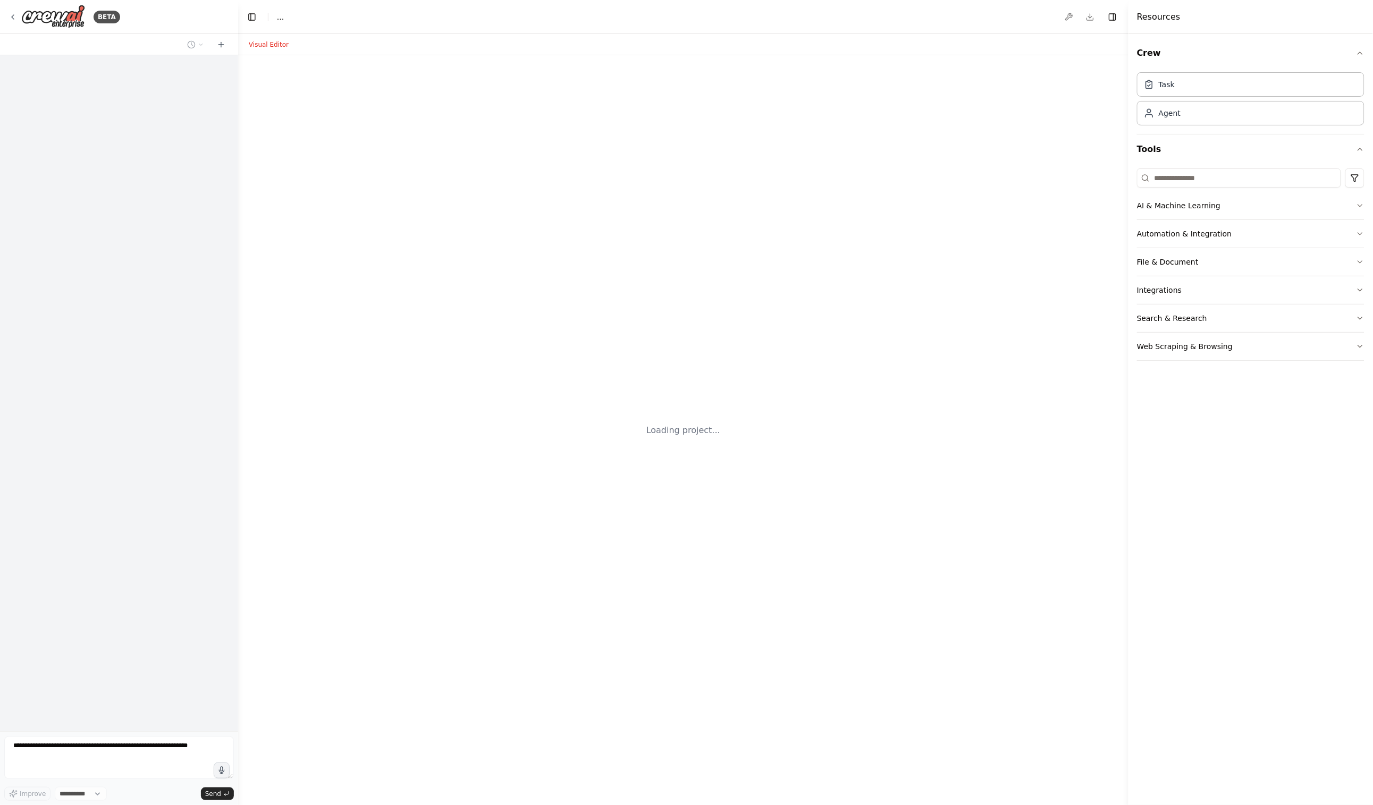
select select "****"
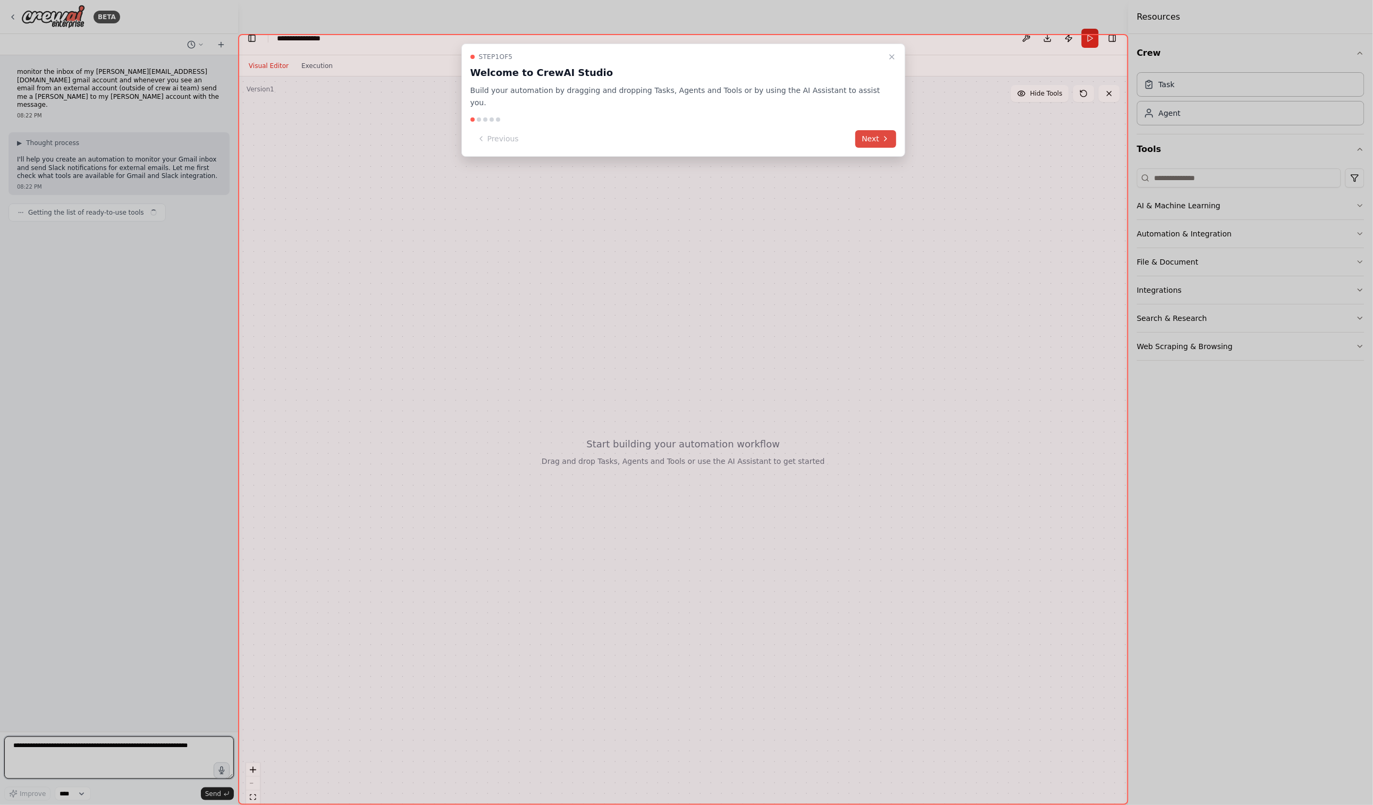
click at [863, 130] on button "Next" at bounding box center [876, 139] width 41 height 18
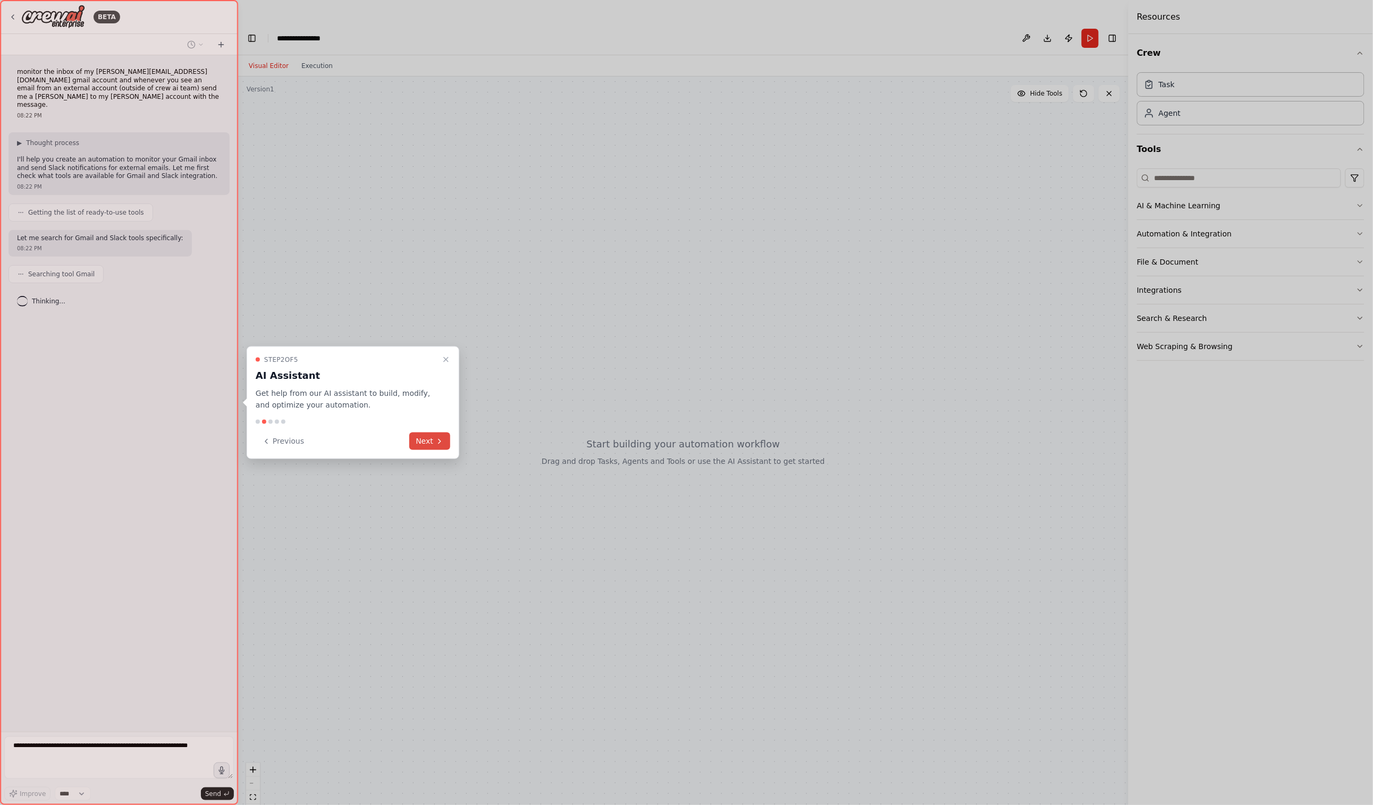
click at [423, 439] on button "Next" at bounding box center [429, 442] width 41 height 18
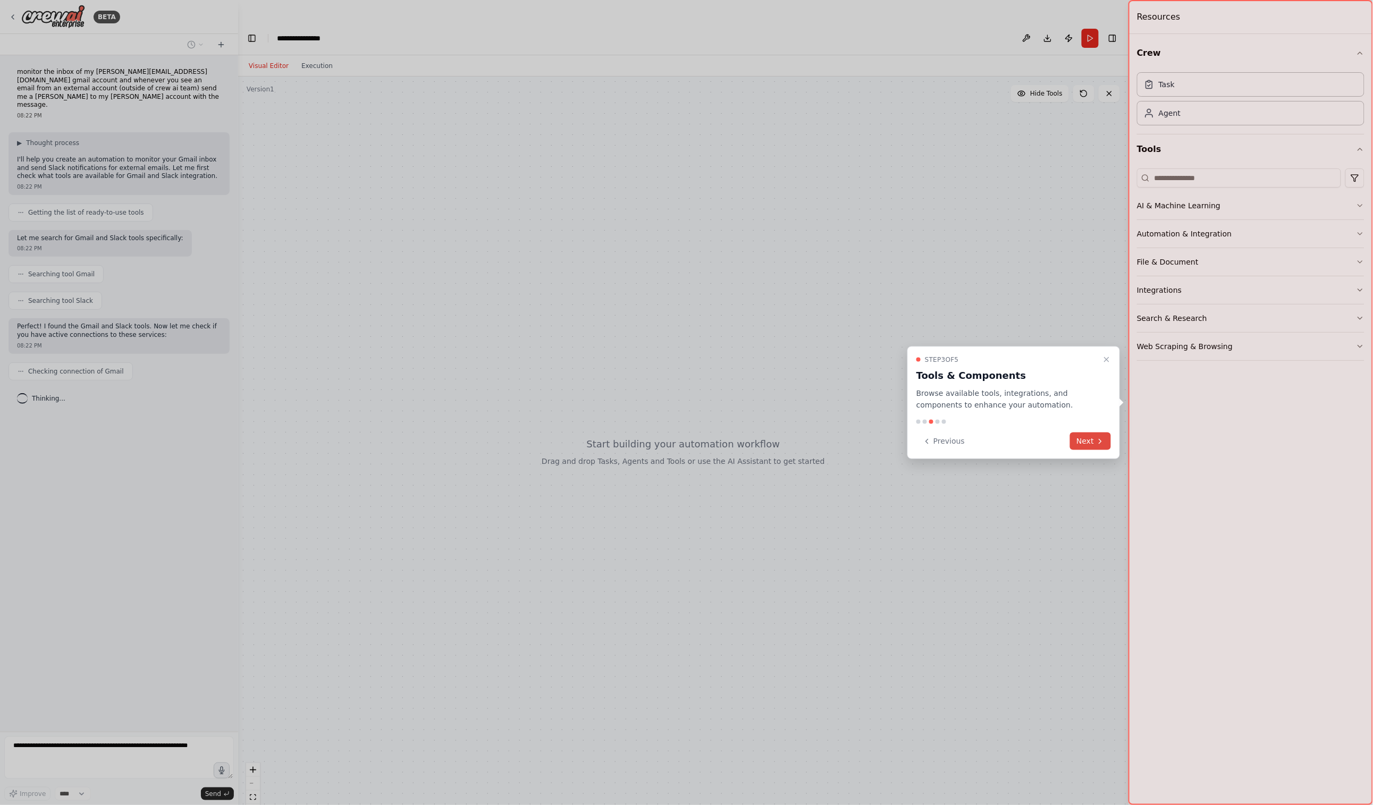
click at [1093, 441] on button "Next" at bounding box center [1090, 442] width 41 height 18
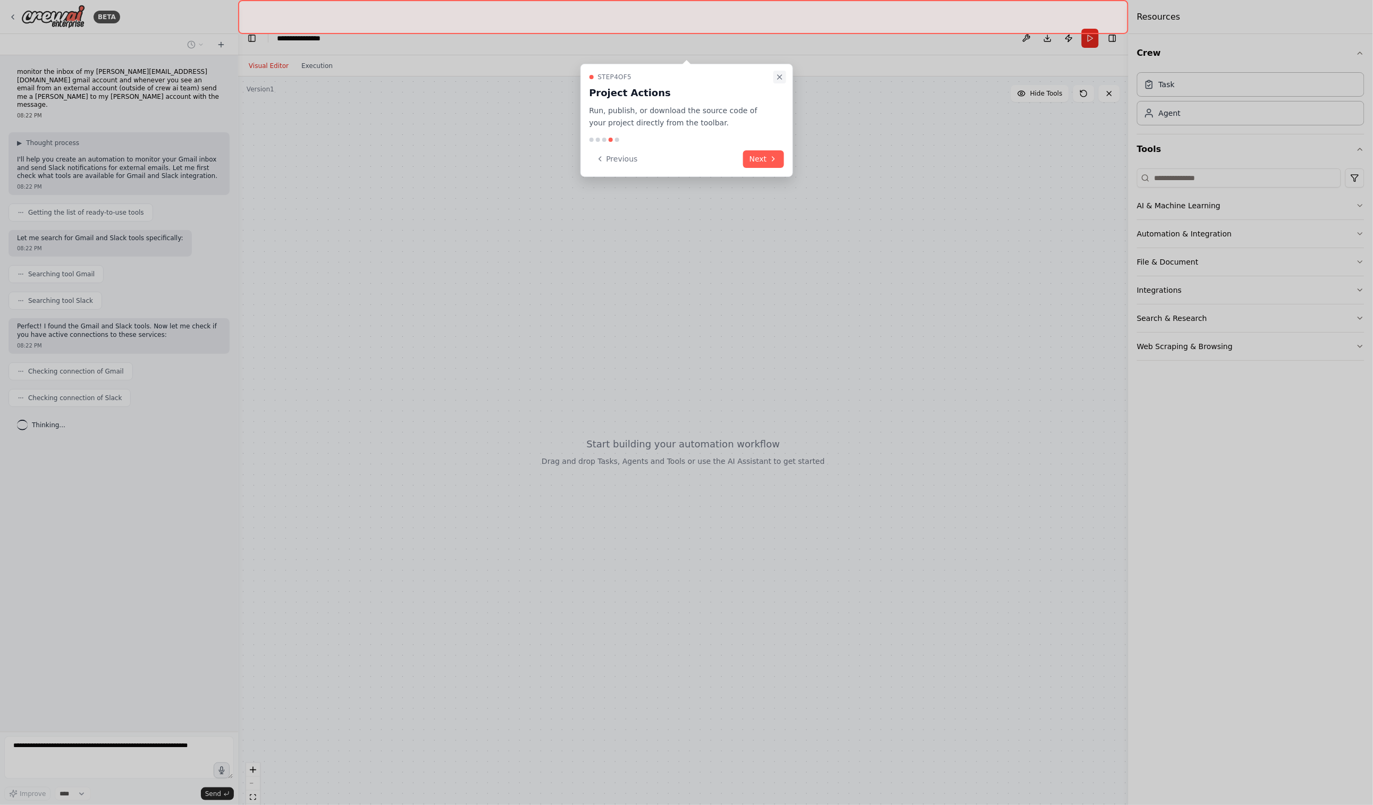
click at [780, 75] on icon "Close walkthrough" at bounding box center [779, 77] width 4 height 4
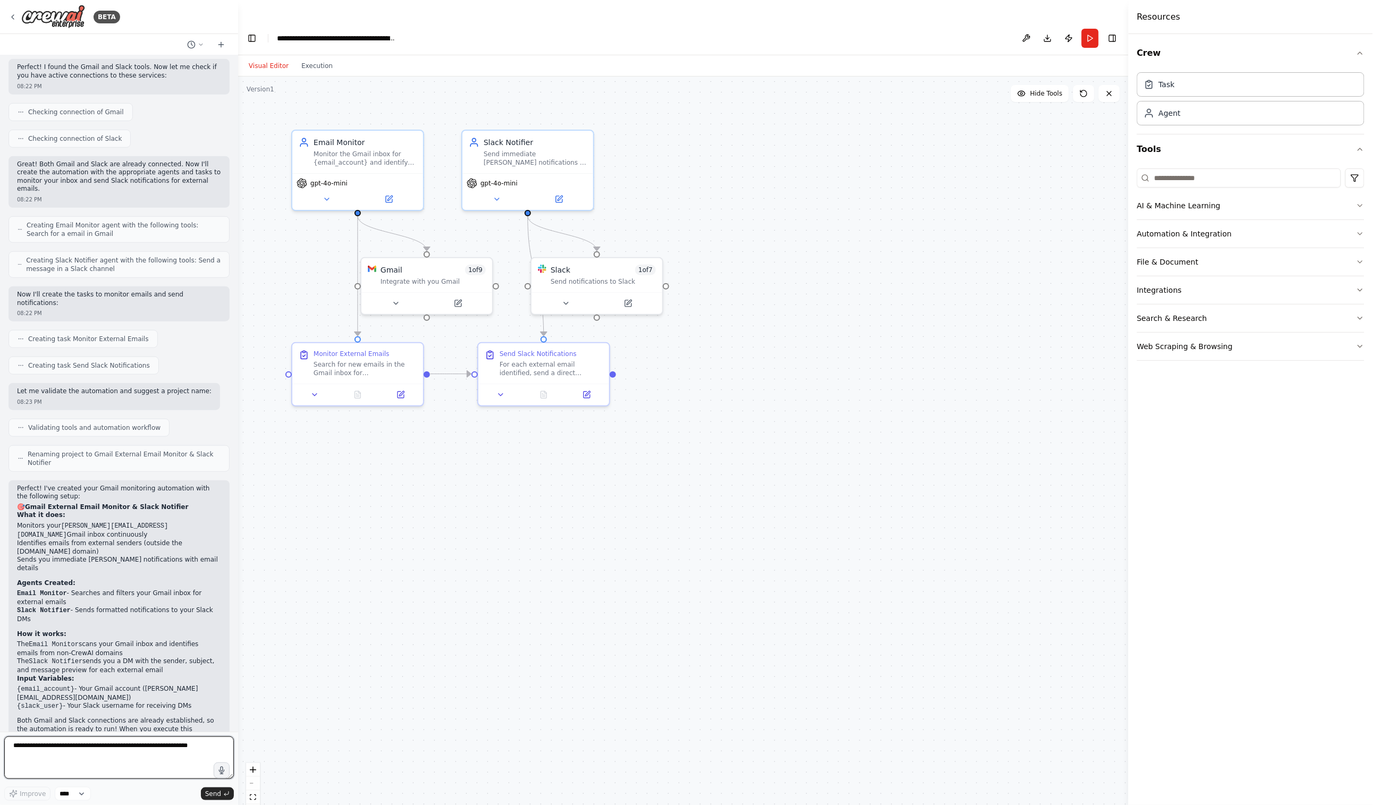
scroll to position [268, 0]
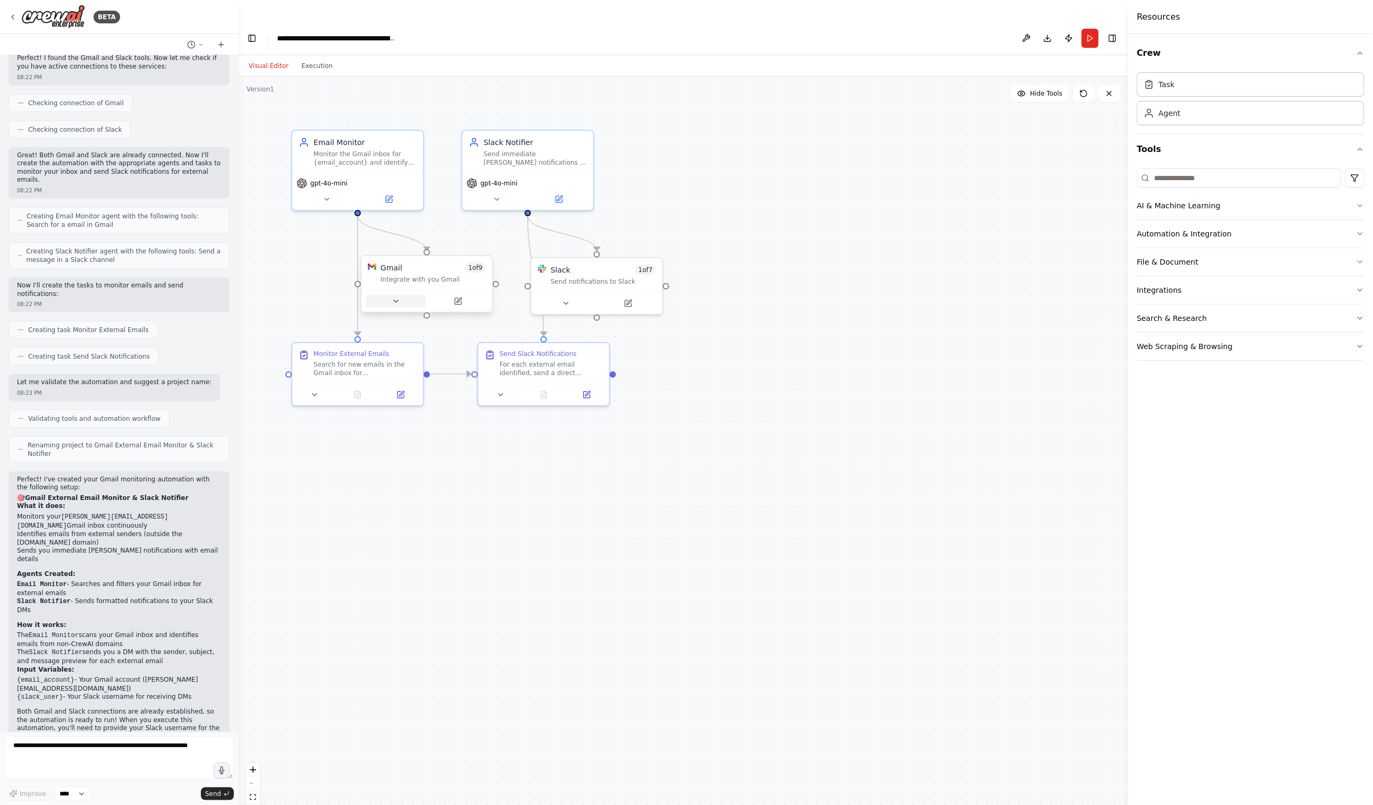
click at [397, 300] on icon at bounding box center [396, 301] width 4 height 2
click at [568, 297] on icon at bounding box center [566, 301] width 9 height 9
click at [763, 284] on div ".deletable-edge-delete-btn { width: 20px; height: 20px; border: 0px solid #ffff…" at bounding box center [683, 452] width 890 height 750
click at [565, 297] on icon at bounding box center [566, 301] width 9 height 9
click at [397, 297] on icon at bounding box center [396, 301] width 9 height 9
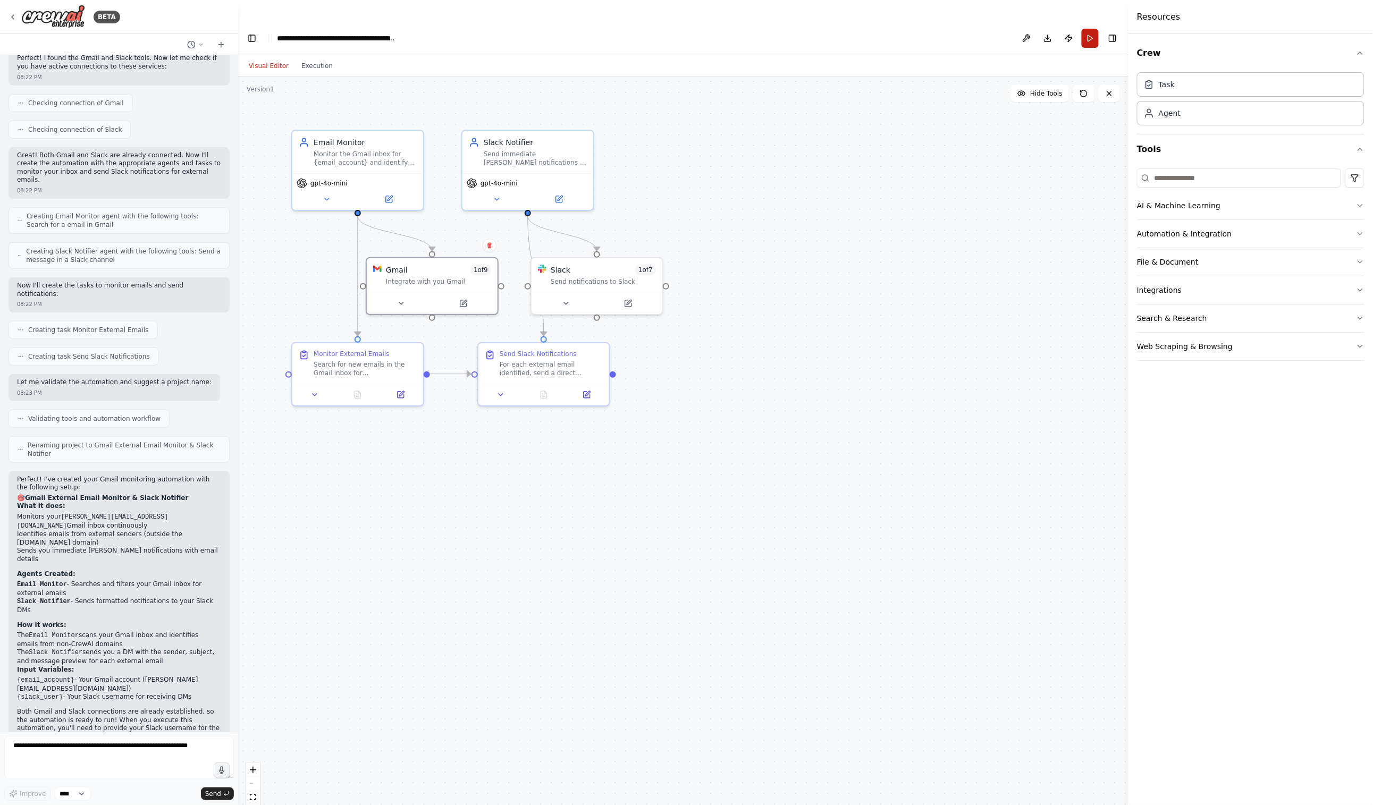
click at [1089, 29] on button "Run" at bounding box center [1089, 38] width 17 height 19
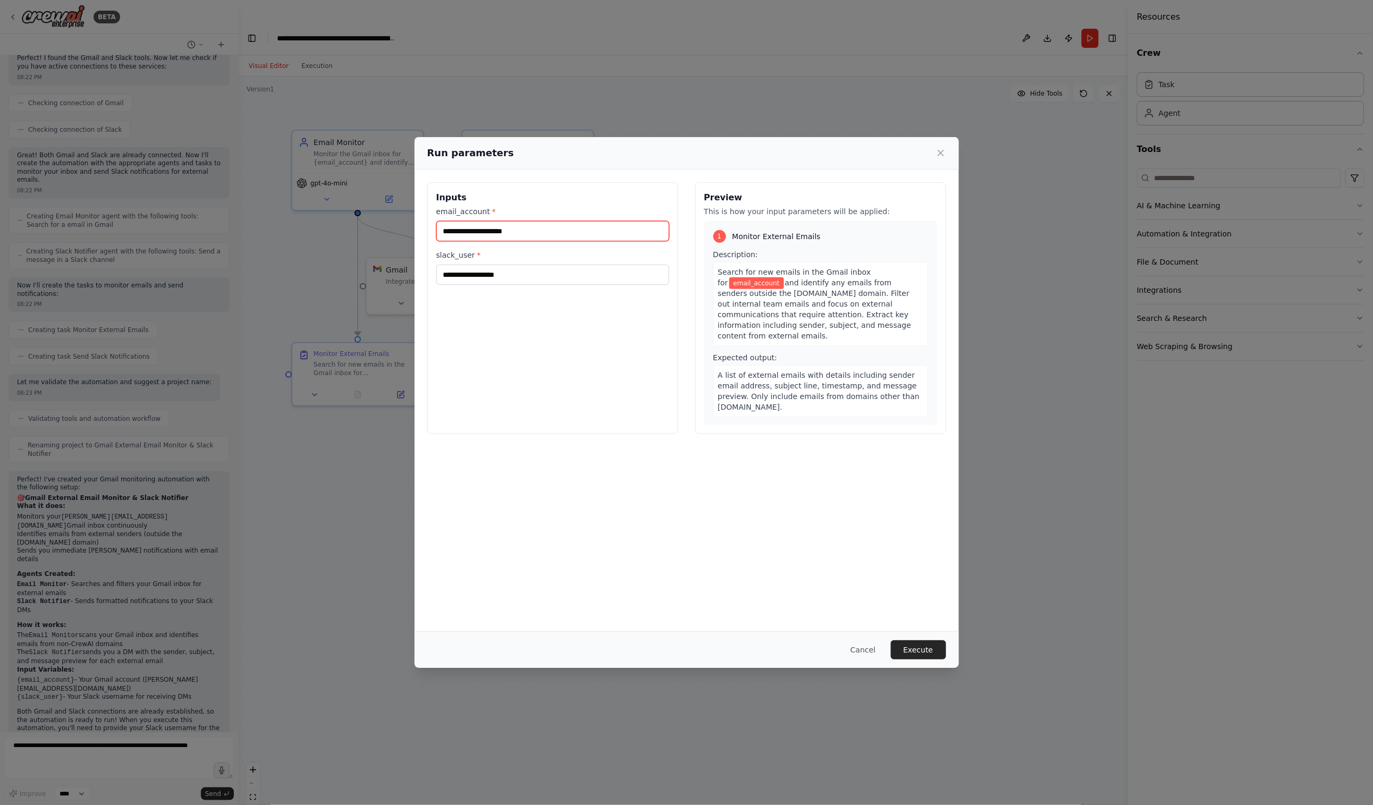
click at [480, 231] on input "email_account *" at bounding box center [552, 231] width 233 height 20
type input "**********"
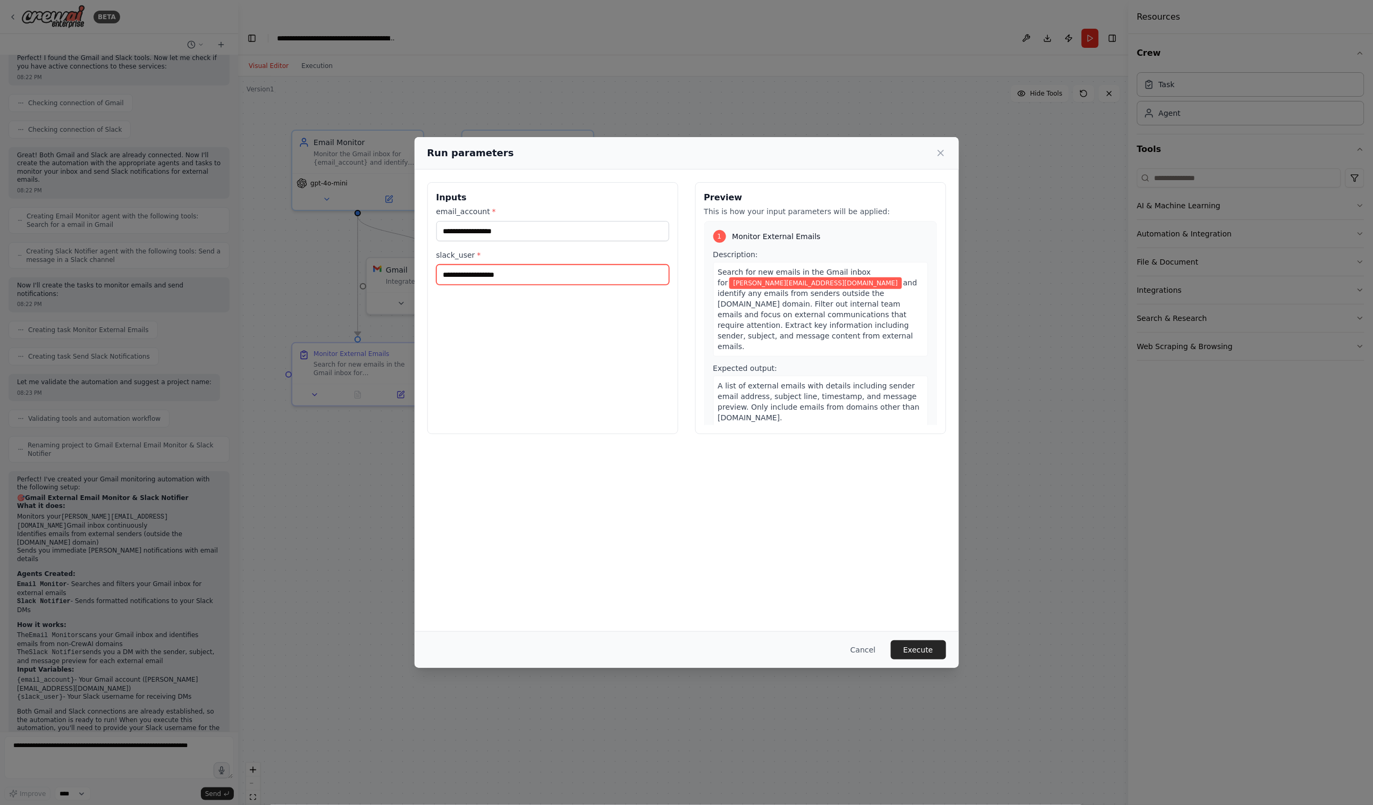
click at [479, 274] on input "slack_user *" at bounding box center [552, 275] width 233 height 20
type input "**********"
click at [909, 647] on button "Execute" at bounding box center [918, 649] width 55 height 19
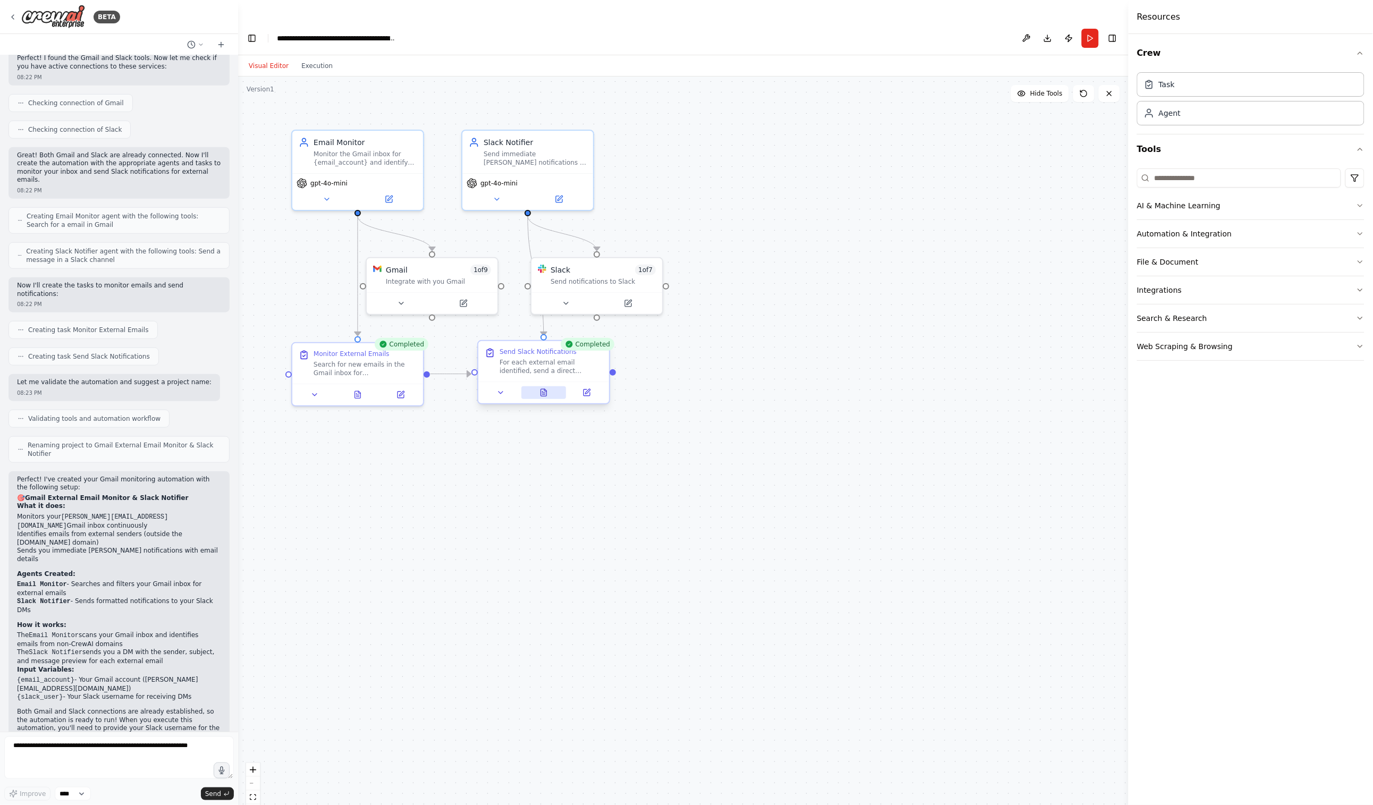
click at [544, 388] on icon at bounding box center [543, 392] width 9 height 9
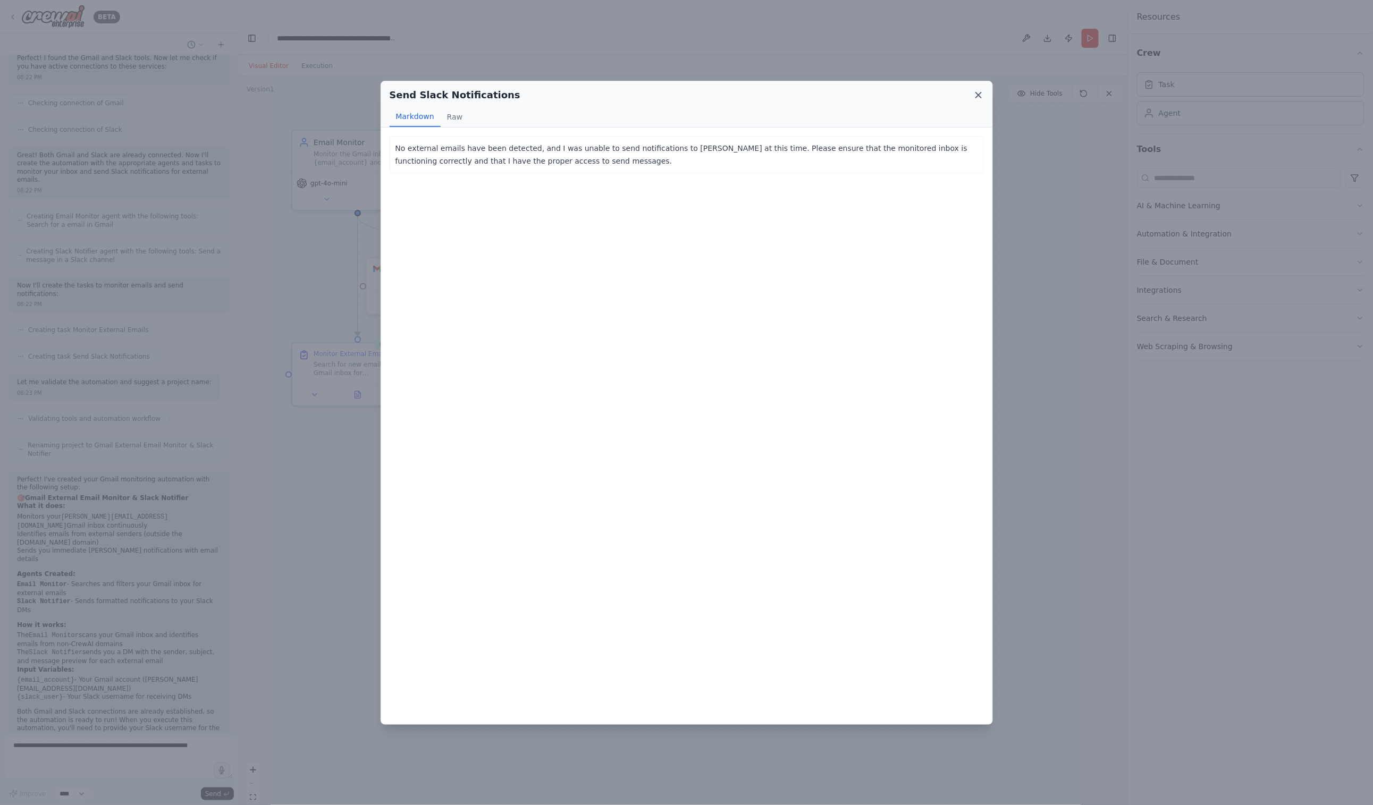
click at [981, 96] on icon at bounding box center [978, 95] width 11 height 11
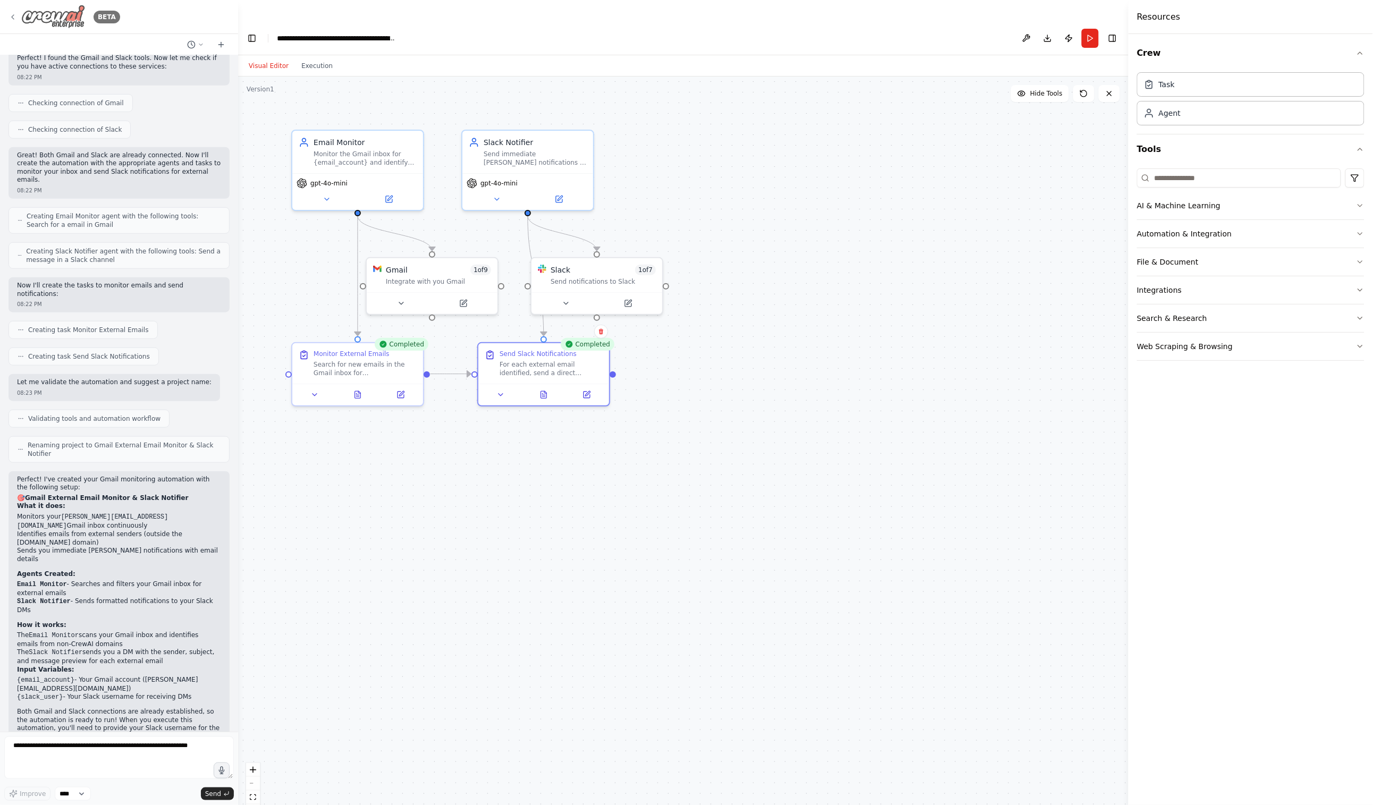
click at [15, 17] on icon at bounding box center [13, 17] width 9 height 9
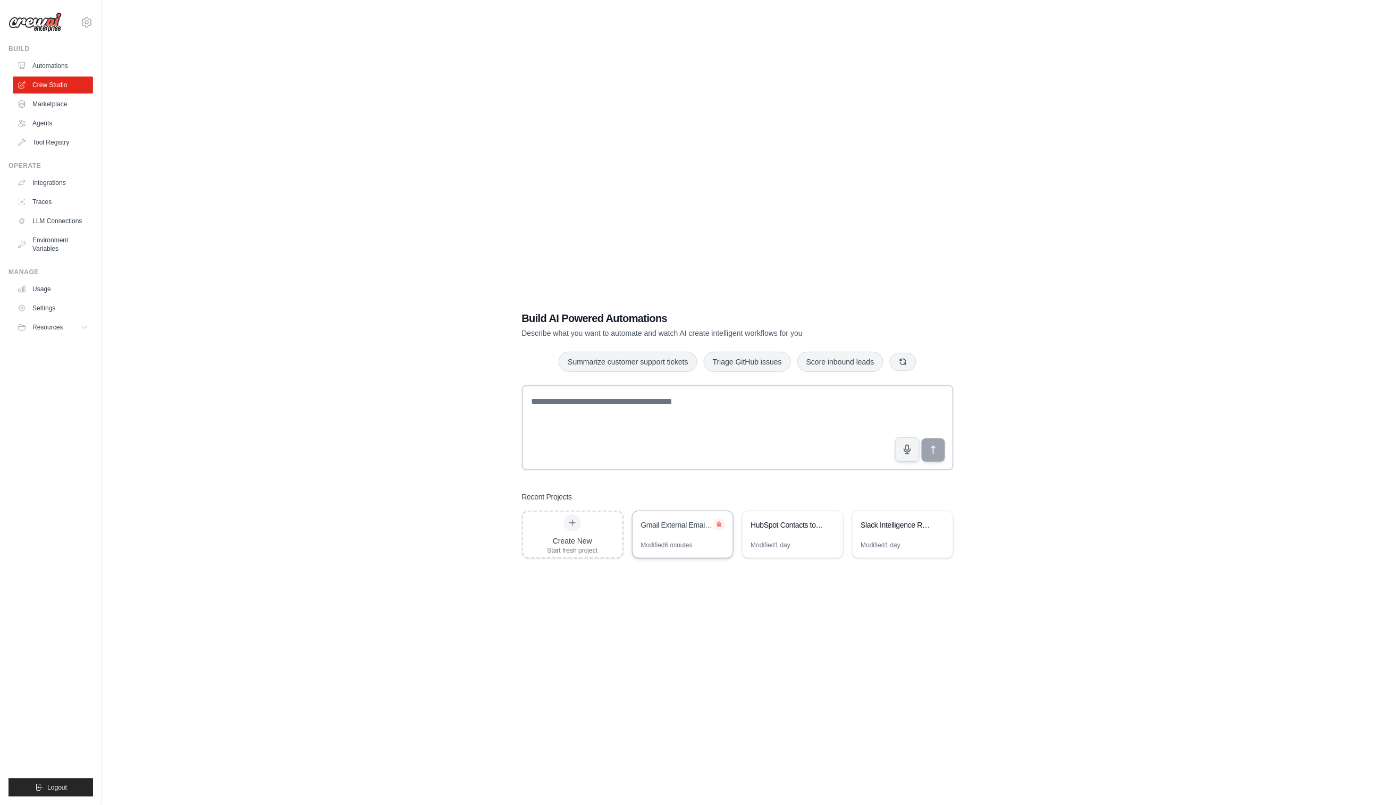
click at [720, 521] on icon at bounding box center [719, 524] width 6 height 6
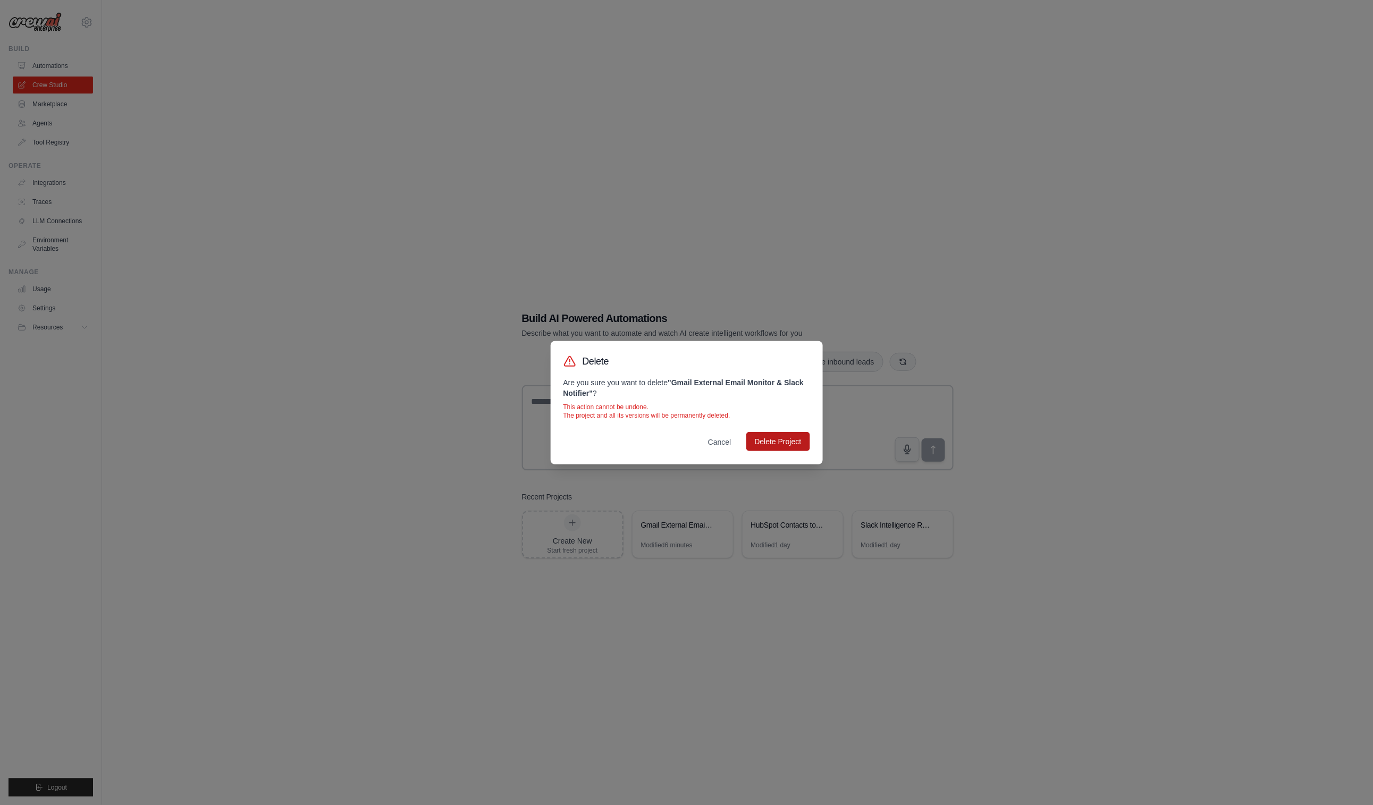
click at [765, 440] on button "Delete Project" at bounding box center [778, 441] width 64 height 19
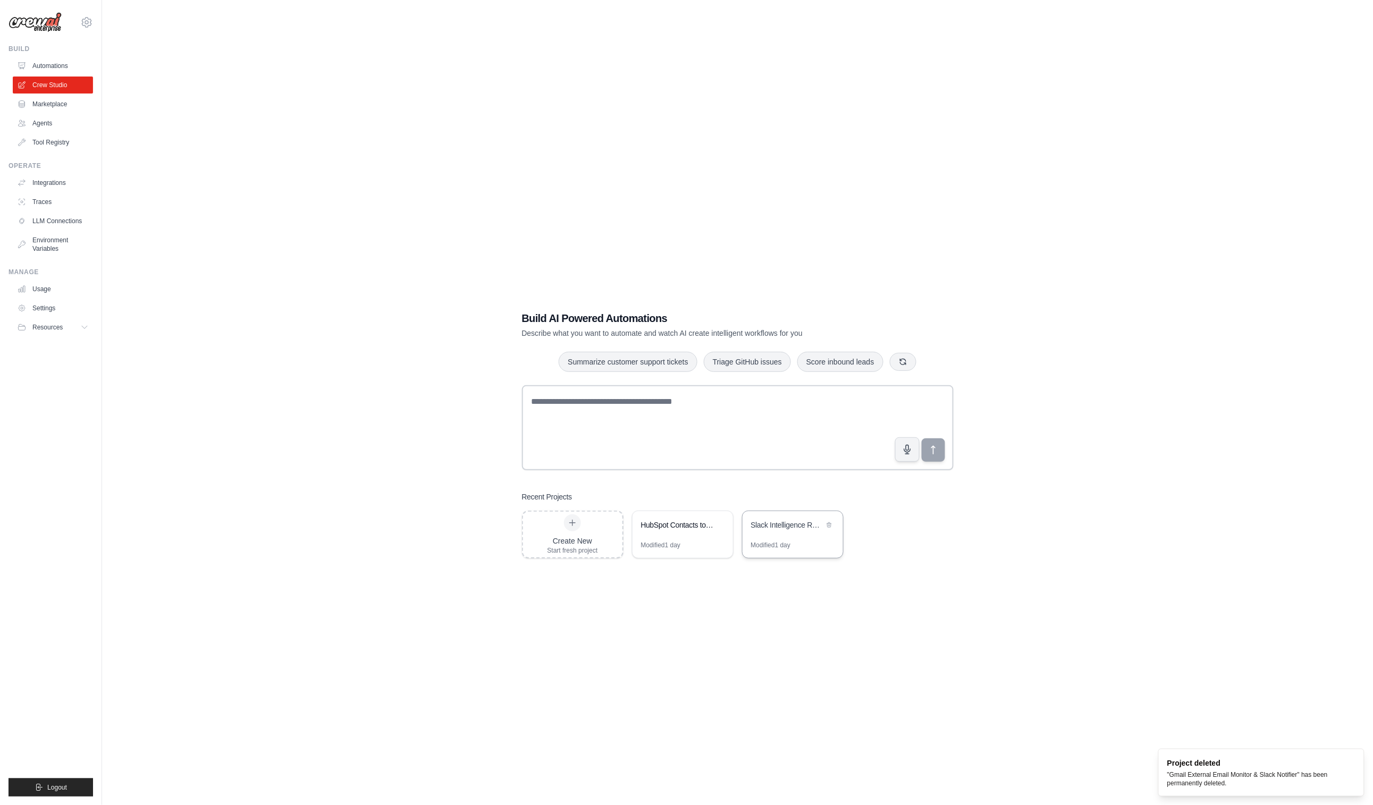
click at [797, 512] on div "Slack Intelligence Reporter - Daily Business Insights" at bounding box center [792, 526] width 100 height 30
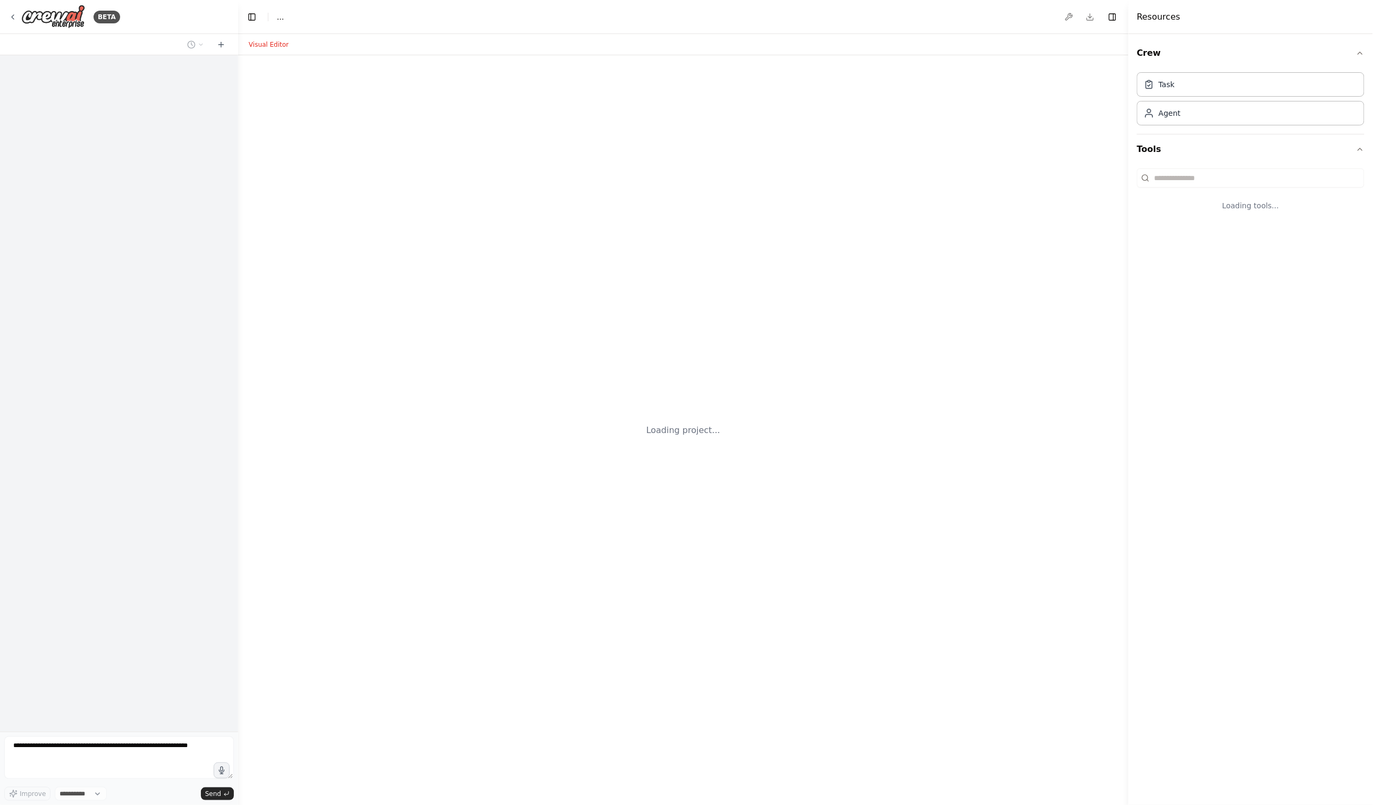
select select "****"
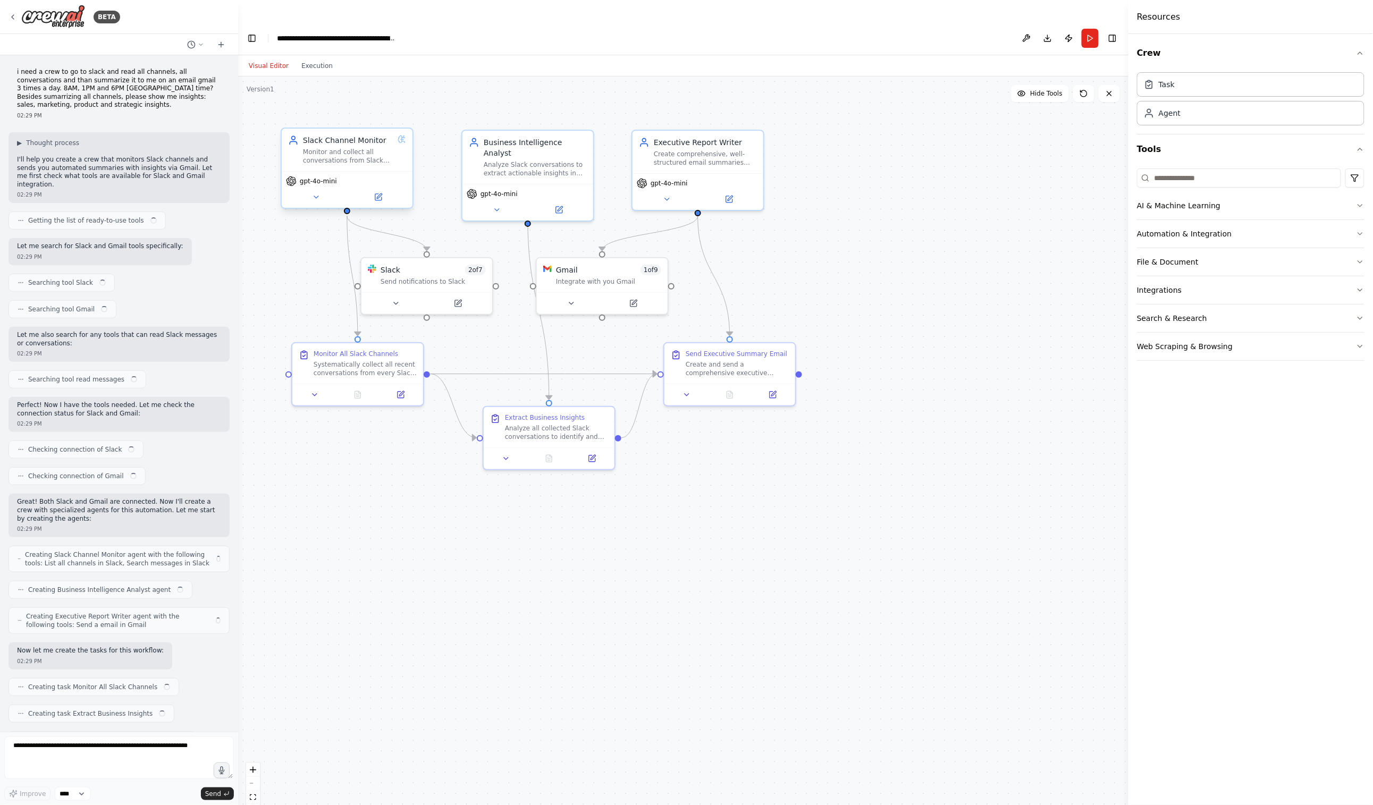
scroll to position [1355, 0]
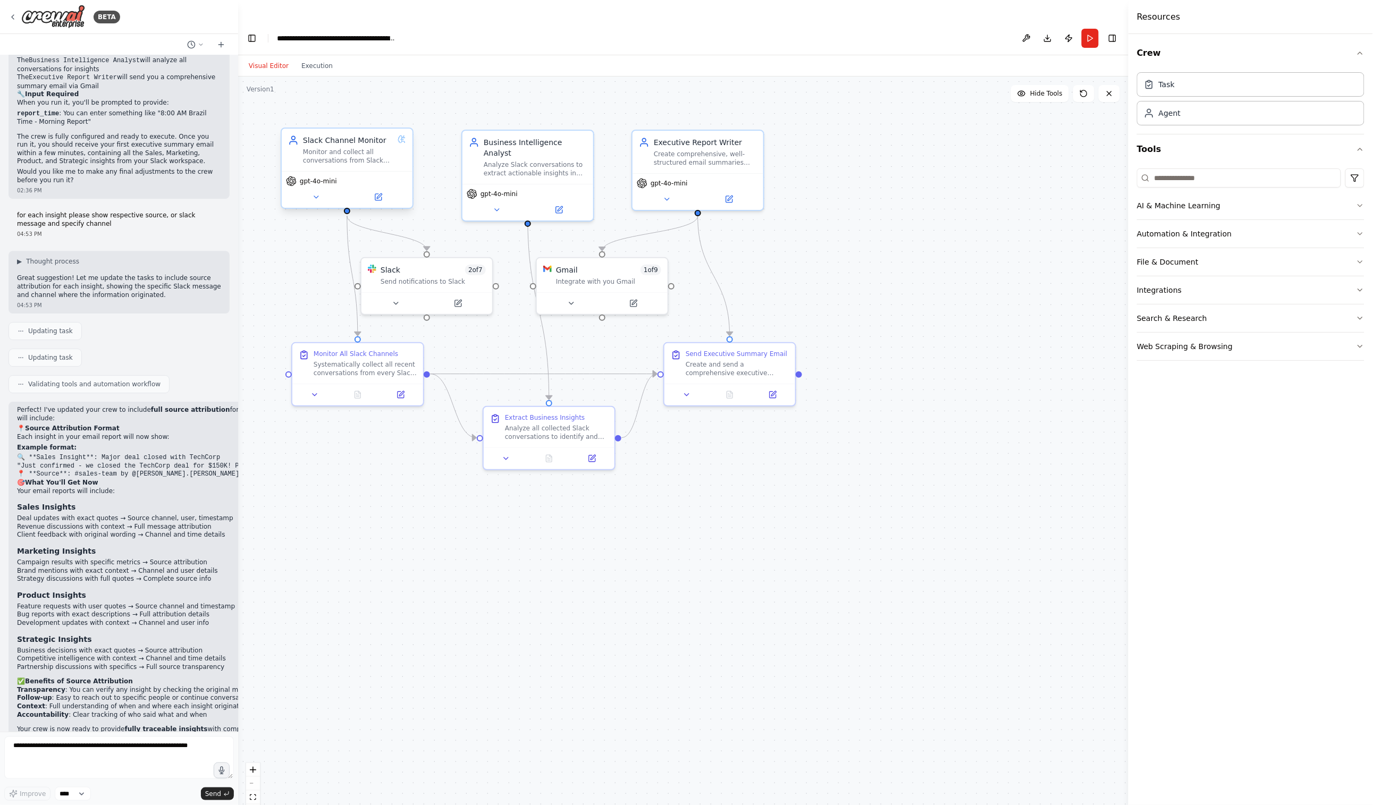
click at [332, 148] on div "Monitor and collect all conversations from Slack channels, ensuring comprehensi…" at bounding box center [348, 156] width 90 height 17
click at [314, 193] on icon at bounding box center [316, 197] width 9 height 9
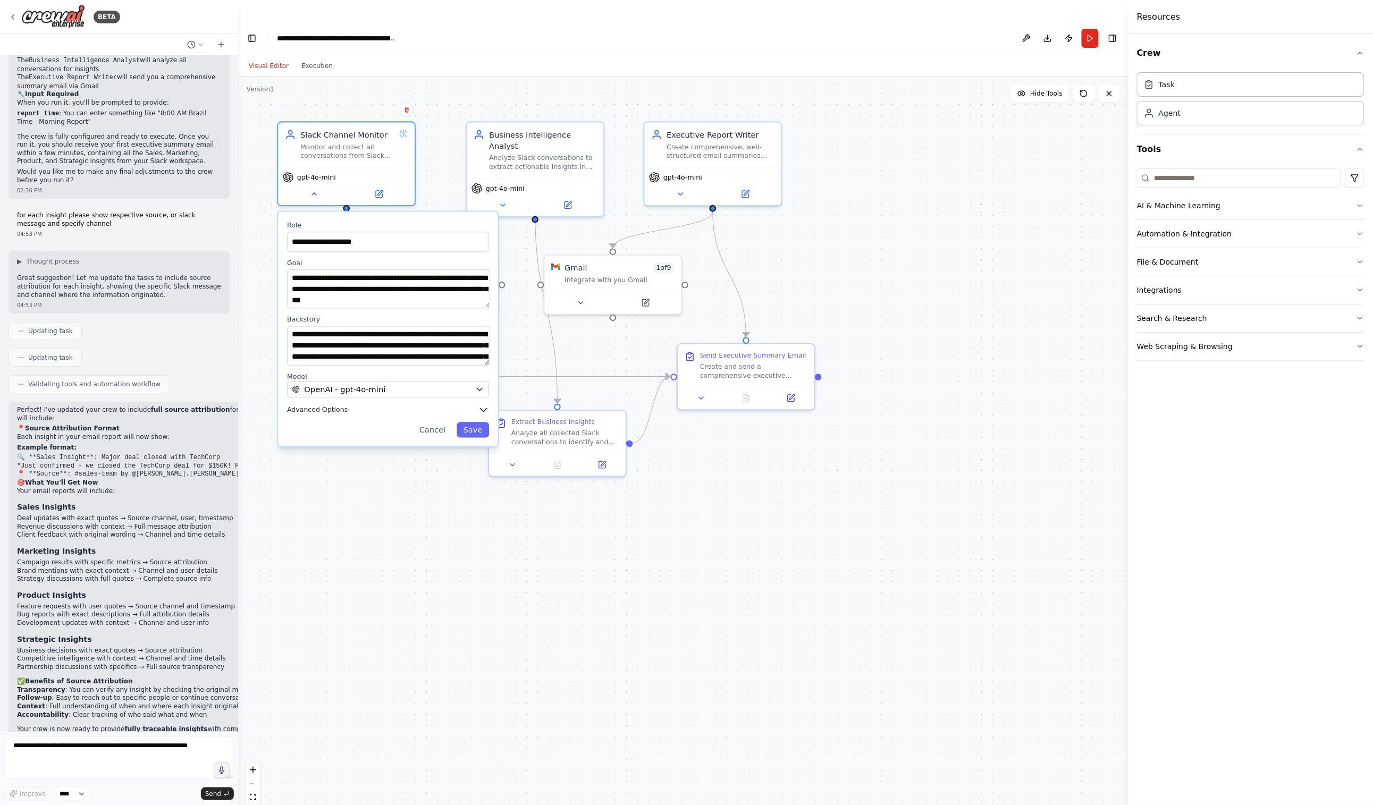
click at [342, 405] on span "Advanced Options" at bounding box center [317, 409] width 61 height 9
click at [316, 185] on button at bounding box center [314, 191] width 63 height 13
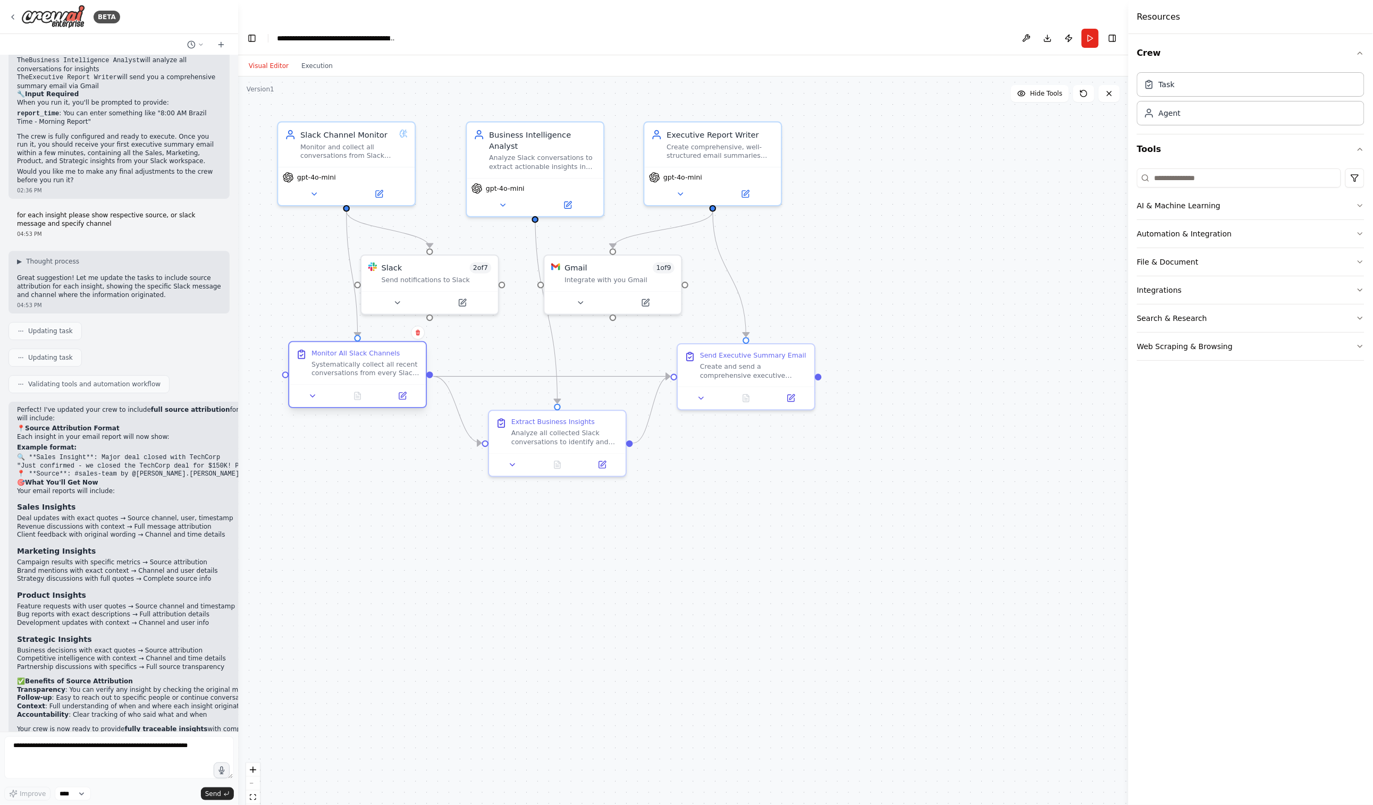
click at [336, 360] on div "Systematically collect all recent conversations from every Slack channel in the…" at bounding box center [365, 369] width 108 height 18
click at [337, 349] on div "Monitor All Slack Channels Systematically collect all recent conversations from…" at bounding box center [365, 363] width 108 height 29
click at [399, 393] on icon at bounding box center [402, 396] width 7 height 7
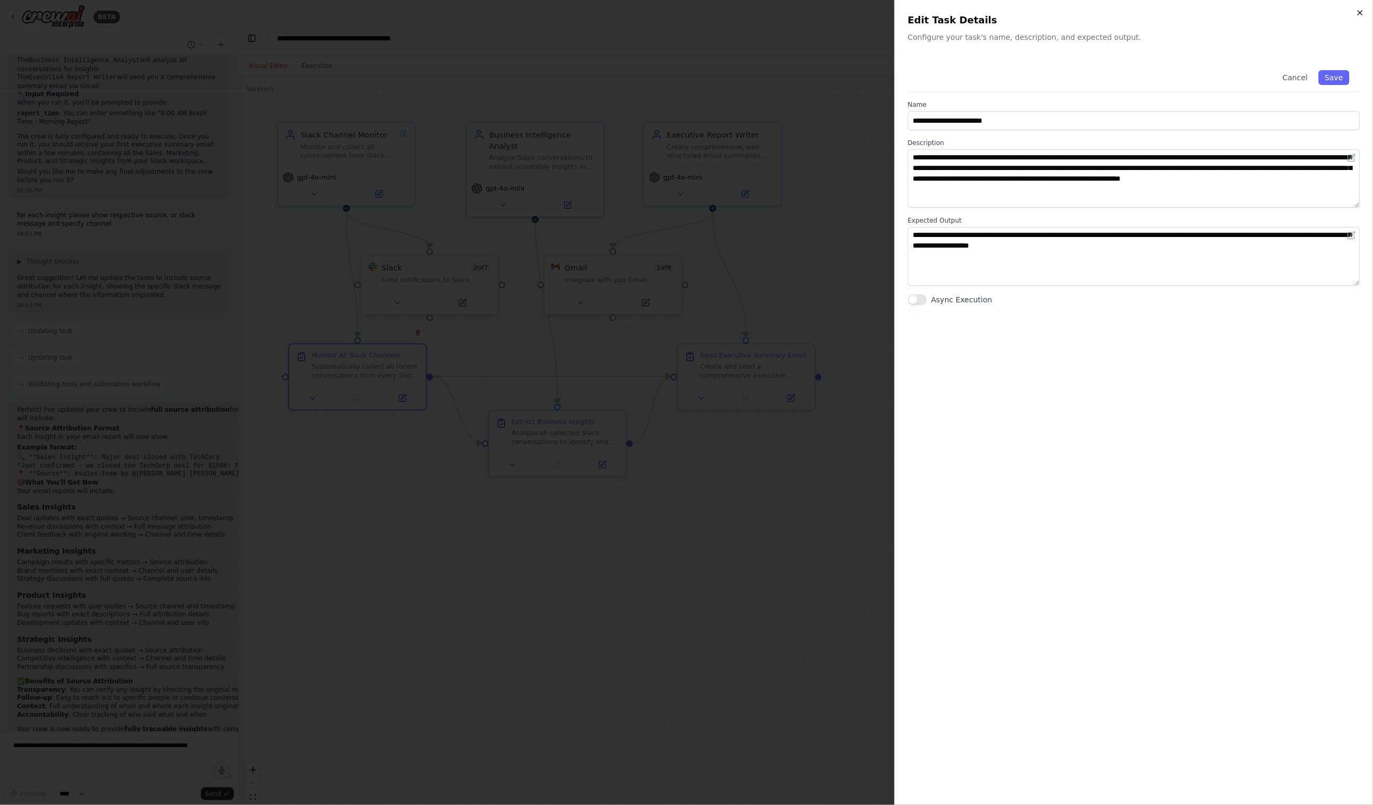
click at [1364, 9] on icon "button" at bounding box center [1360, 13] width 9 height 9
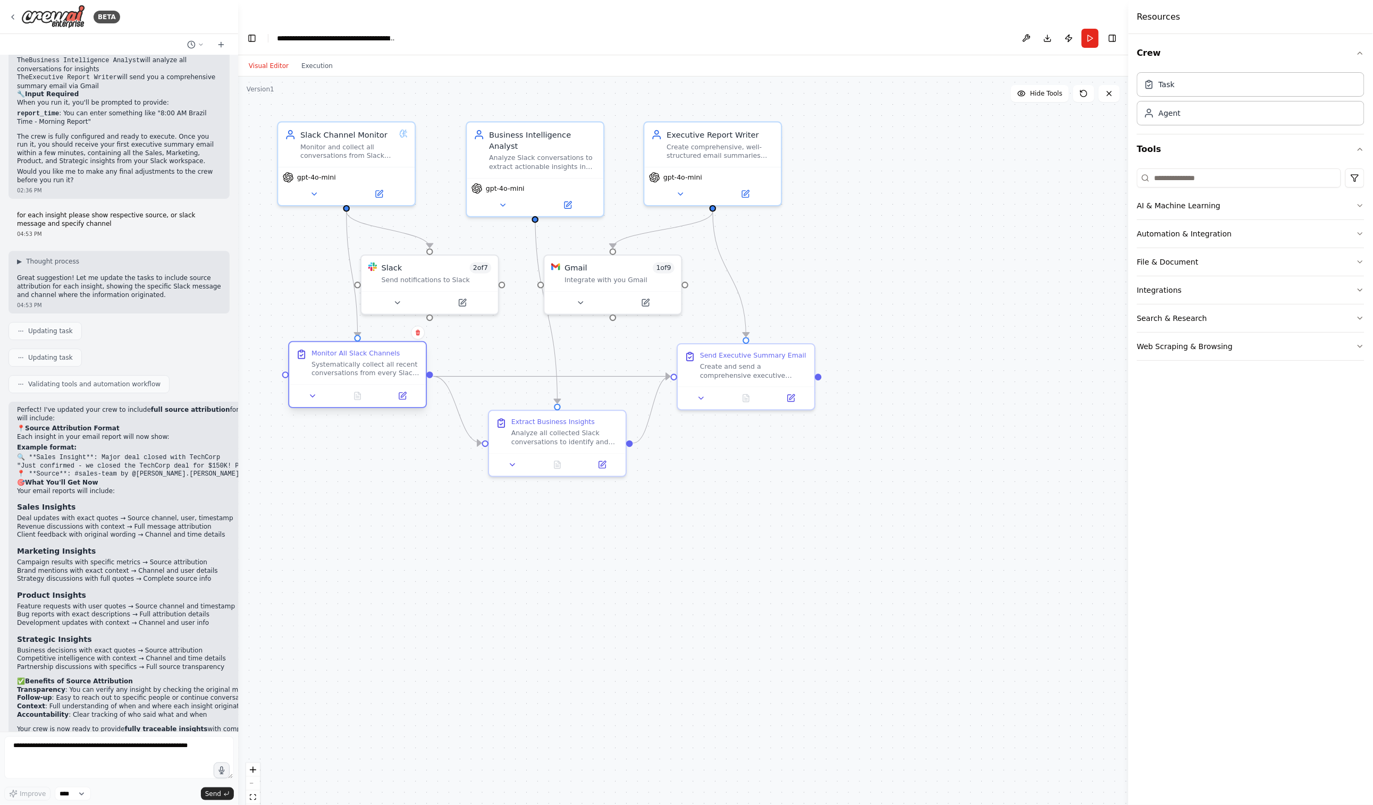
click at [316, 384] on div at bounding box center [357, 395] width 137 height 23
click at [314, 392] on icon at bounding box center [312, 396] width 9 height 9
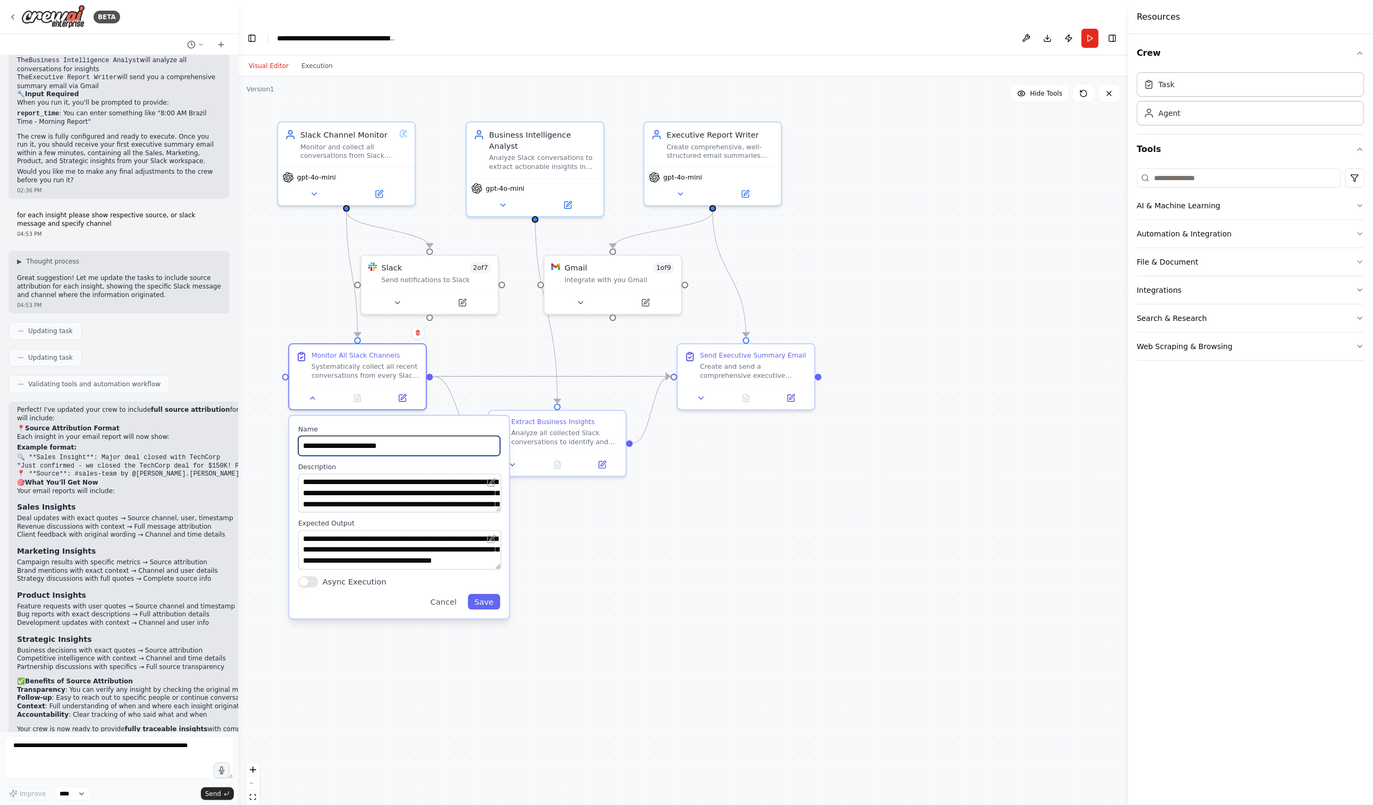
click at [343, 436] on input "**********" at bounding box center [399, 446] width 202 height 20
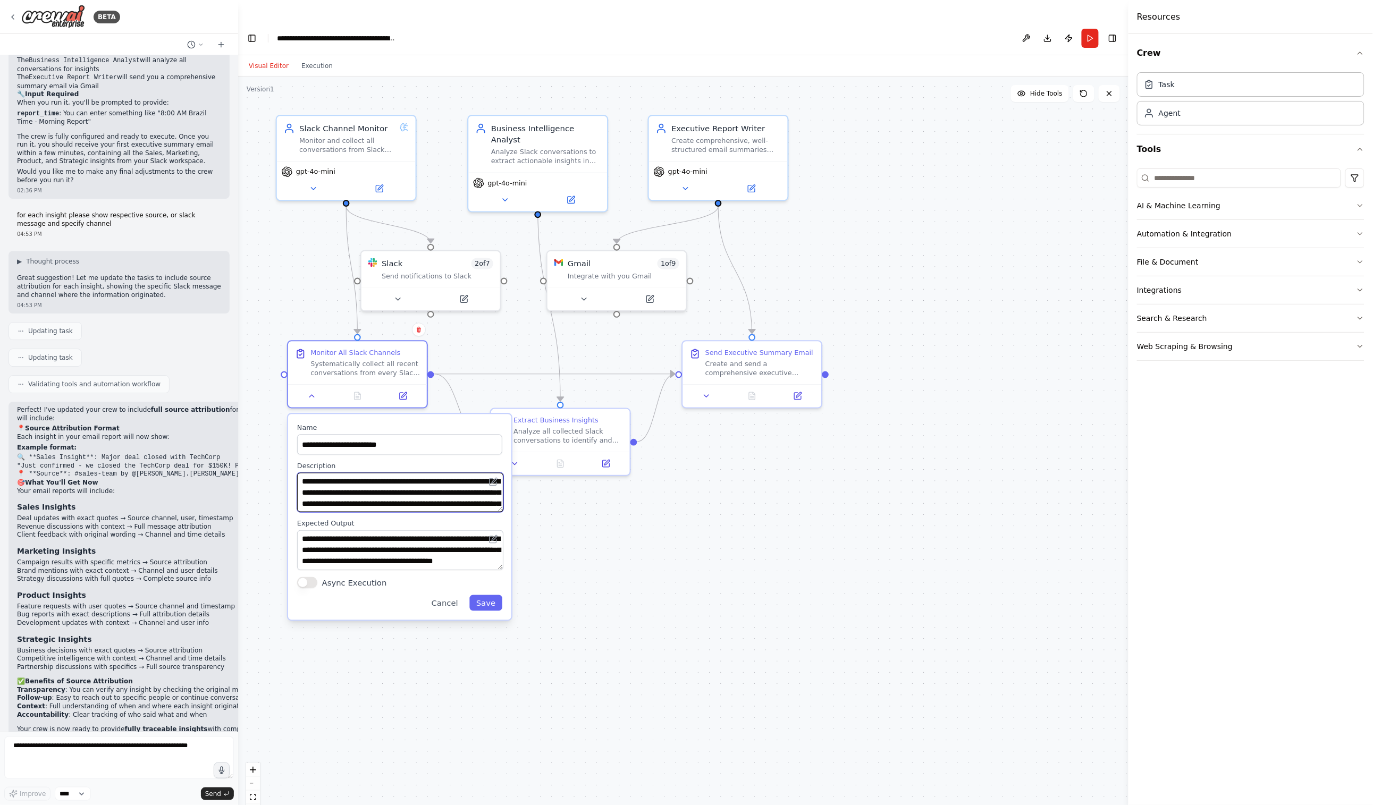
click at [353, 473] on textarea "**********" at bounding box center [400, 493] width 206 height 40
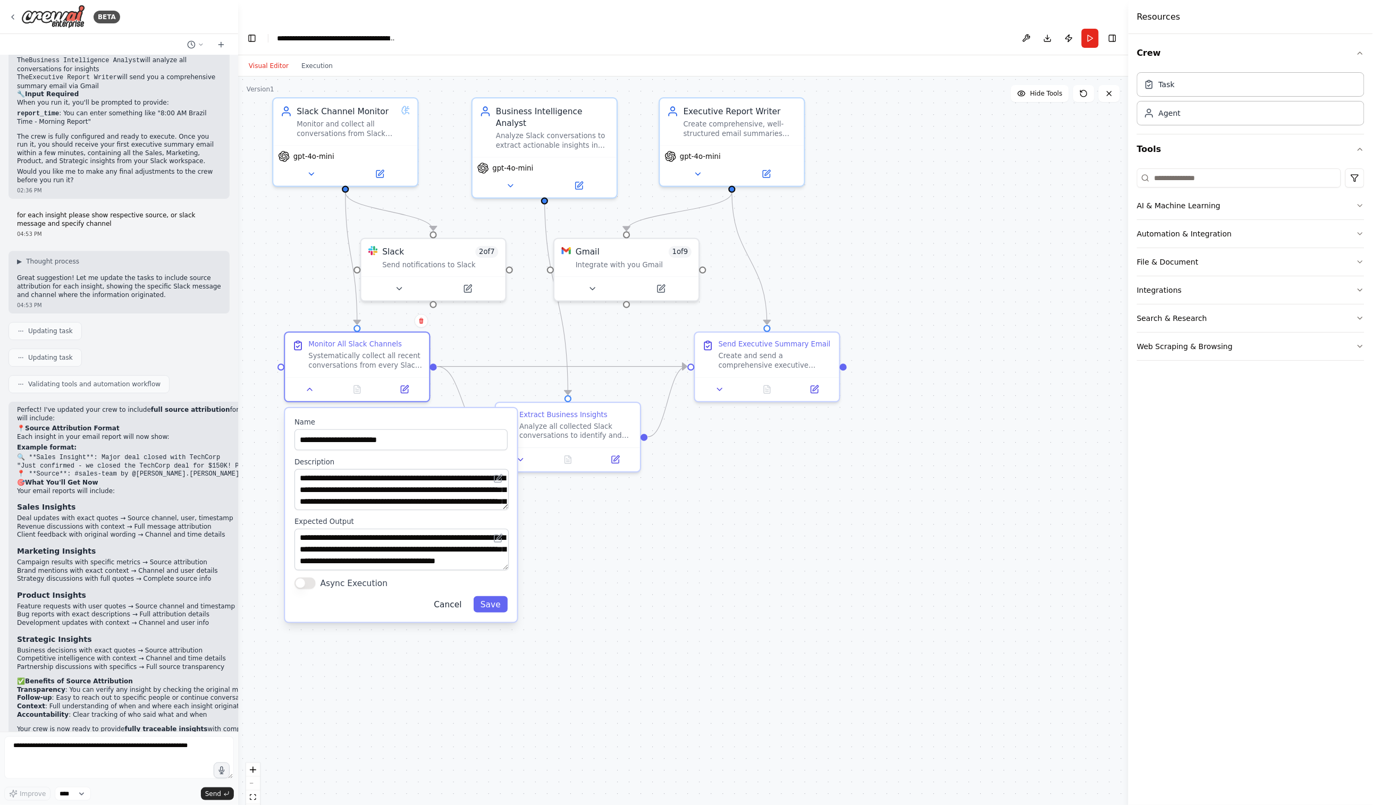
click at [446, 596] on button "Cancel" at bounding box center [448, 604] width 42 height 16
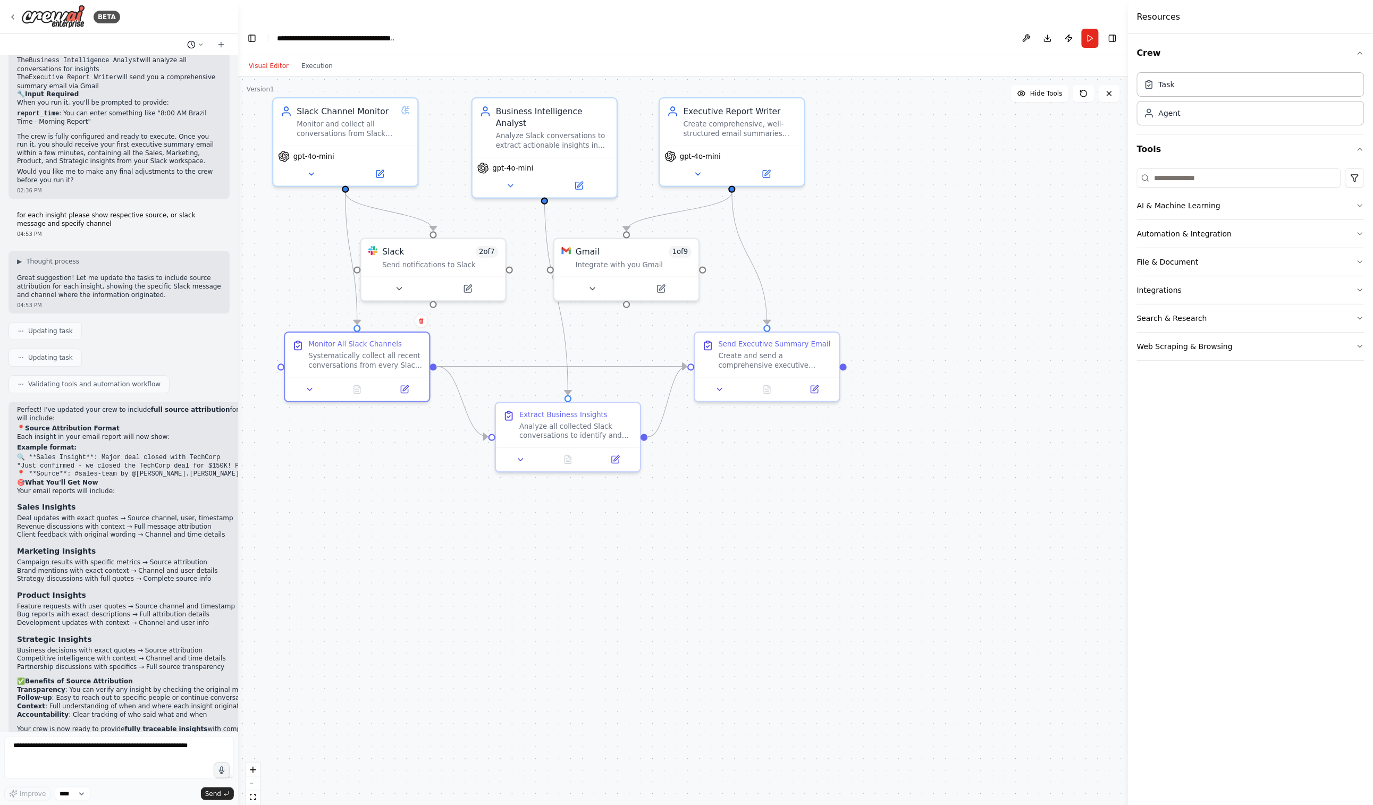
click at [199, 42] on icon at bounding box center [201, 44] width 6 height 6
click at [146, 42] on div at bounding box center [119, 402] width 238 height 805
click at [14, 14] on icon at bounding box center [13, 17] width 9 height 9
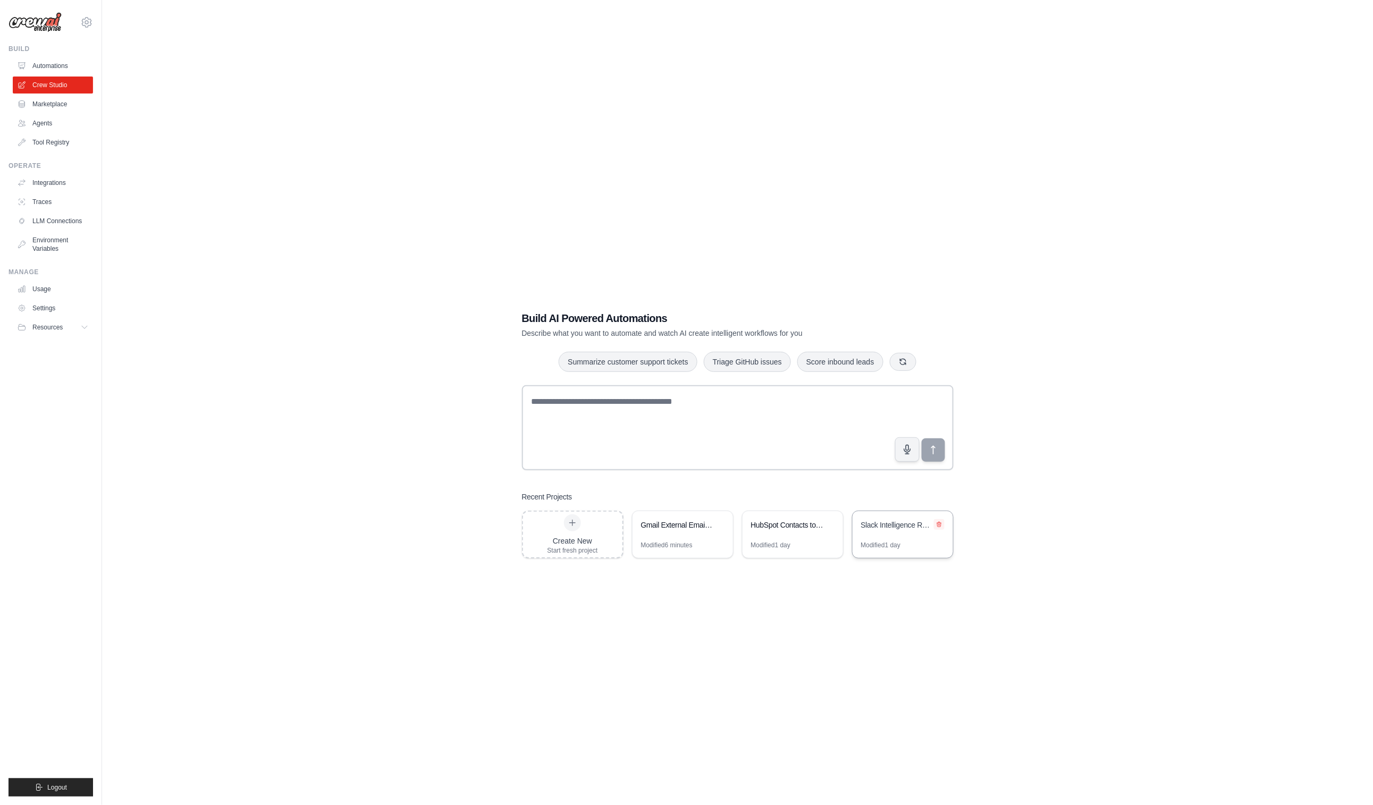
click at [939, 522] on icon at bounding box center [939, 524] width 4 height 5
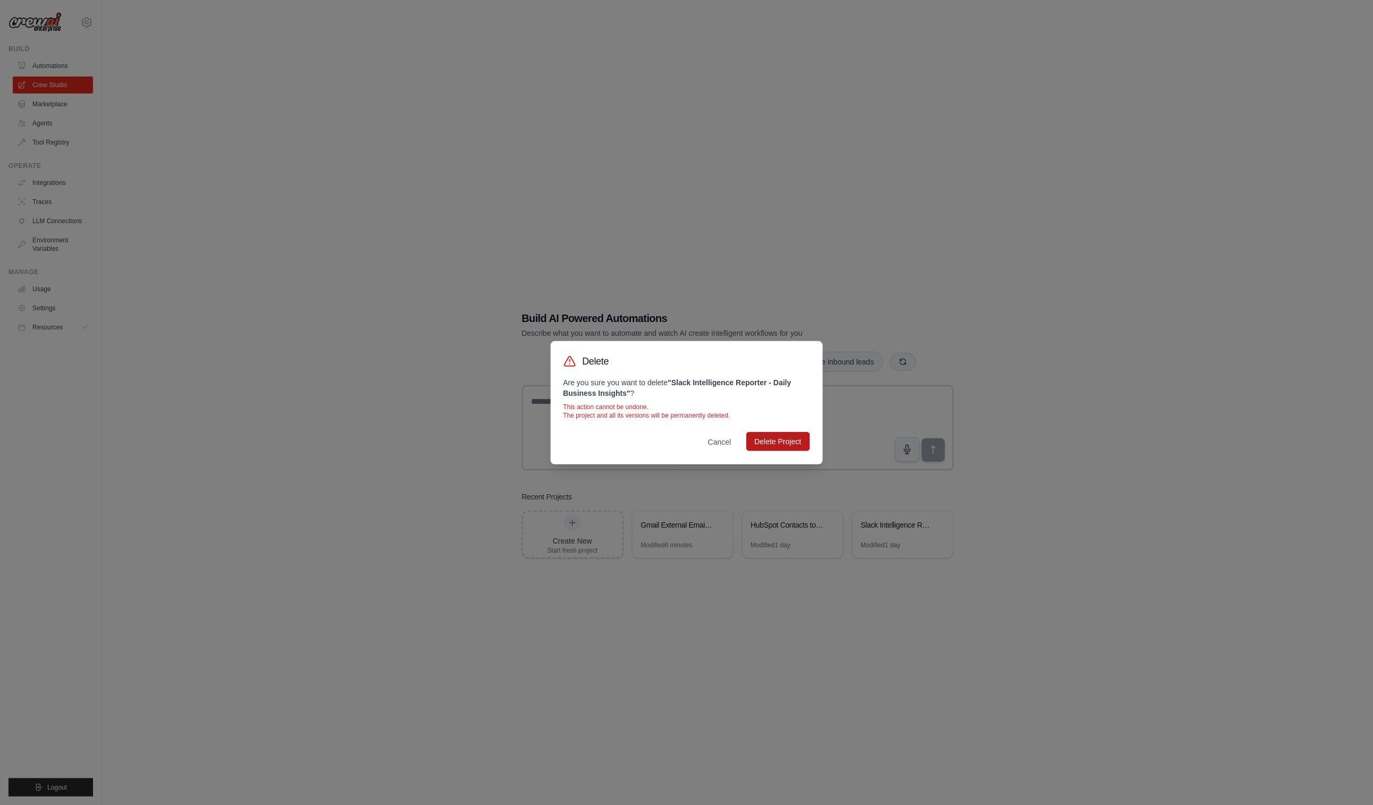
click at [787, 442] on button "Delete Project" at bounding box center [778, 441] width 64 height 19
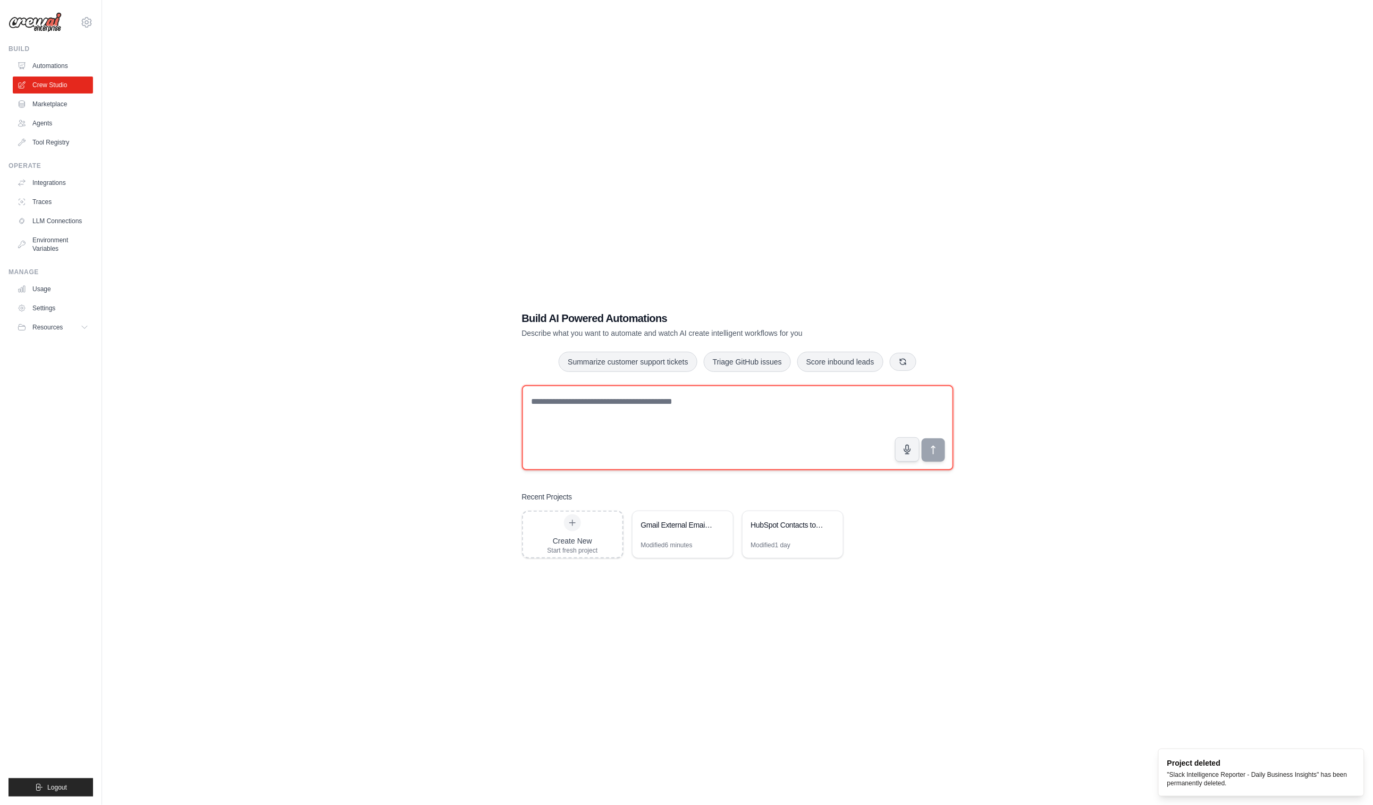
click at [692, 394] on textarea at bounding box center [738, 427] width 432 height 85
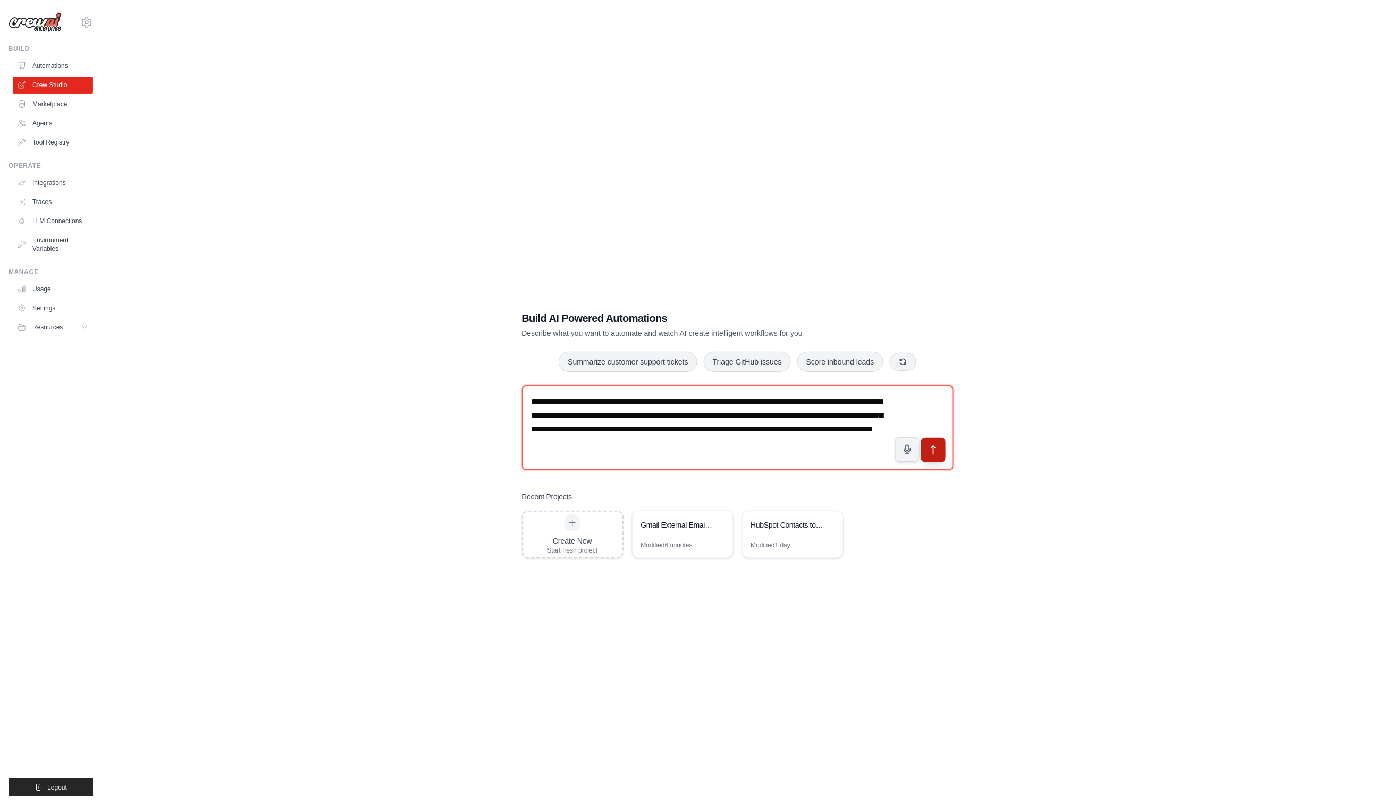
type textarea "**********"
click at [939, 437] on button "submit" at bounding box center [932, 449] width 24 height 24
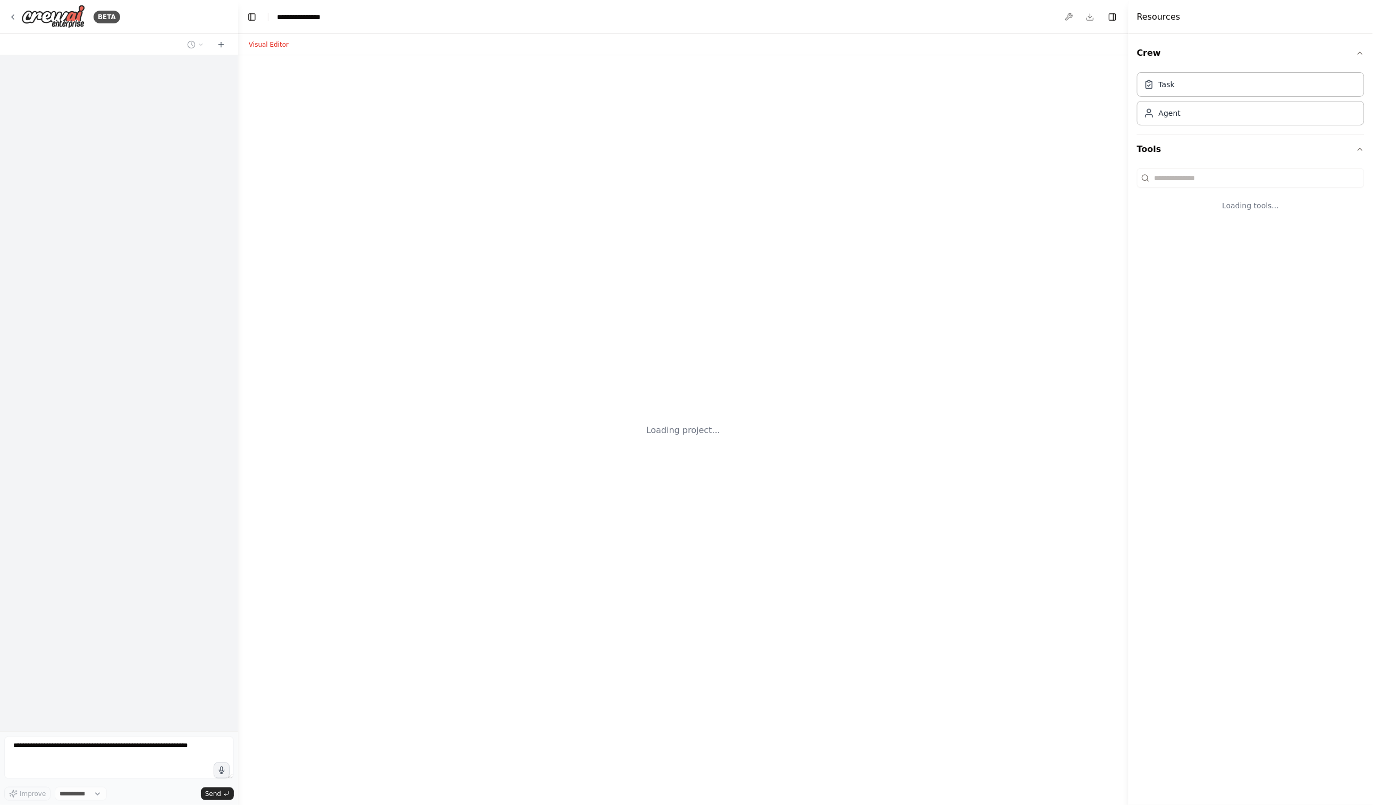
select select "****"
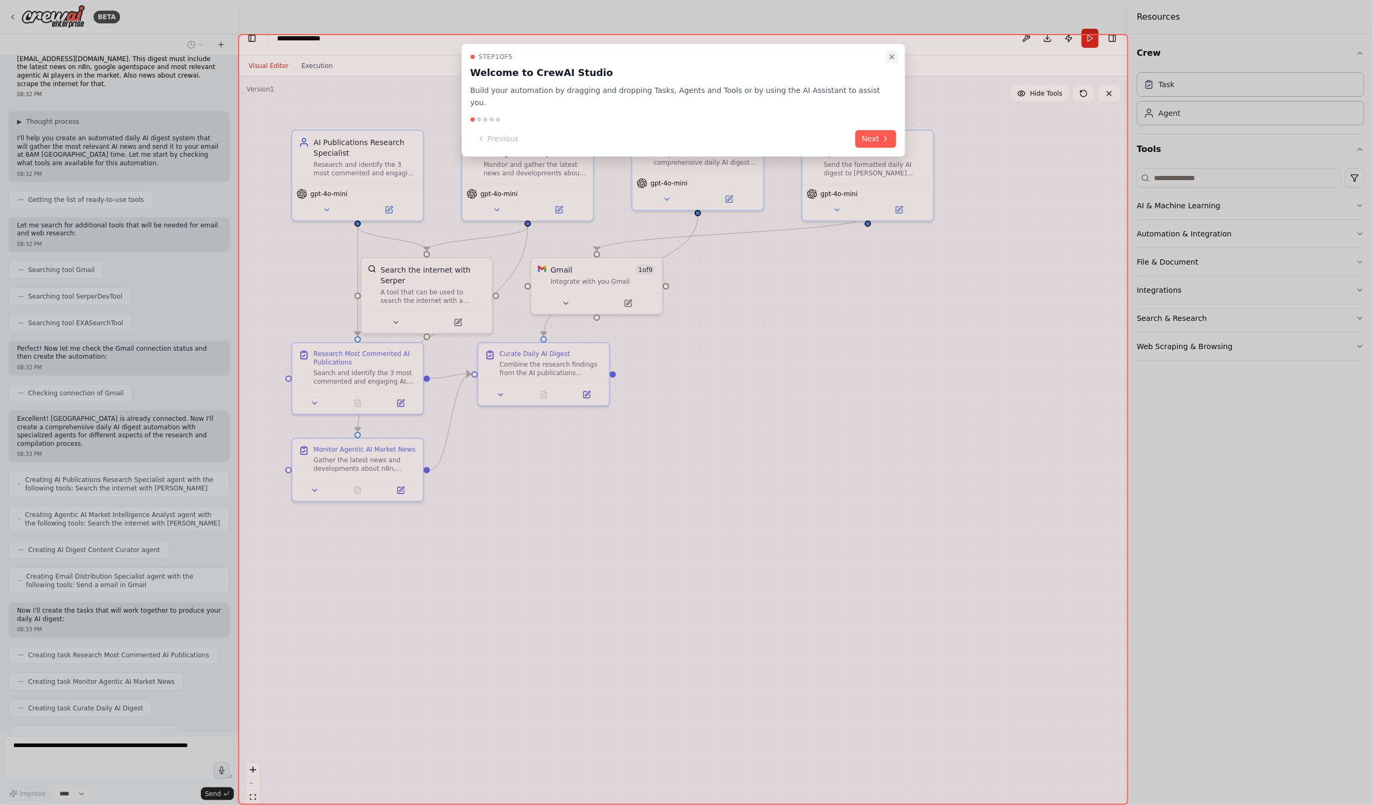
scroll to position [64, 0]
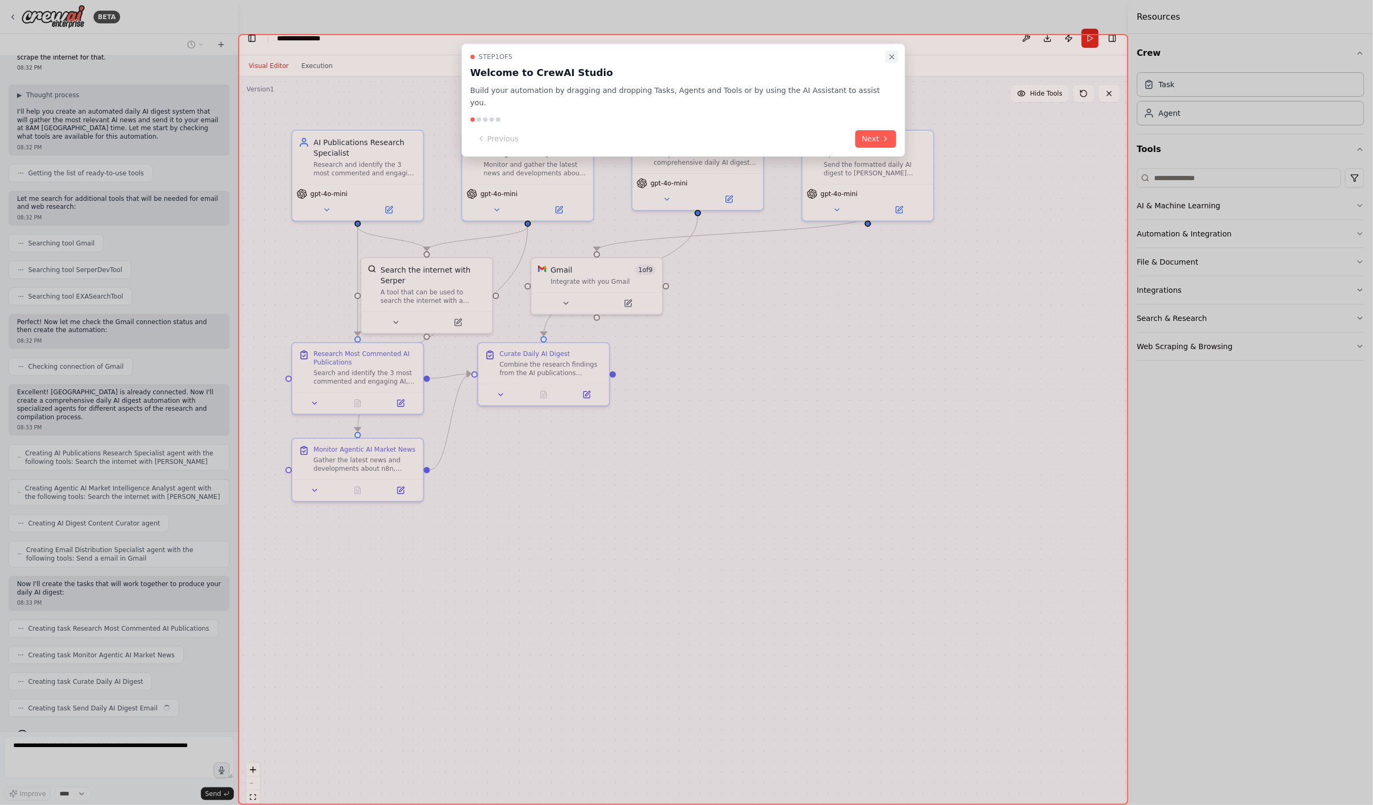
click at [887, 56] on icon "Close walkthrough" at bounding box center [891, 57] width 9 height 9
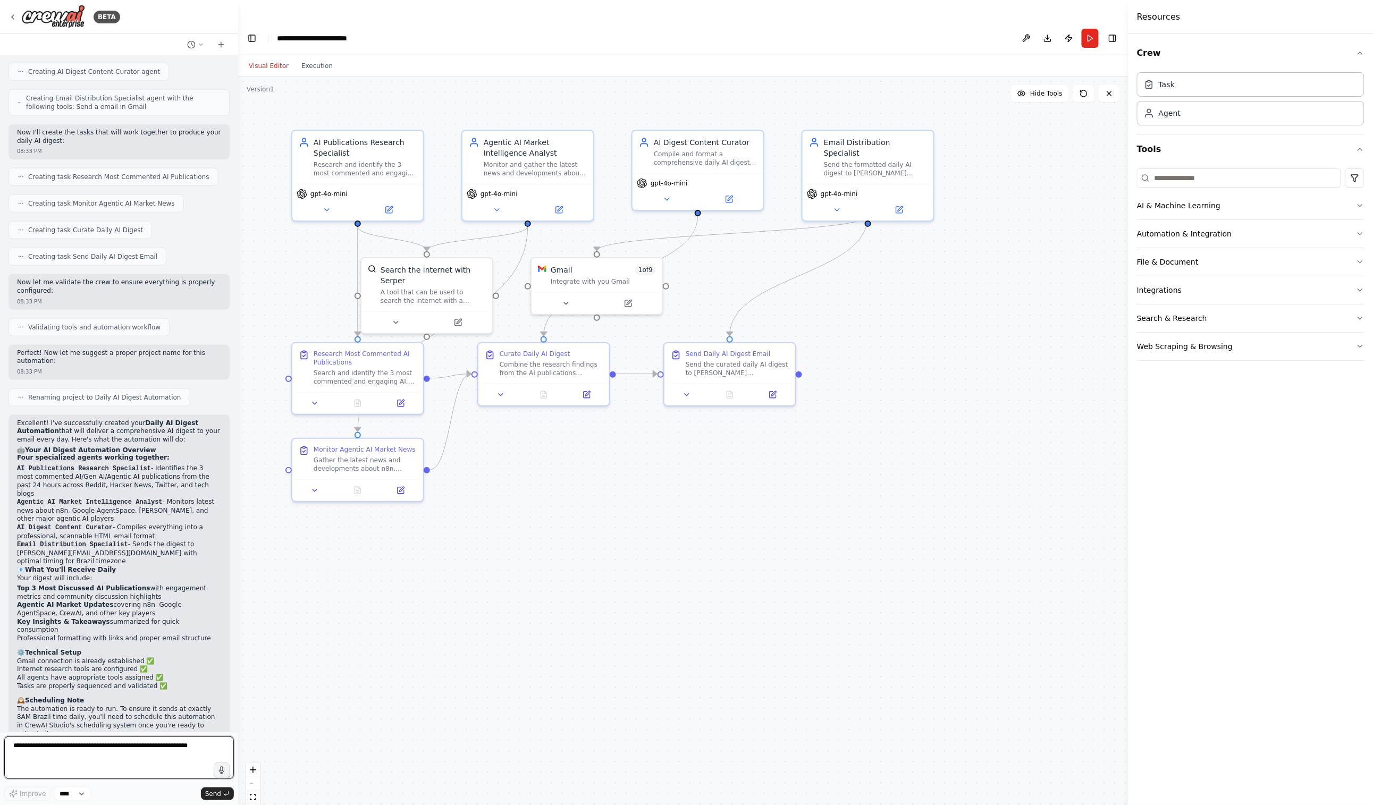
scroll to position [525, 0]
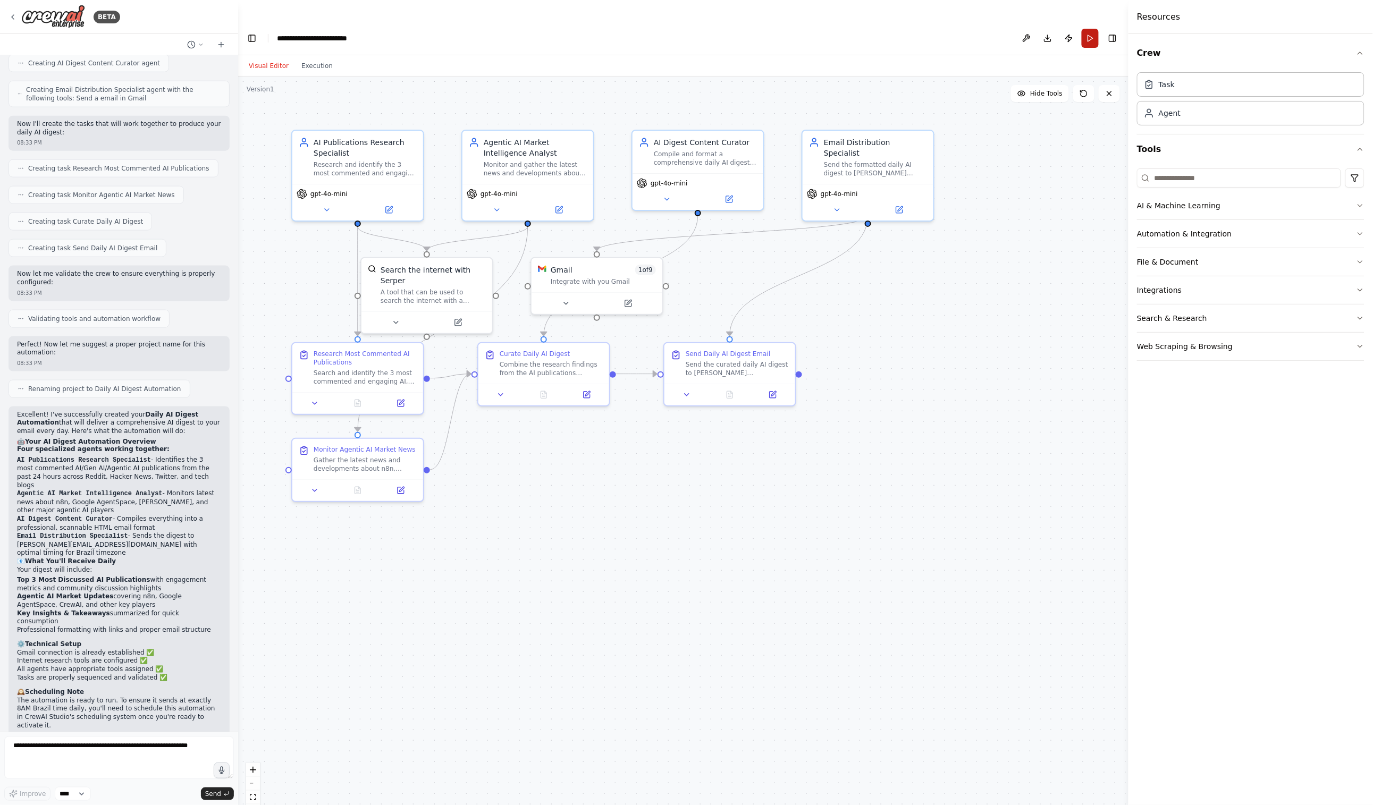
click at [1091, 29] on button "Run" at bounding box center [1089, 38] width 17 height 19
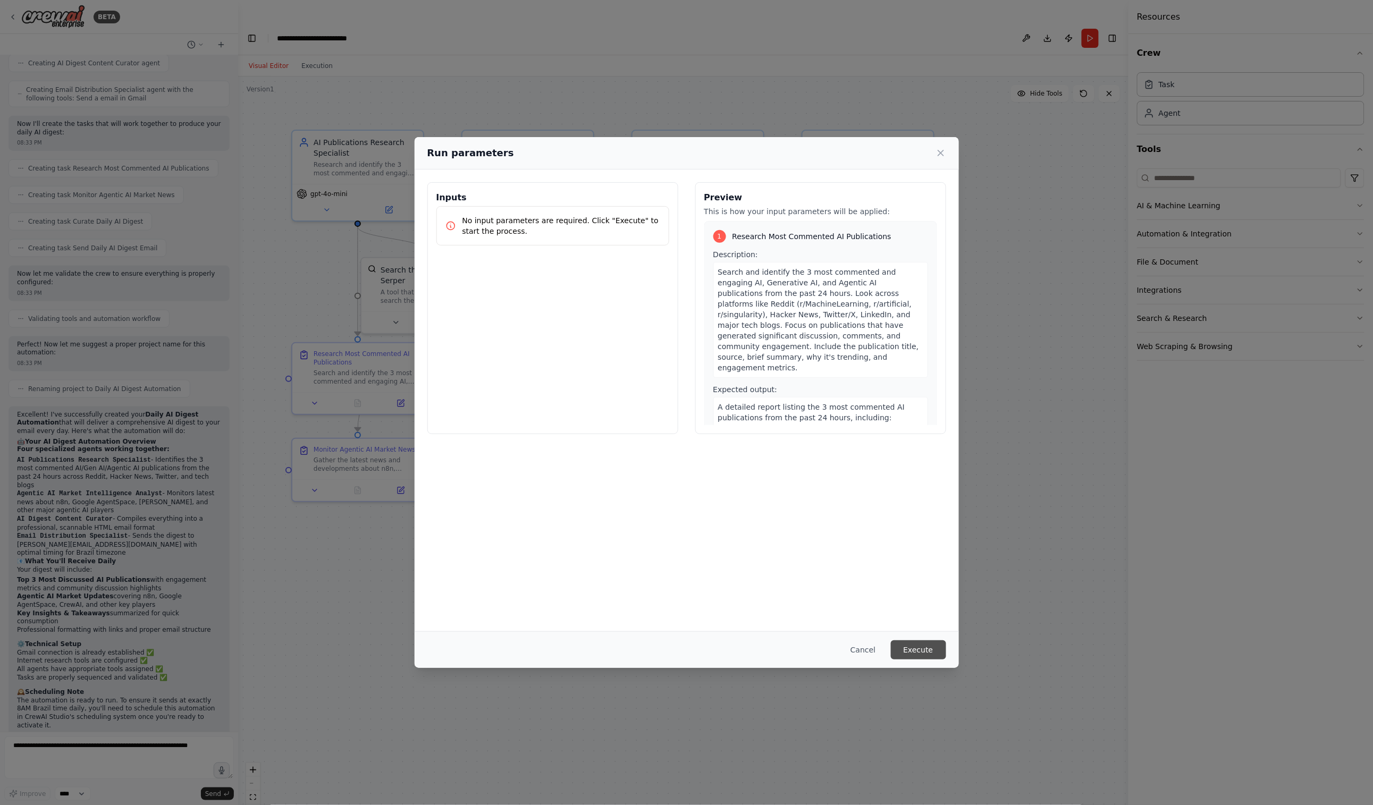
click at [907, 651] on button "Execute" at bounding box center [918, 649] width 55 height 19
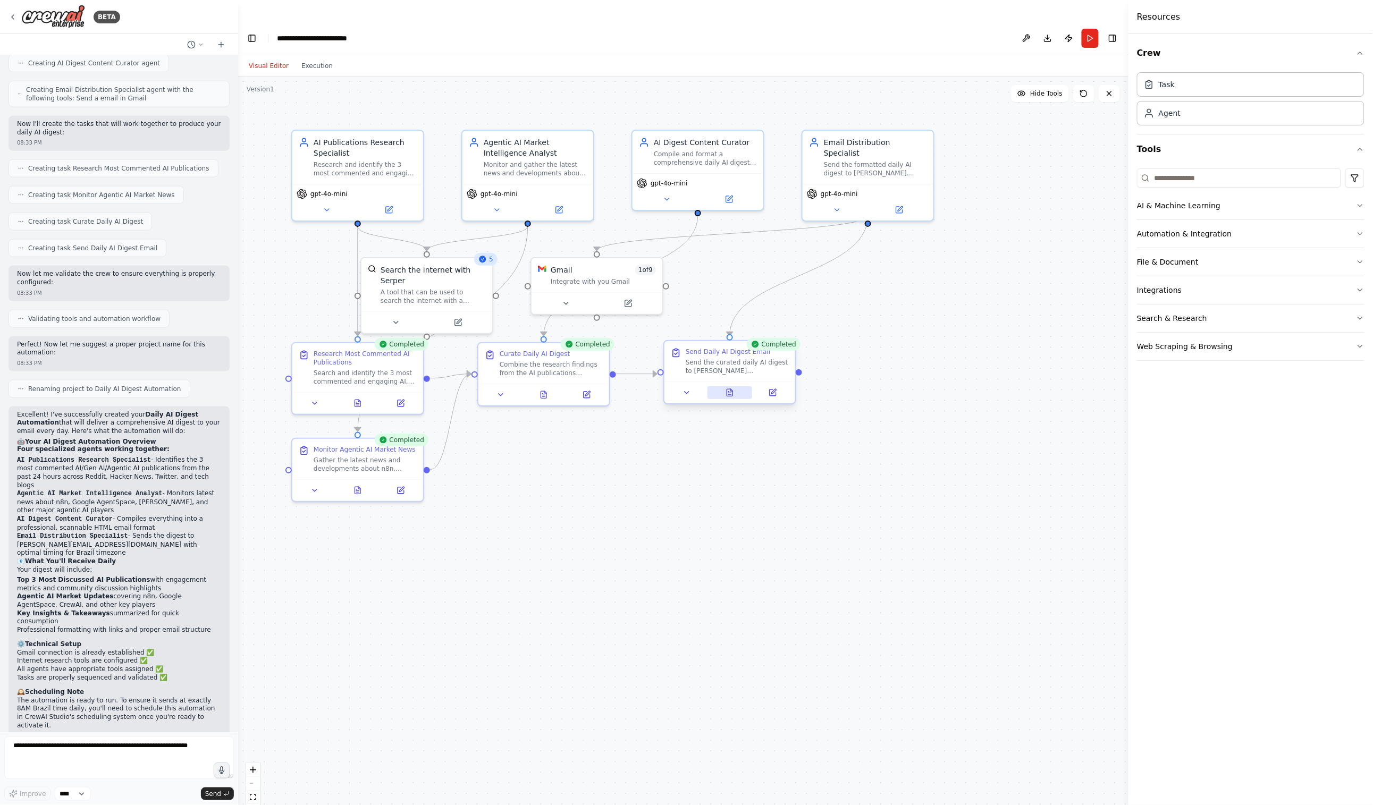
click at [729, 386] on button at bounding box center [729, 392] width 45 height 13
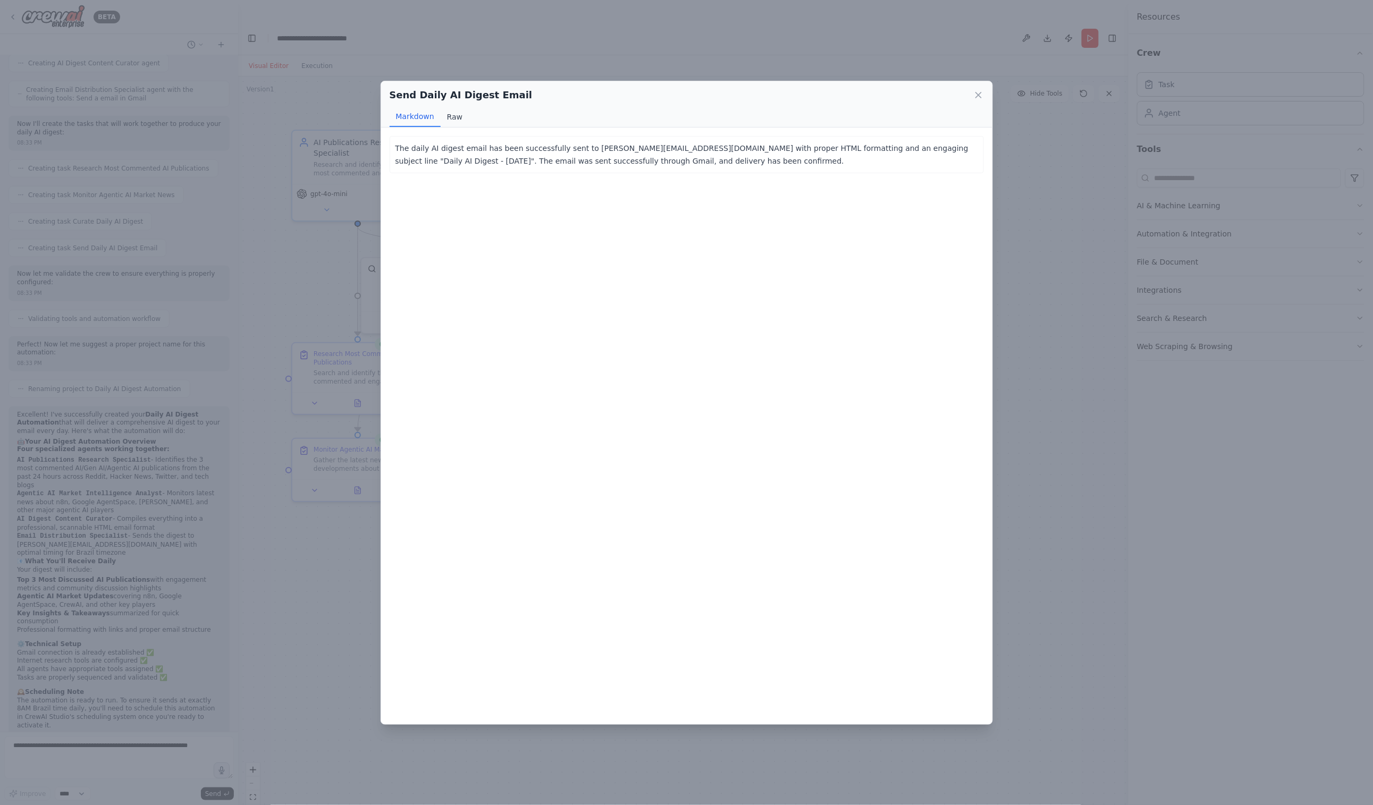
click at [453, 117] on button "Raw" at bounding box center [455, 117] width 28 height 20
click at [418, 117] on button "Markdown" at bounding box center [415, 117] width 51 height 20
click at [976, 94] on icon at bounding box center [978, 94] width 5 height 5
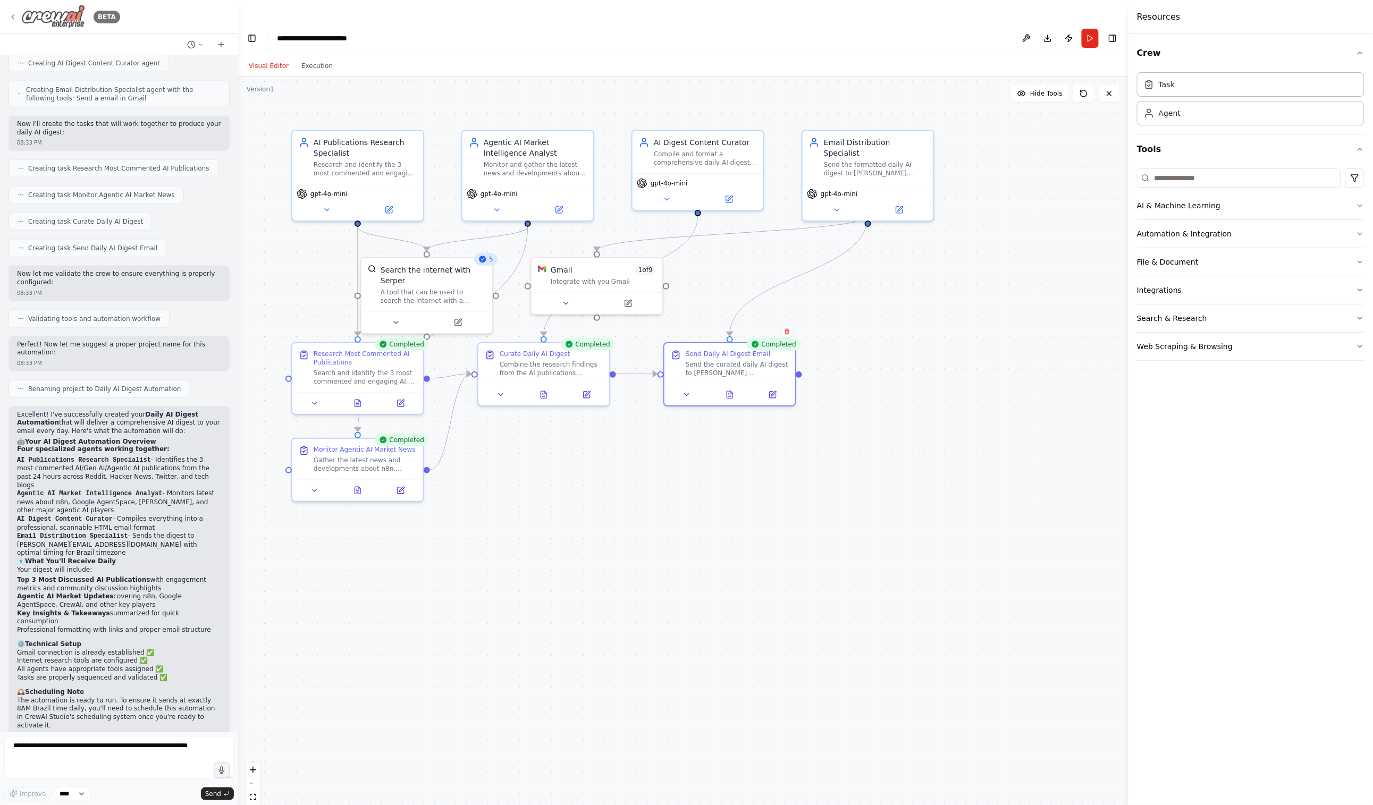
click at [16, 14] on icon at bounding box center [13, 17] width 9 height 9
